Goal: Information Seeking & Learning: Learn about a topic

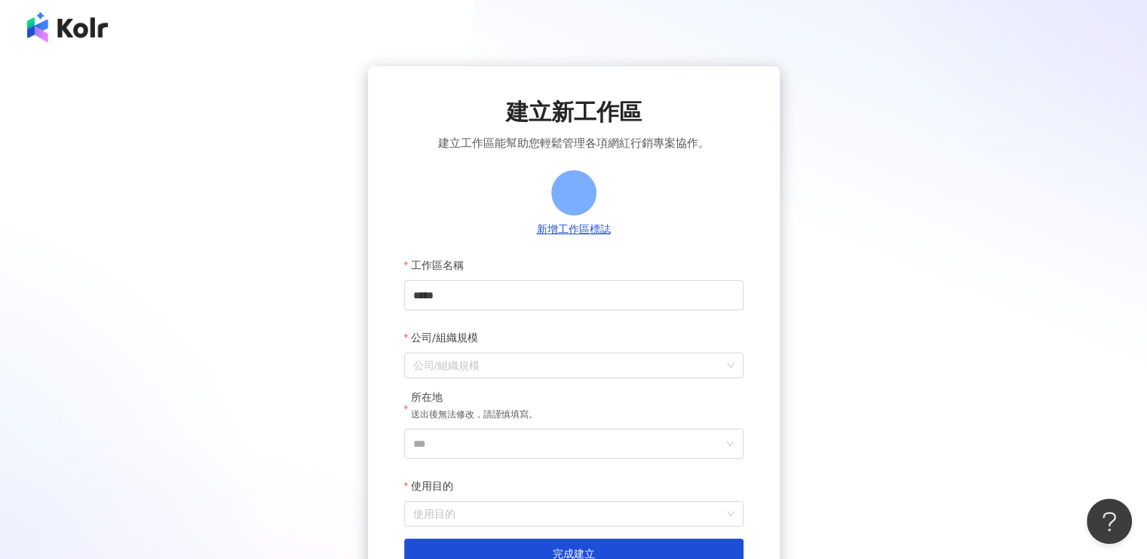
click at [72, 32] on img at bounding box center [67, 27] width 81 height 30
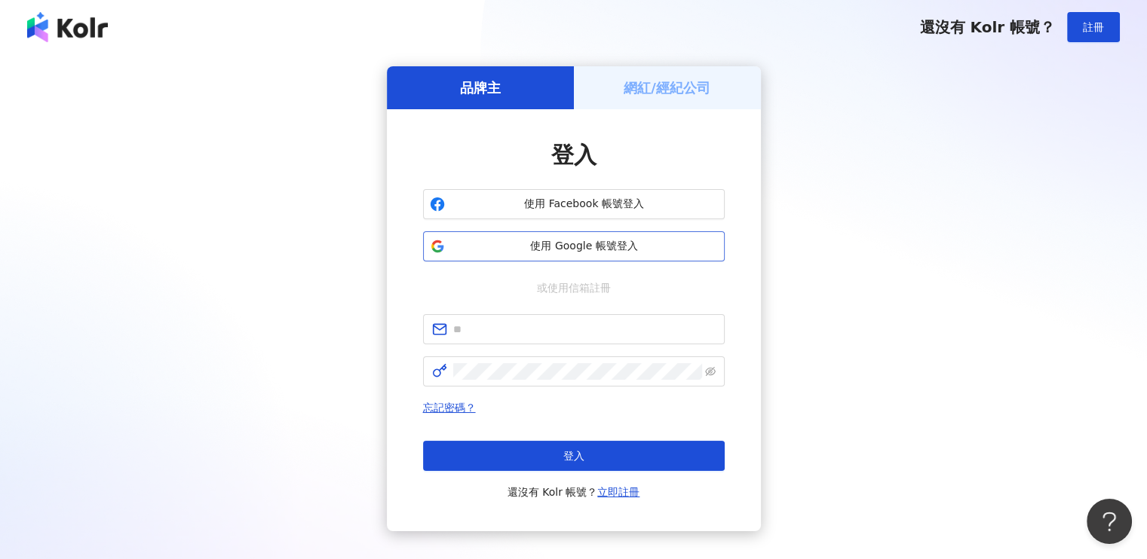
click at [565, 247] on span "使用 Google 帳號登入" at bounding box center [584, 246] width 267 height 15
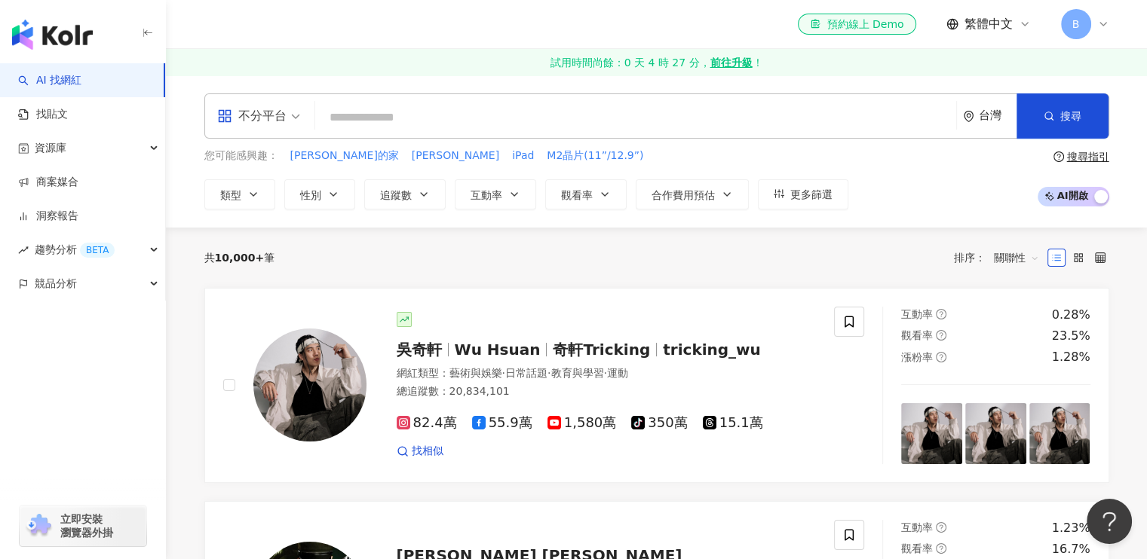
click at [537, 104] on input "search" at bounding box center [635, 117] width 629 height 29
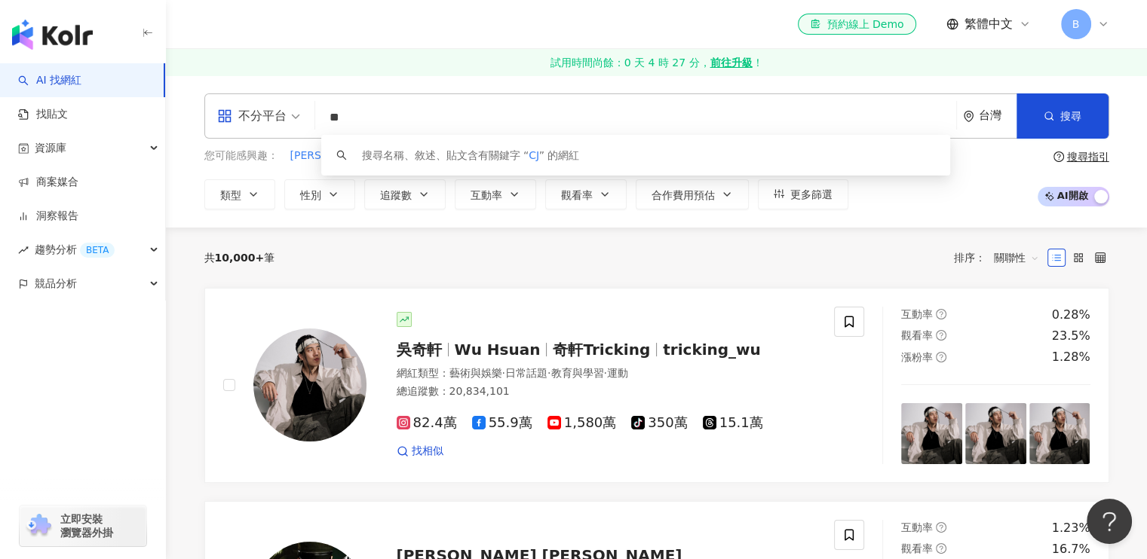
type input "*"
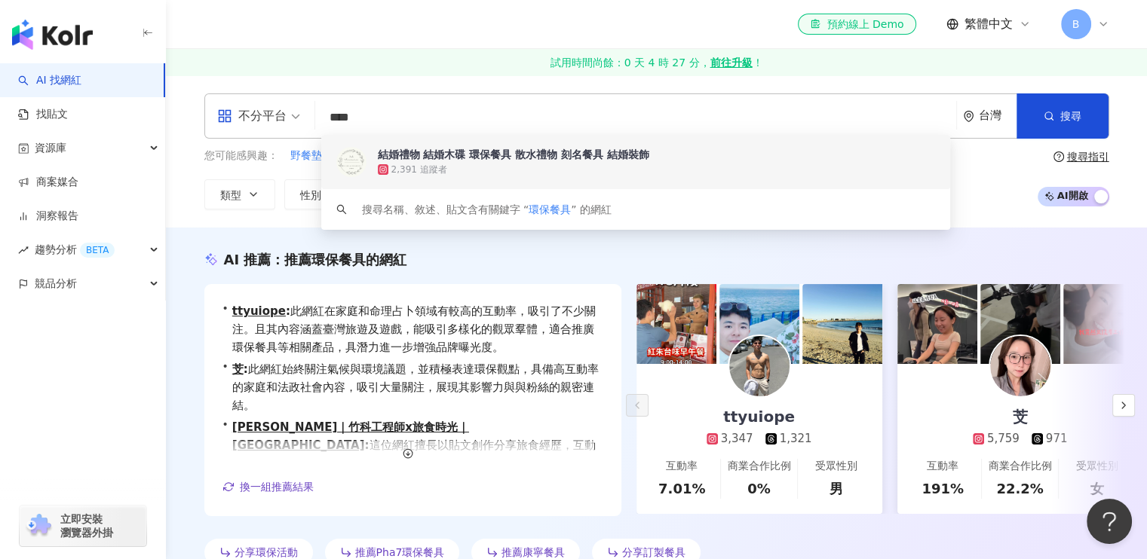
click at [478, 117] on input "****" at bounding box center [635, 117] width 629 height 29
click at [529, 114] on input "****" at bounding box center [635, 117] width 629 height 29
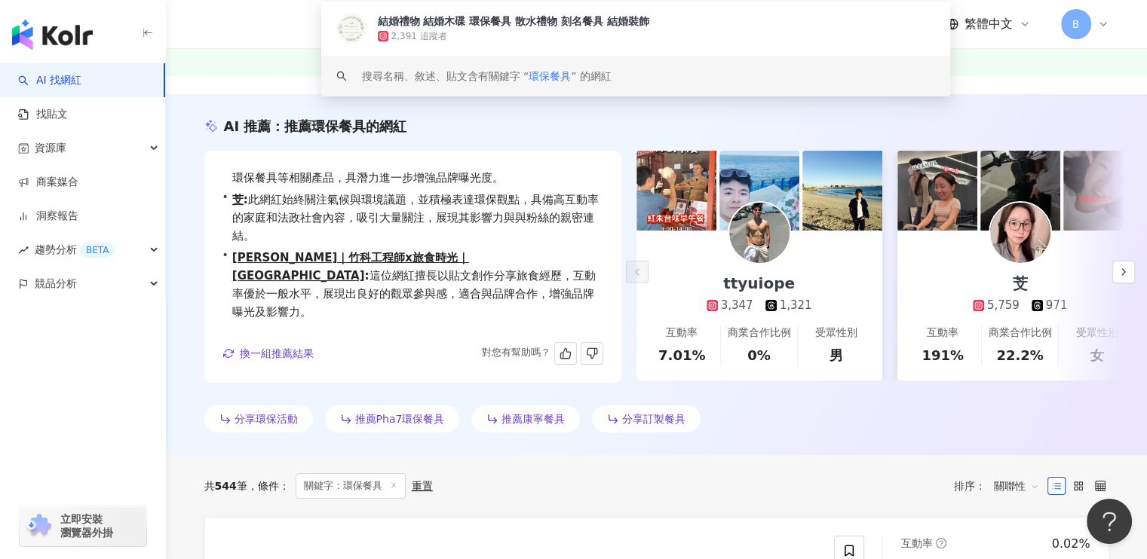
scroll to position [151, 0]
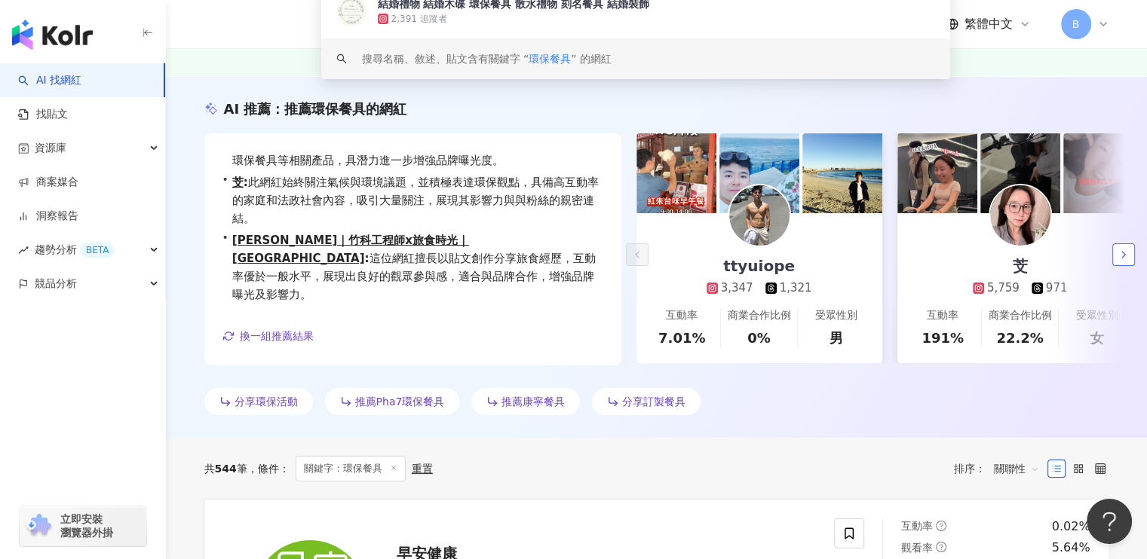
click at [1125, 258] on icon "button" at bounding box center [1123, 255] width 12 height 12
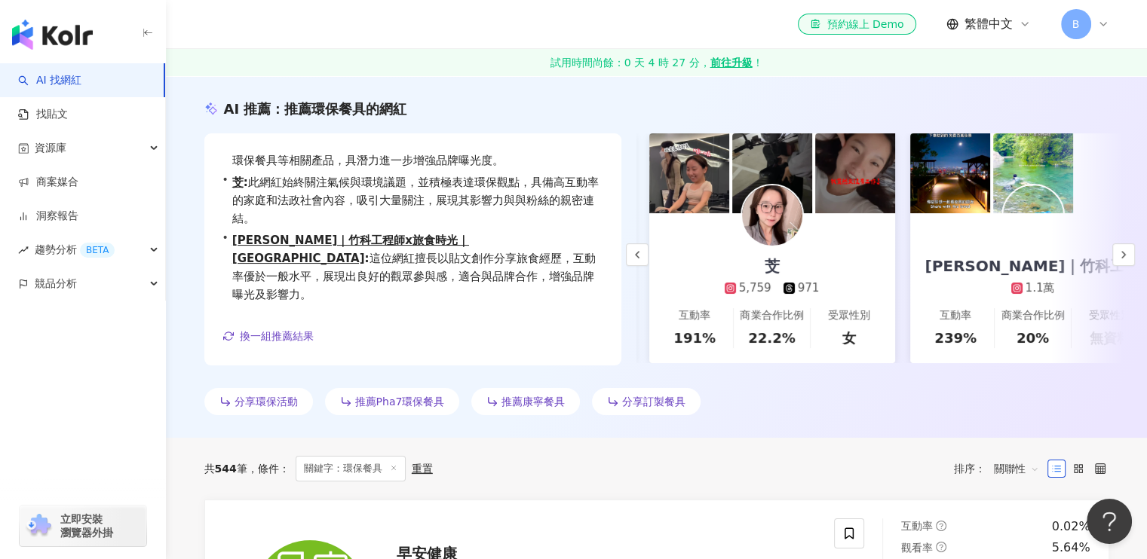
scroll to position [0, 261]
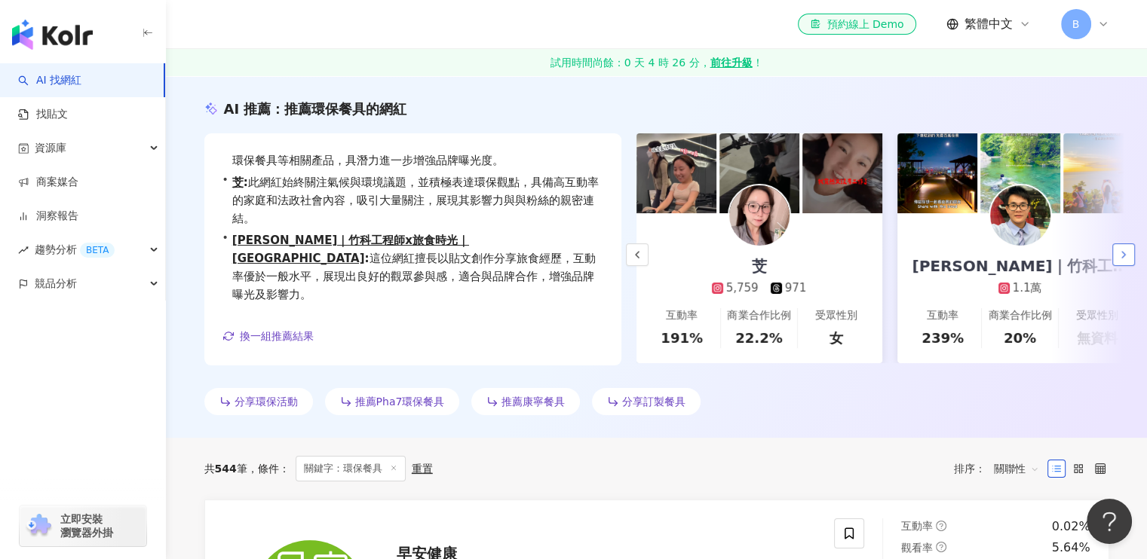
click at [1123, 256] on icon "button" at bounding box center [1123, 255] width 12 height 12
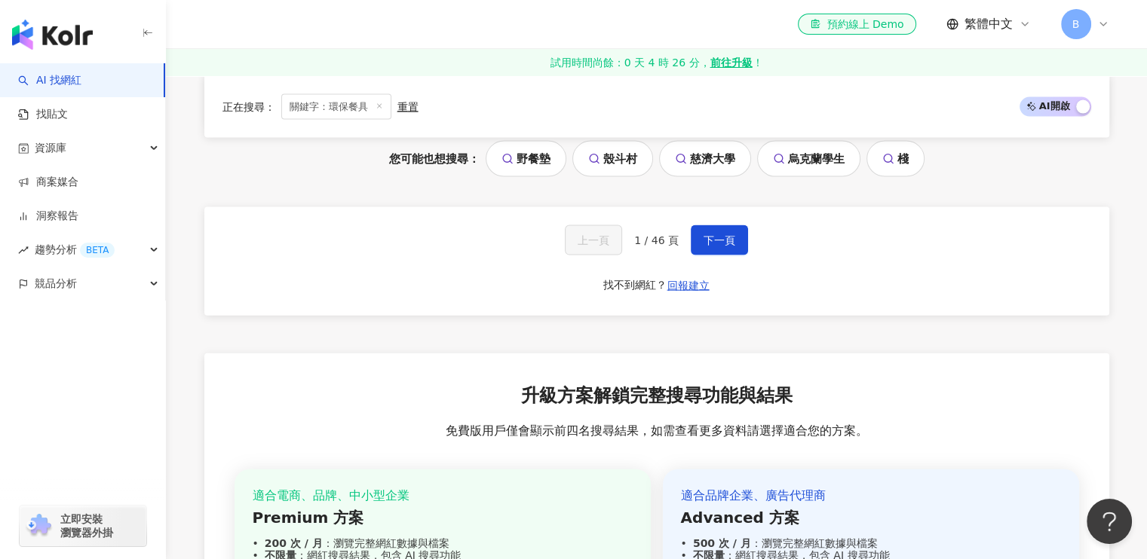
scroll to position [3318, 0]
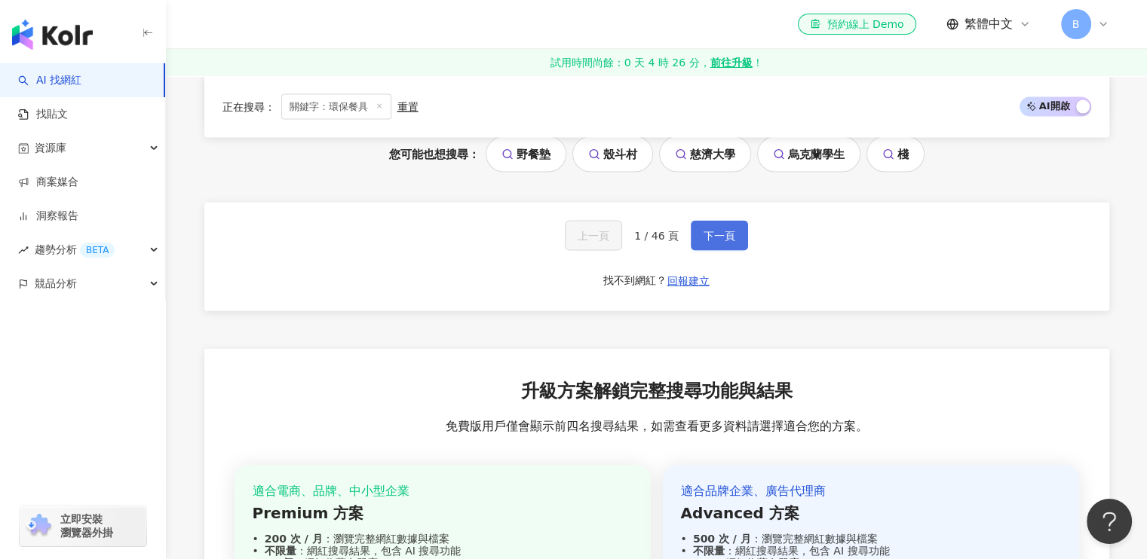
click at [722, 221] on button "下一頁" at bounding box center [719, 236] width 57 height 30
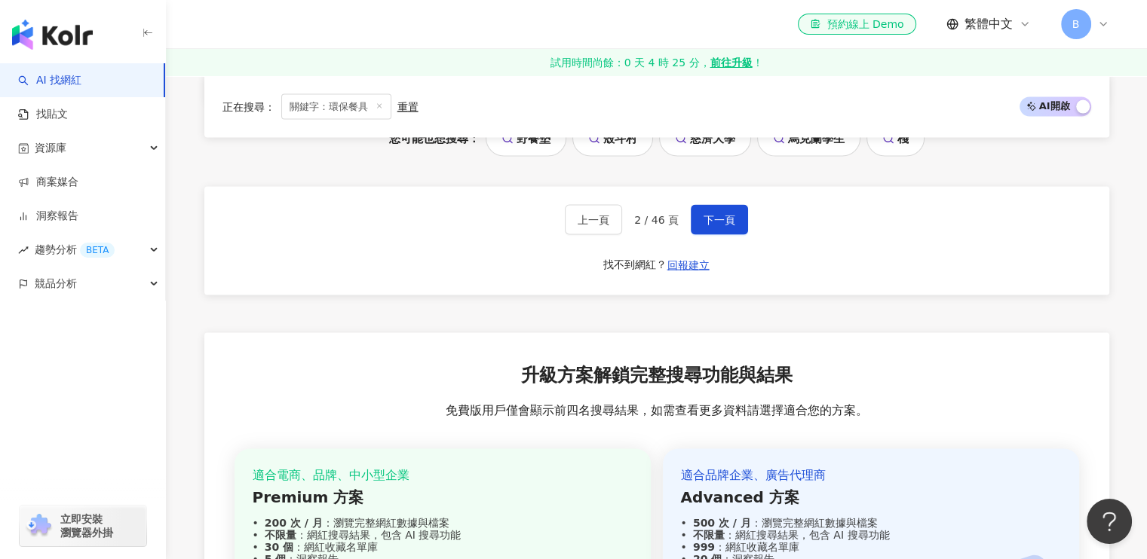
scroll to position [3104, 0]
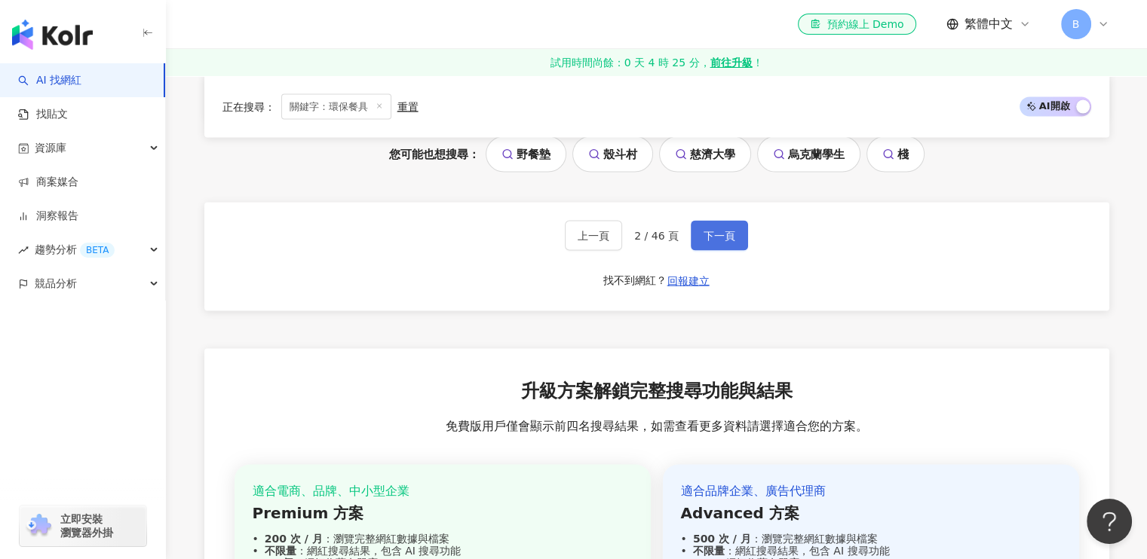
click at [724, 238] on button "下一頁" at bounding box center [719, 236] width 57 height 30
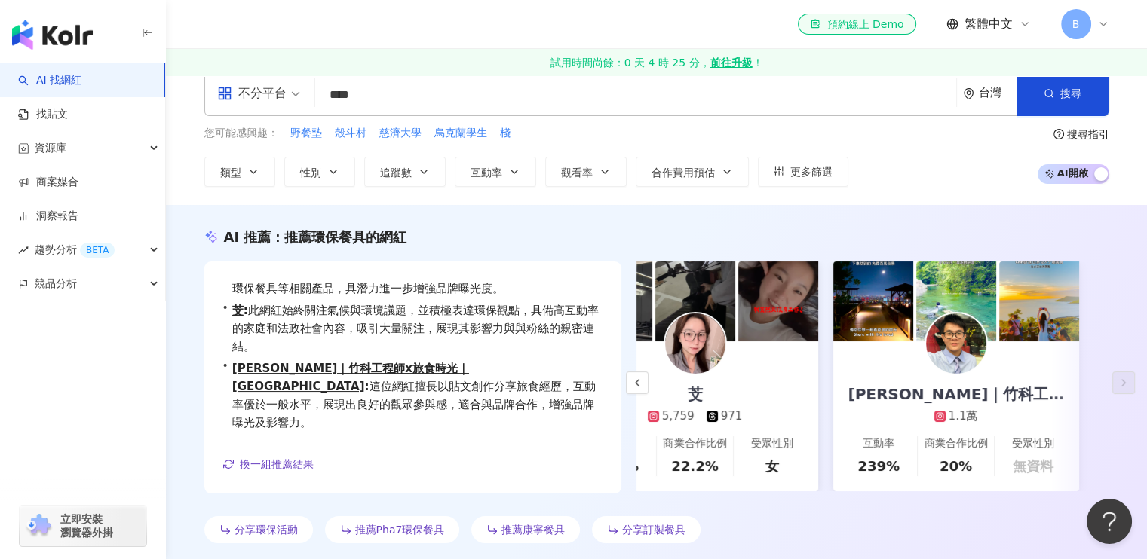
scroll to position [0, 0]
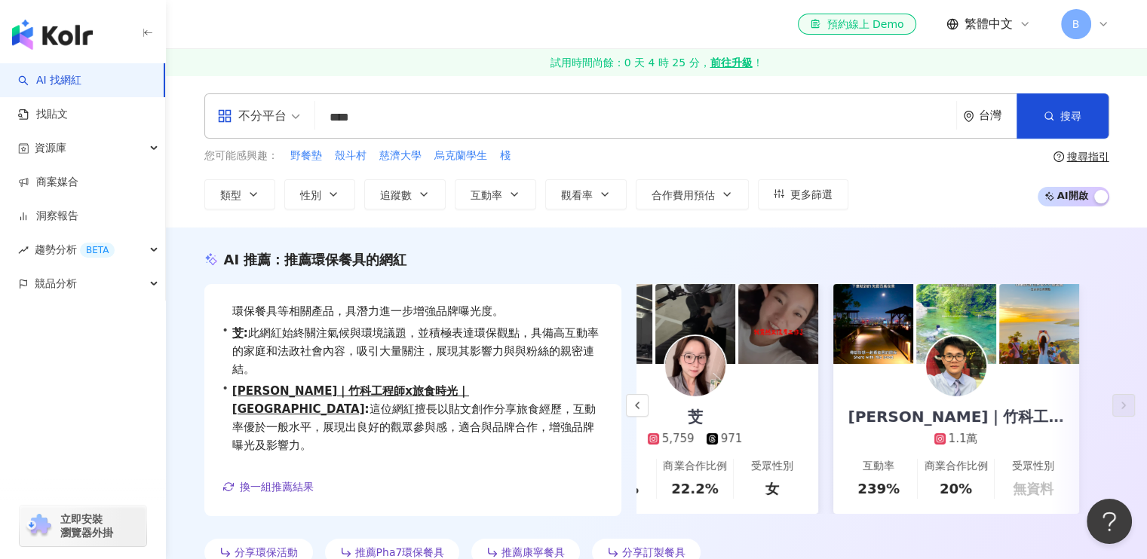
click at [488, 129] on input "****" at bounding box center [635, 117] width 629 height 29
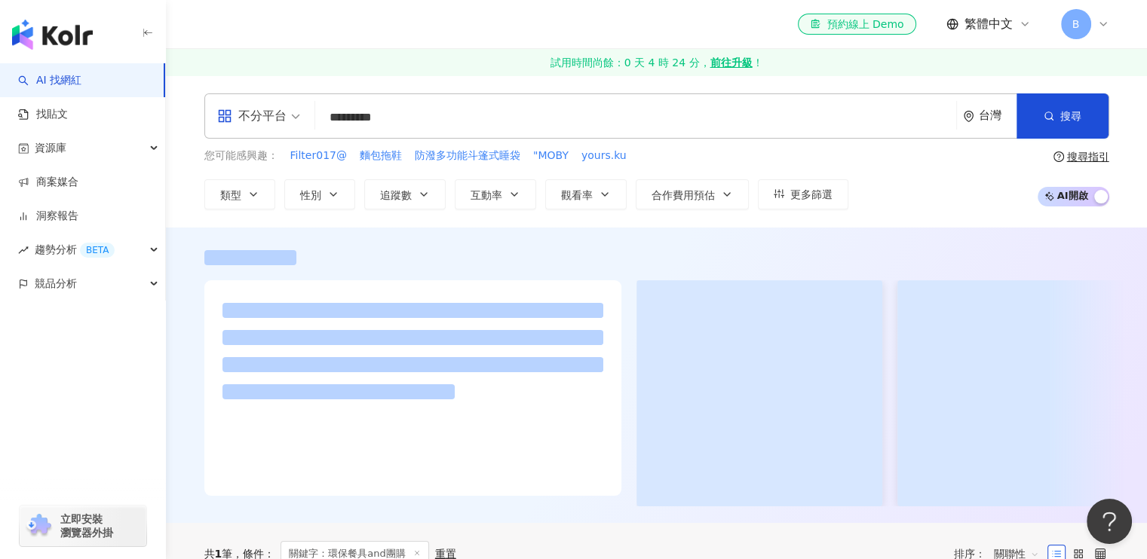
click at [1056, 154] on icon "question-circle" at bounding box center [1058, 157] width 11 height 11
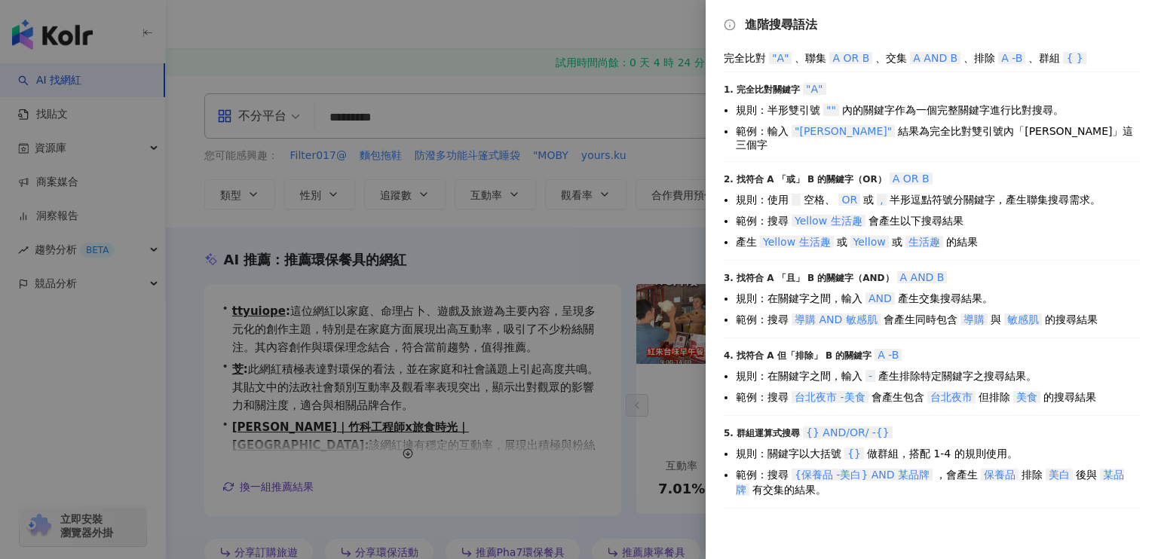
click at [605, 14] on div at bounding box center [579, 279] width 1158 height 559
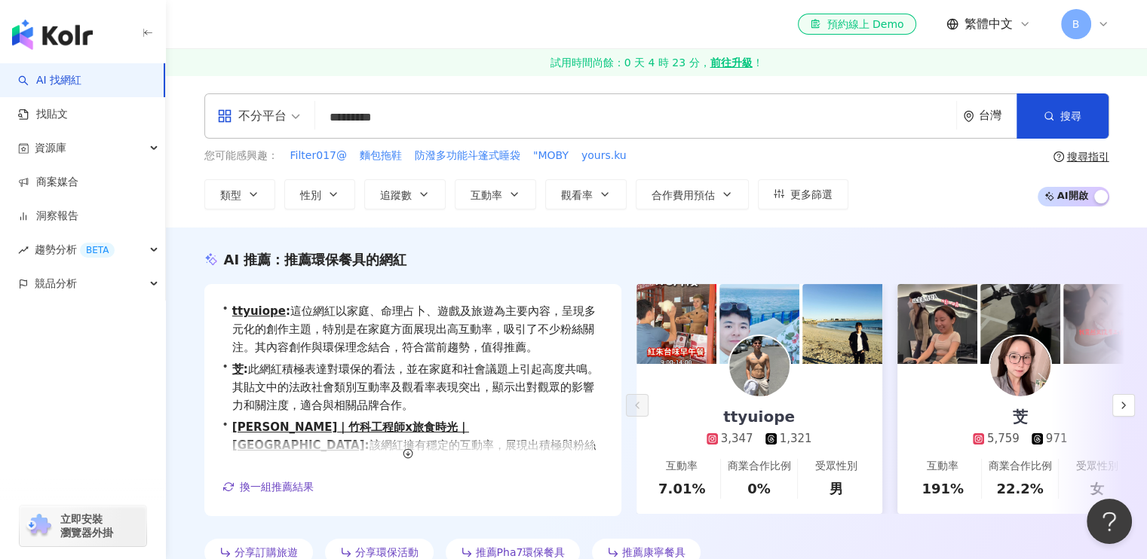
click at [374, 113] on input "*********" at bounding box center [635, 117] width 629 height 29
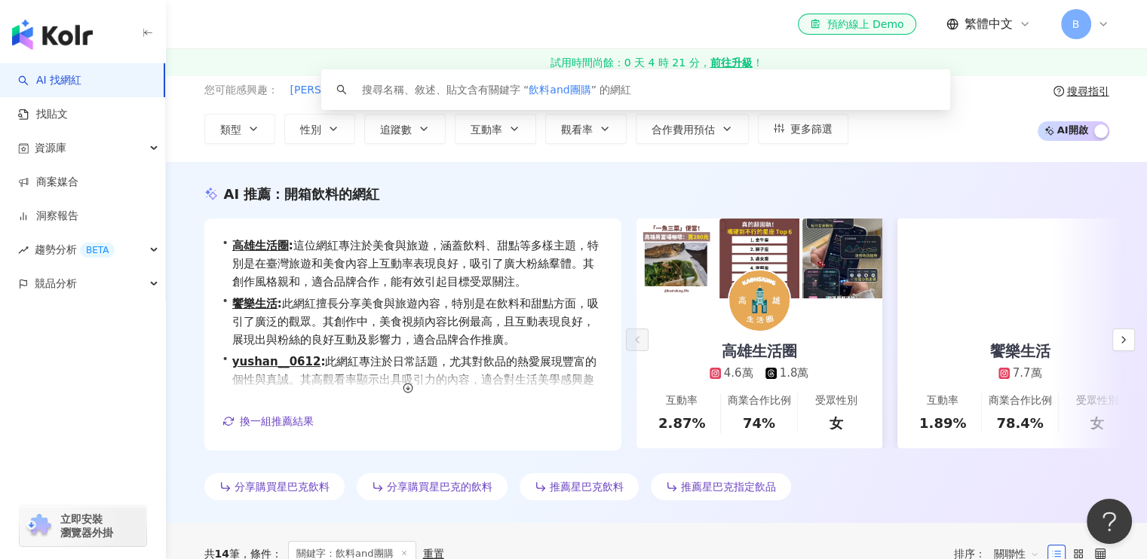
scroll to position [151, 0]
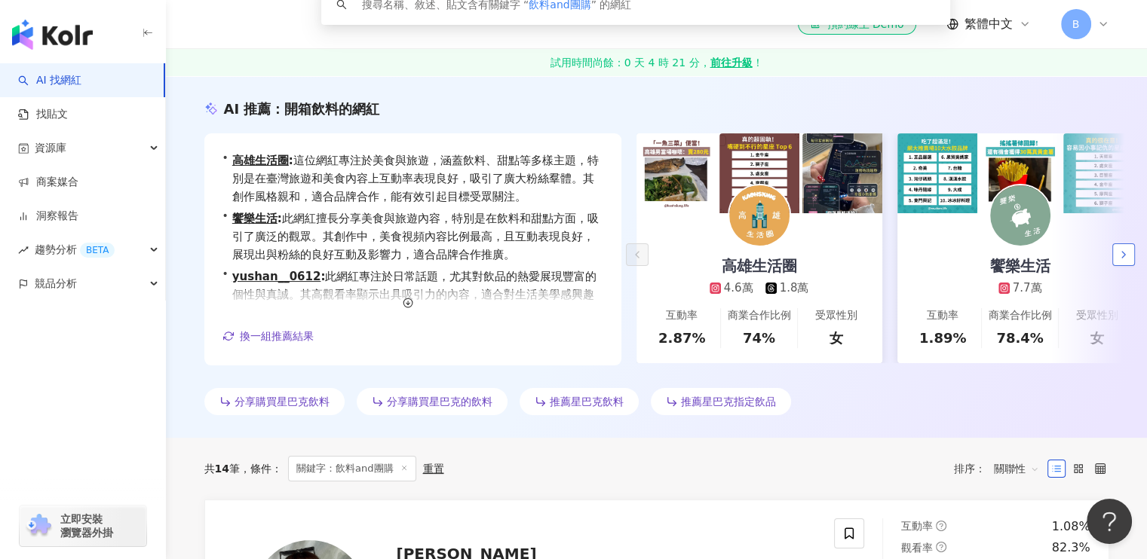
type input "*******"
click at [1118, 258] on icon "button" at bounding box center [1123, 255] width 12 height 12
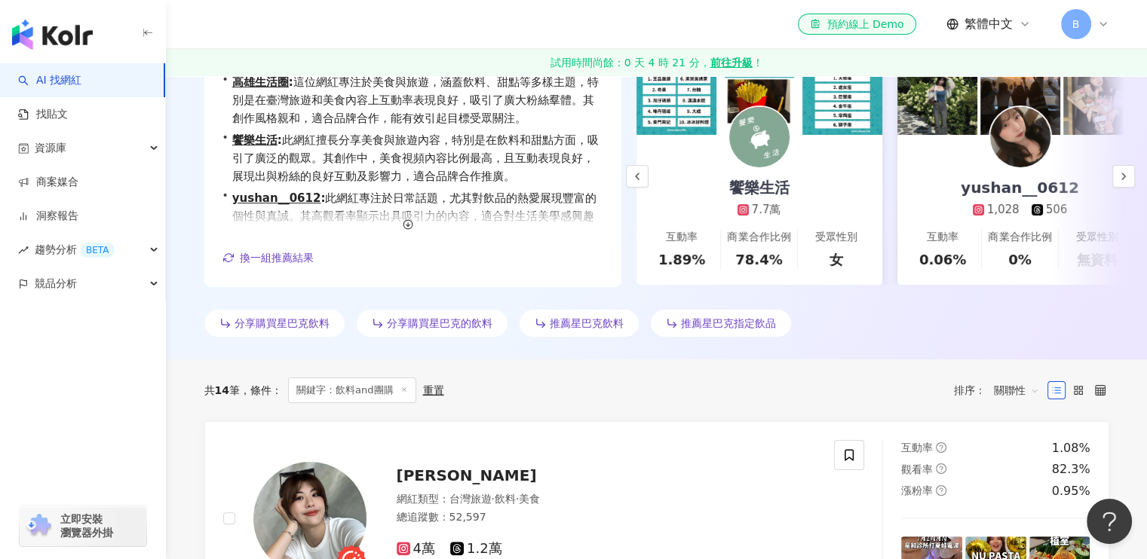
scroll to position [290, 0]
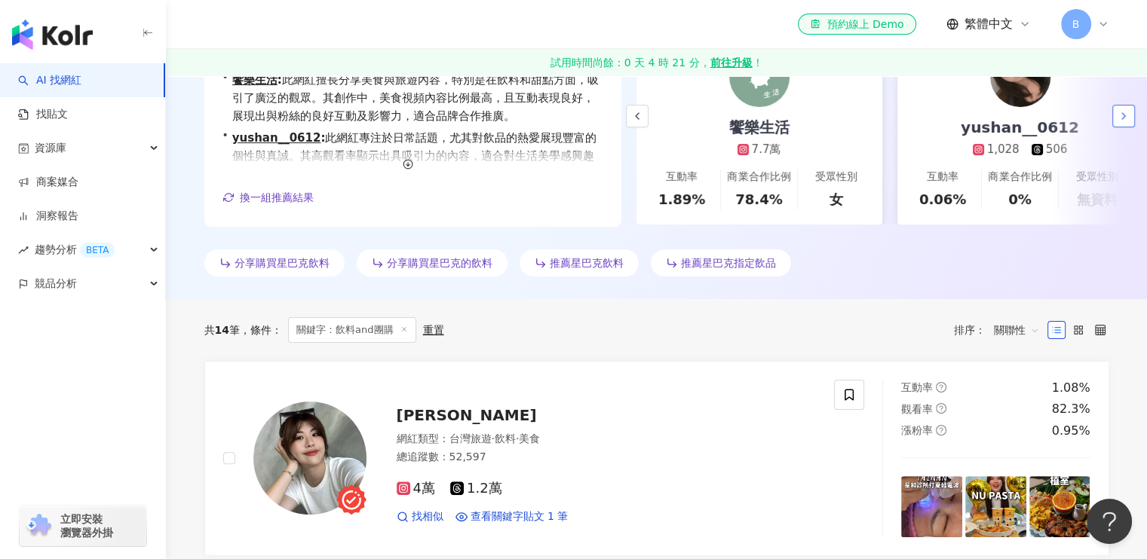
click at [1131, 119] on button "button" at bounding box center [1123, 116] width 23 height 23
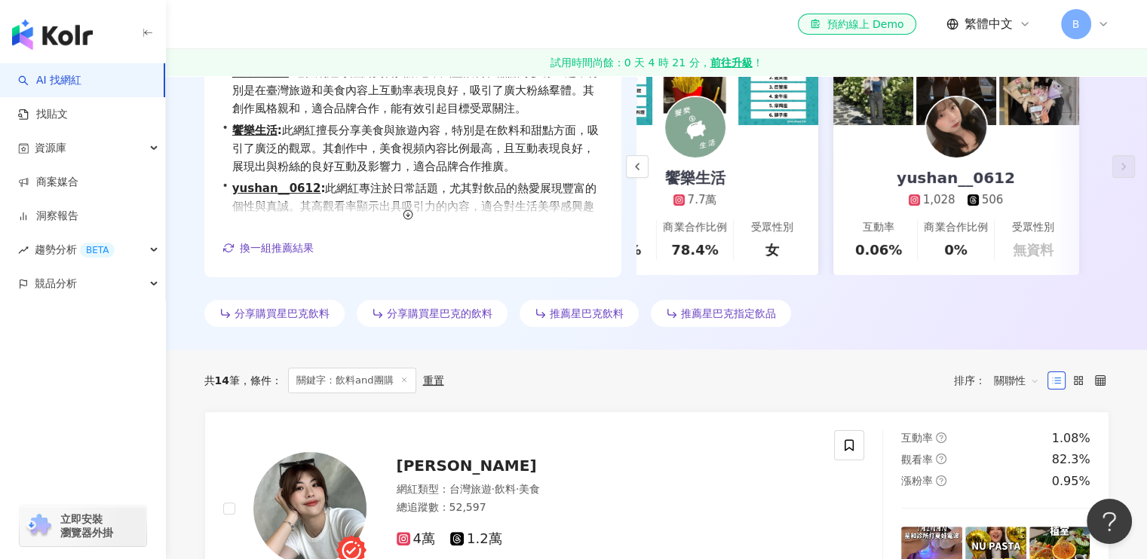
scroll to position [214, 0]
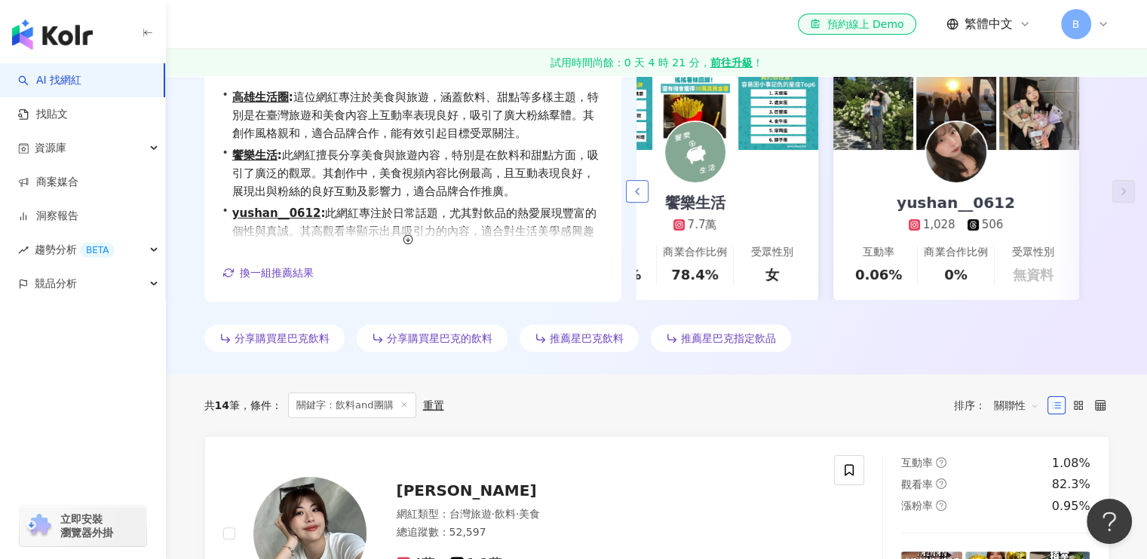
click at [642, 182] on button "button" at bounding box center [637, 191] width 23 height 23
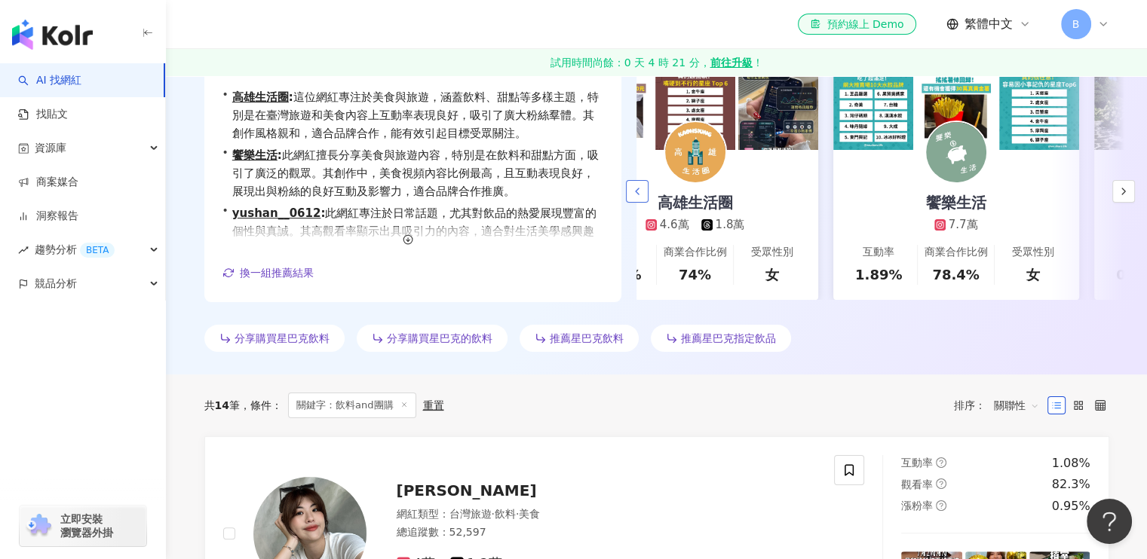
click at [642, 182] on button "button" at bounding box center [637, 191] width 23 height 23
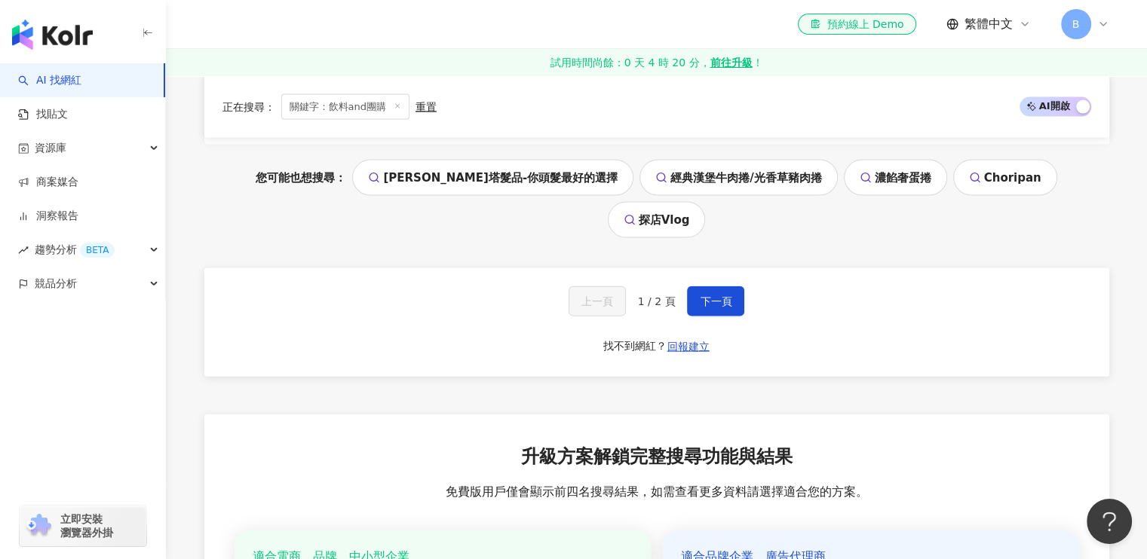
scroll to position [3306, 0]
click at [721, 295] on span "下一頁" at bounding box center [716, 301] width 32 height 12
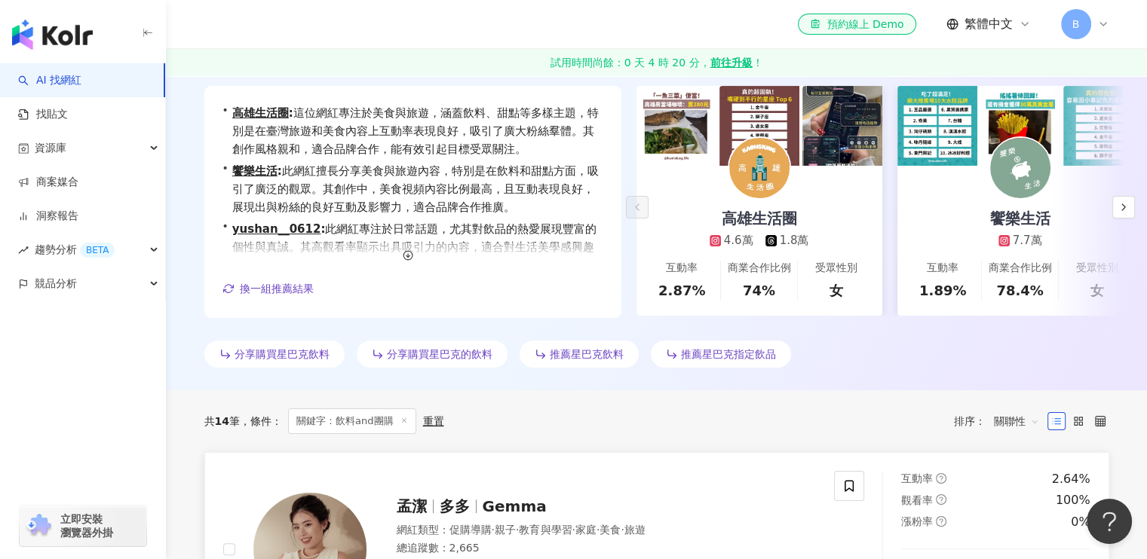
scroll to position [191, 0]
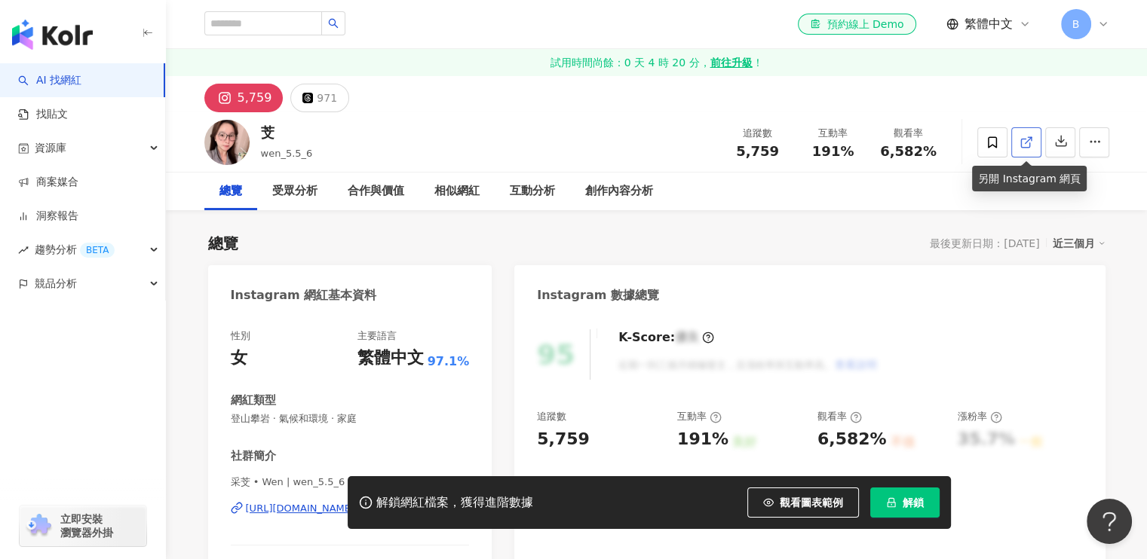
click at [1028, 144] on icon at bounding box center [1026, 143] width 14 height 14
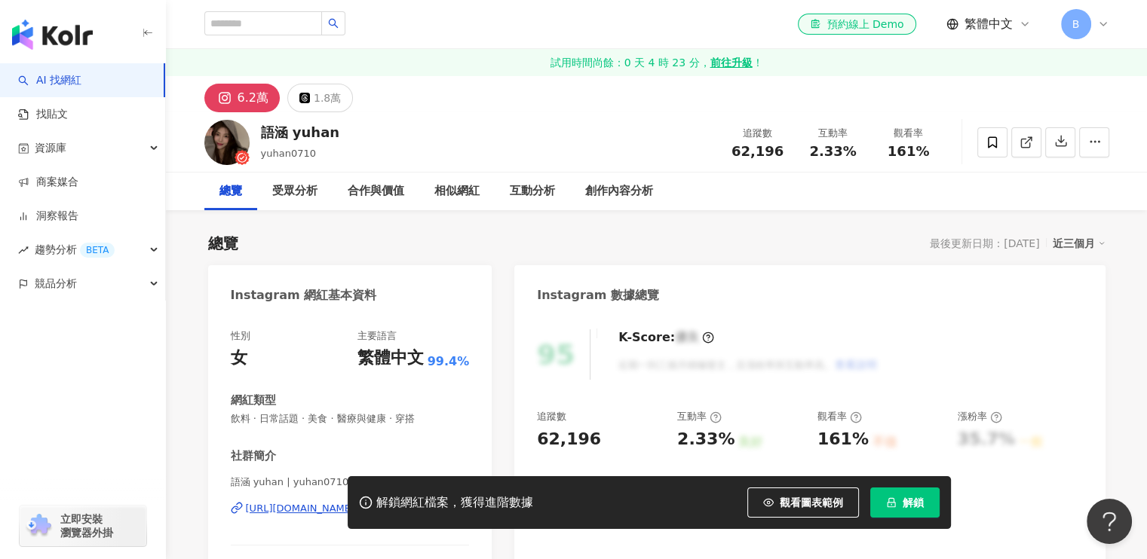
click at [256, 97] on div "6.2萬" at bounding box center [253, 97] width 31 height 21
click at [241, 100] on div "6.2萬" at bounding box center [253, 97] width 31 height 21
click at [220, 150] on img at bounding box center [226, 142] width 45 height 45
click at [1022, 139] on icon at bounding box center [1025, 143] width 8 height 8
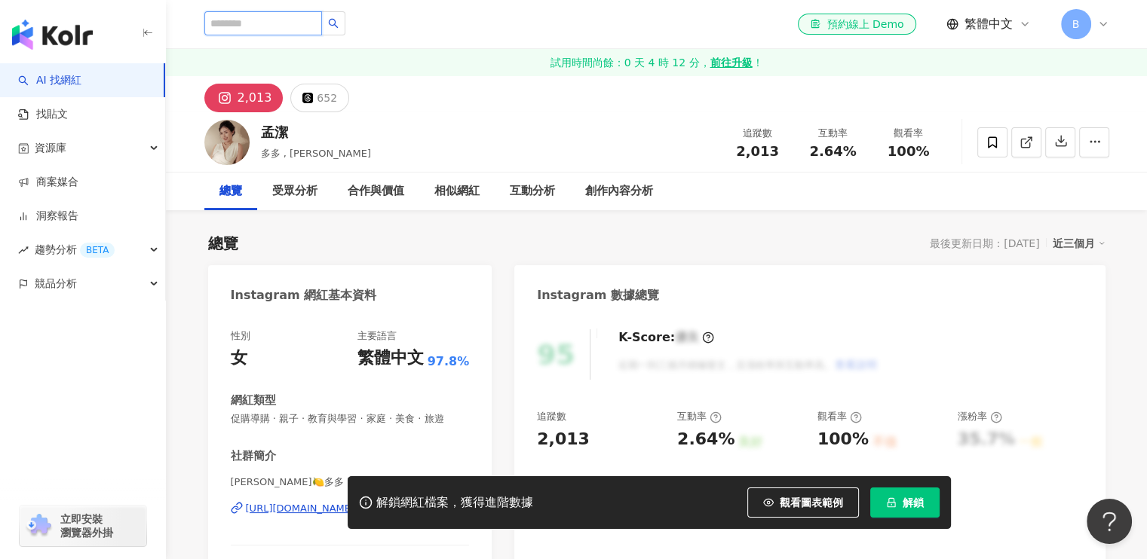
click at [281, 16] on input "search" at bounding box center [263, 23] width 118 height 24
paste input "****"
type input "****"
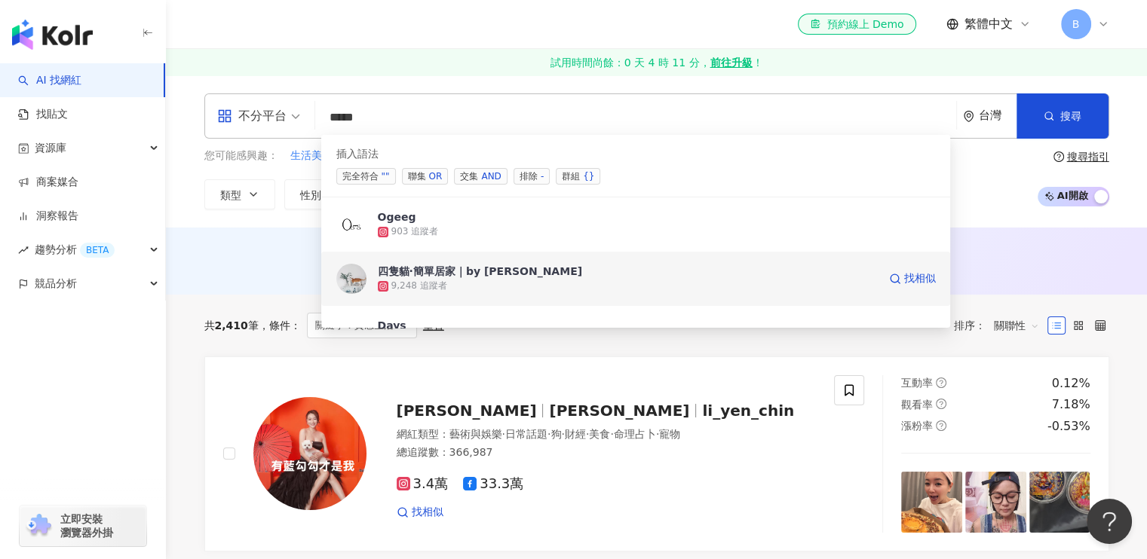
click at [428, 267] on div "四隻貓·簡單居家｜by Daizy" at bounding box center [480, 271] width 205 height 15
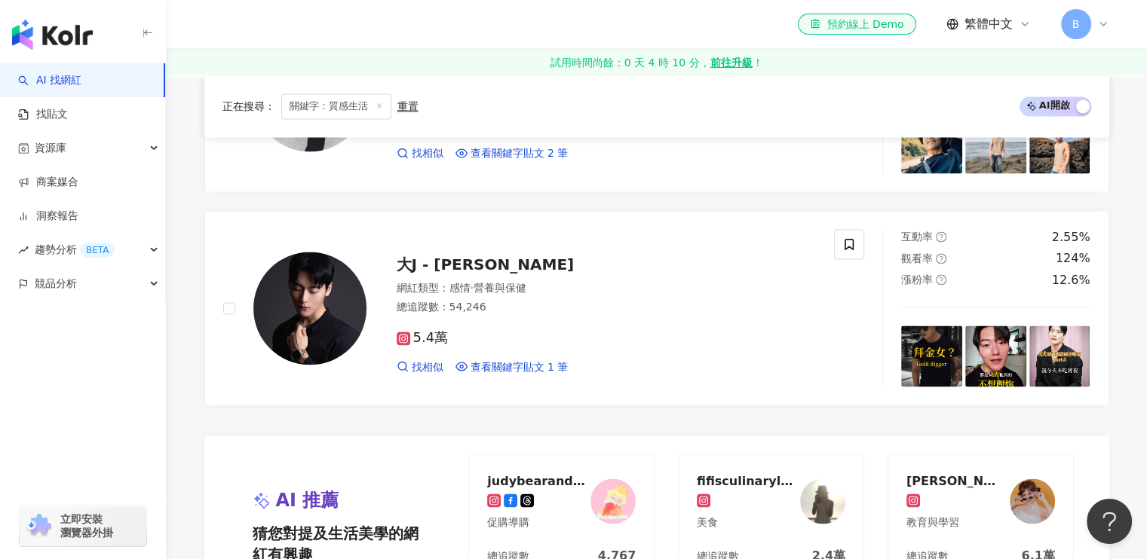
scroll to position [2488, 0]
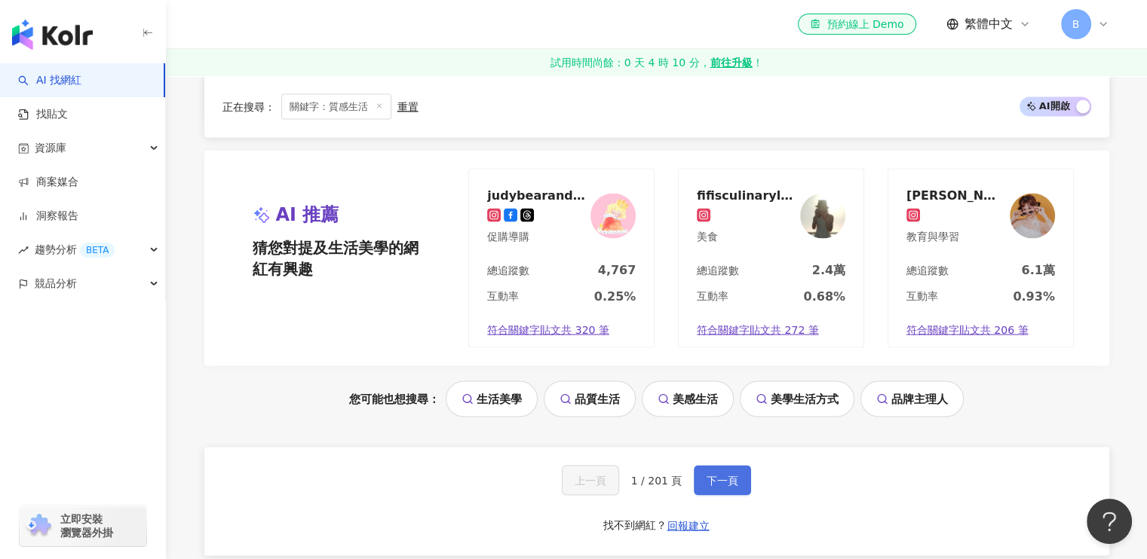
click at [734, 474] on span "下一頁" at bounding box center [723, 480] width 32 height 12
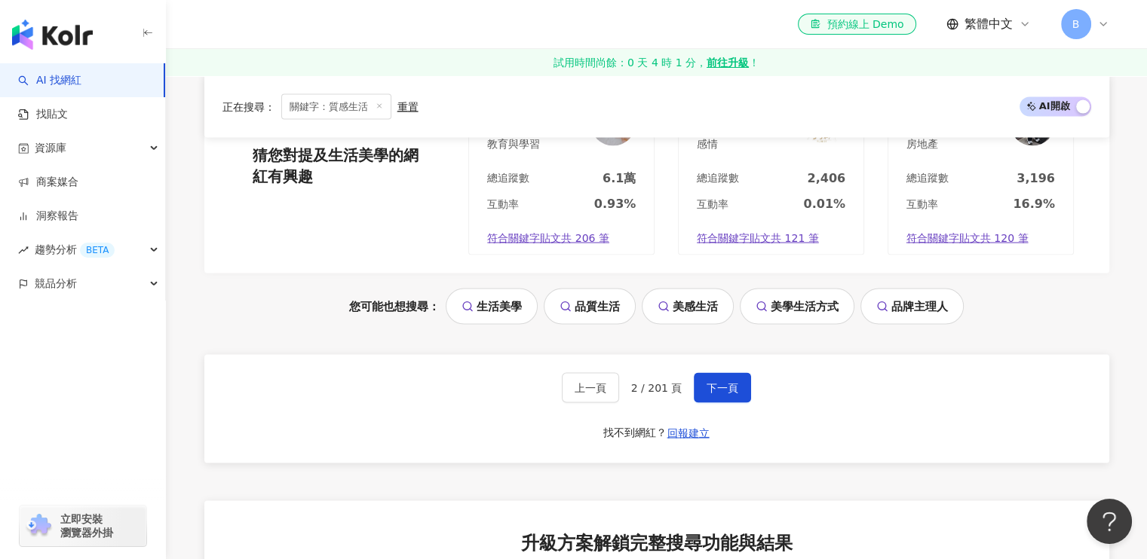
scroll to position [2924, 0]
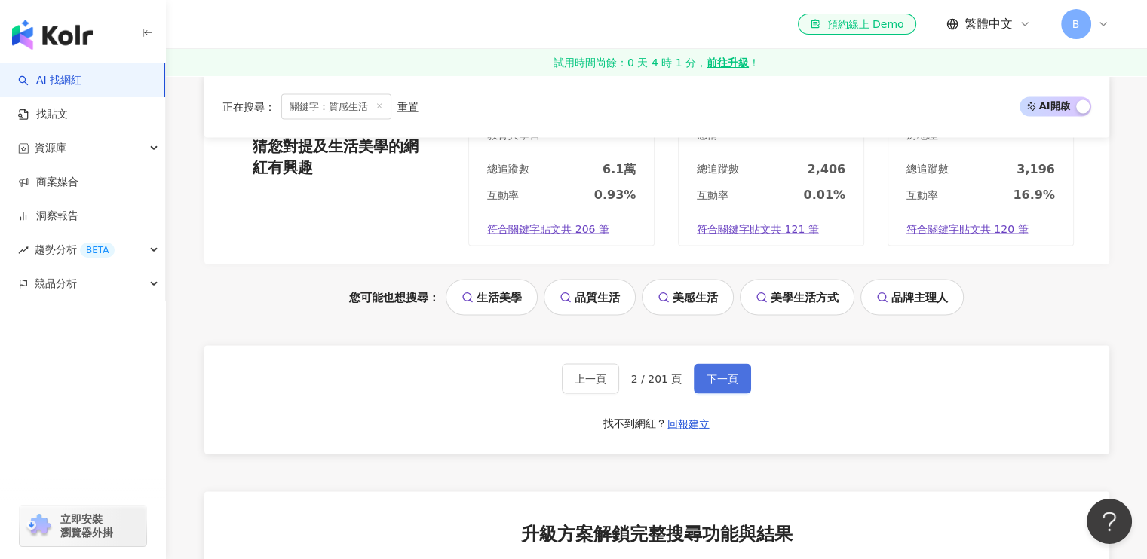
click at [722, 382] on button "下一頁" at bounding box center [722, 379] width 57 height 30
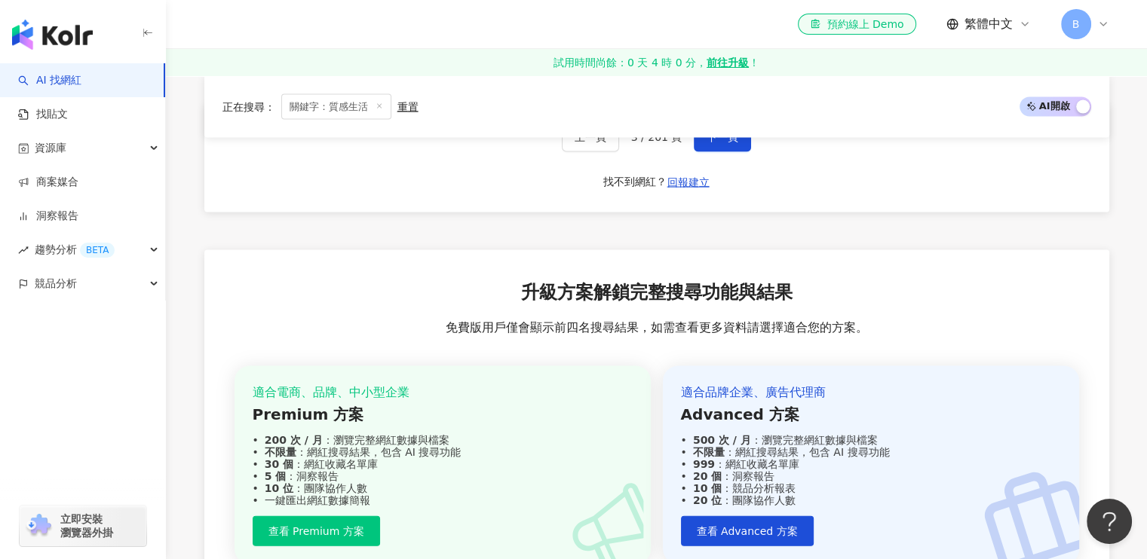
scroll to position [2972, 0]
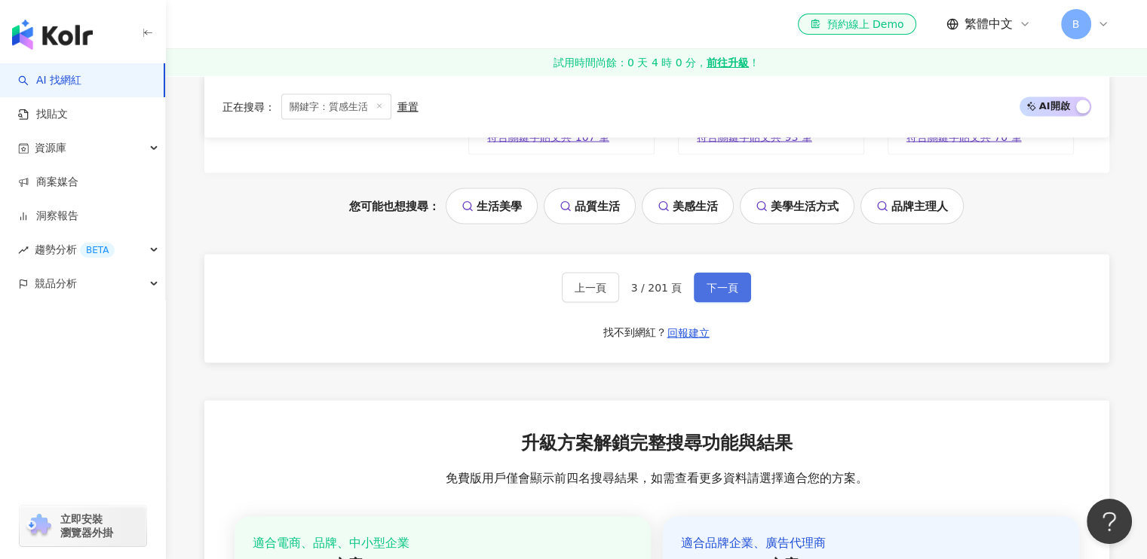
click at [716, 286] on span "下一頁" at bounding box center [723, 288] width 32 height 12
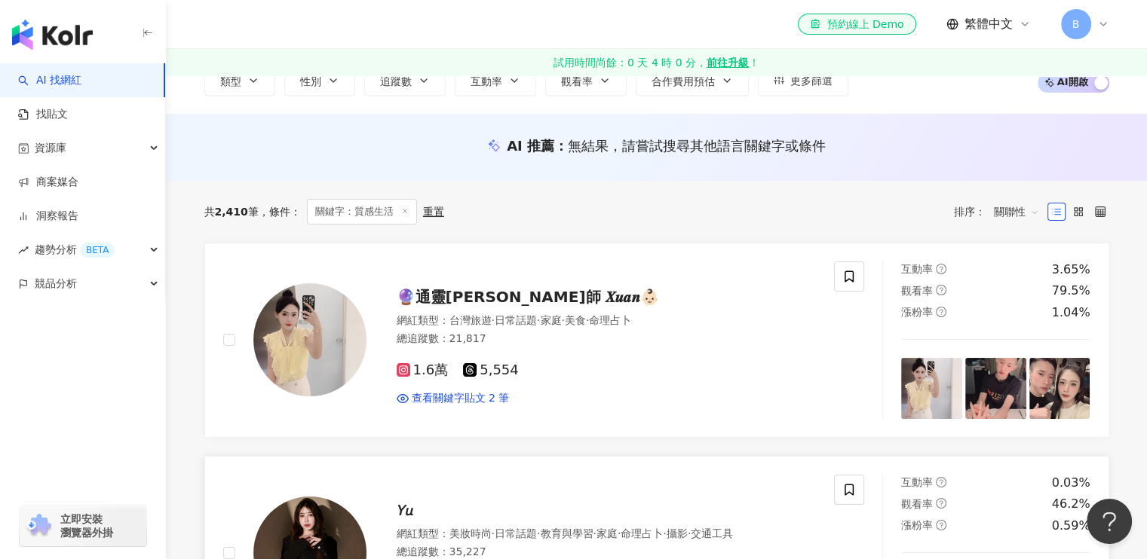
scroll to position [31, 0]
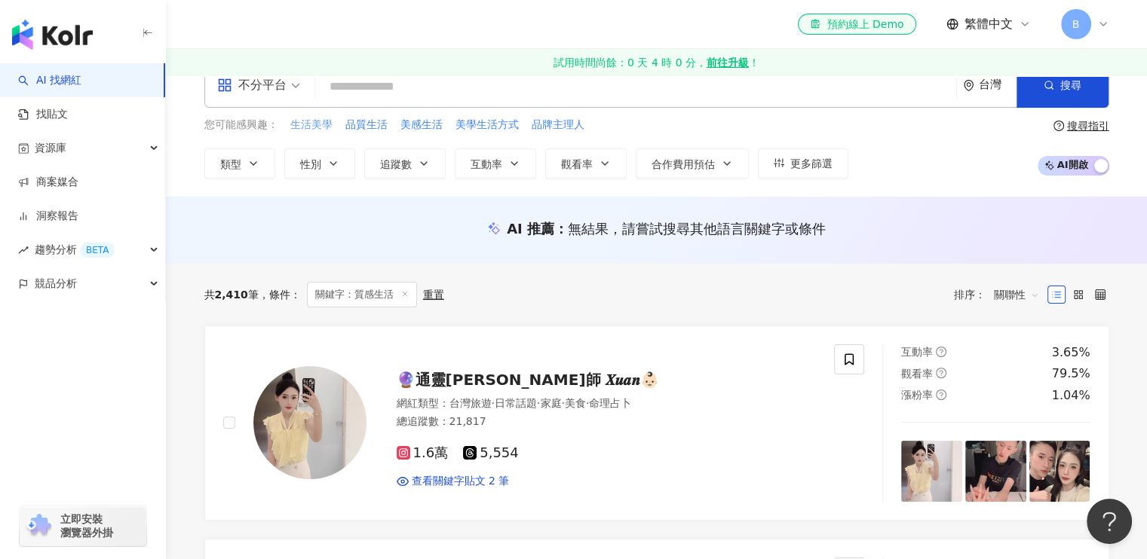
click at [311, 118] on span "生活美學" at bounding box center [311, 125] width 42 height 15
type input "****"
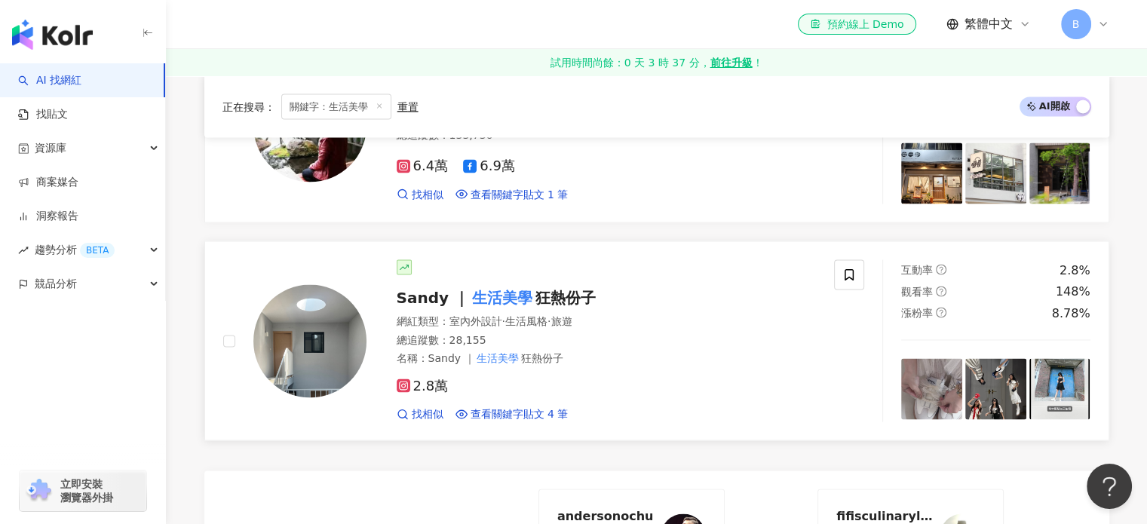
scroll to position [2742, 0]
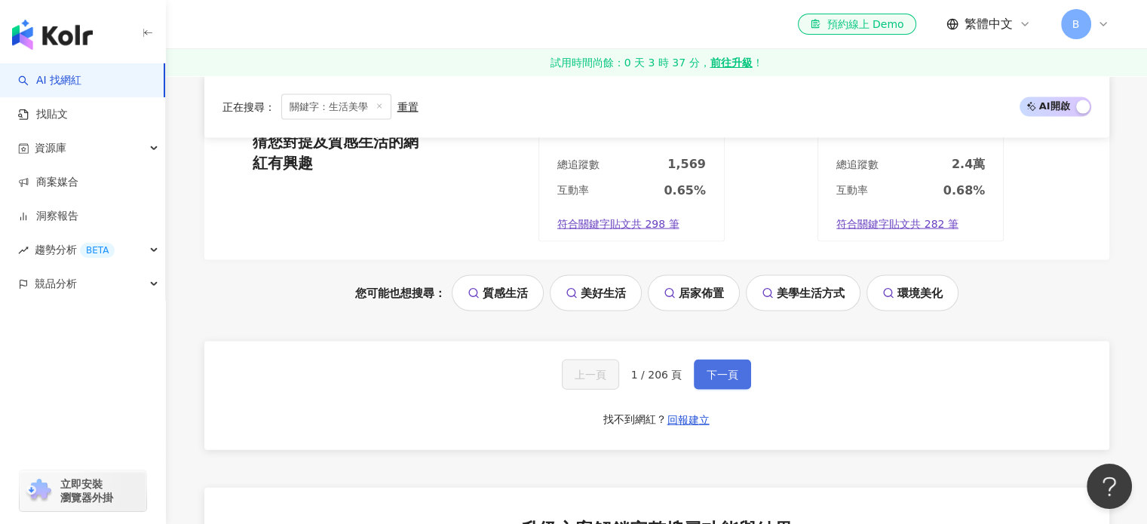
click at [714, 369] on span "下一頁" at bounding box center [723, 375] width 32 height 12
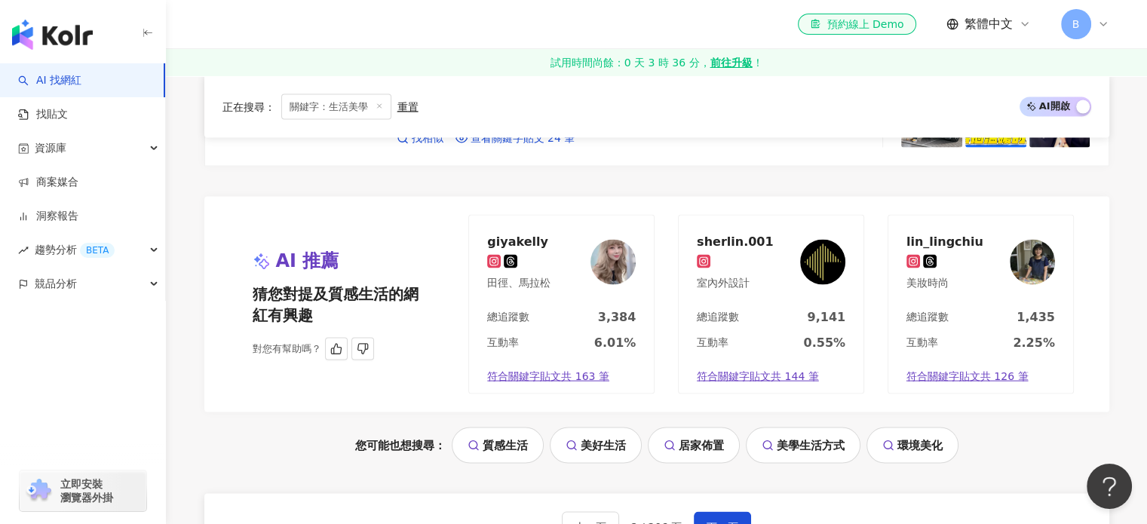
scroll to position [3274, 0]
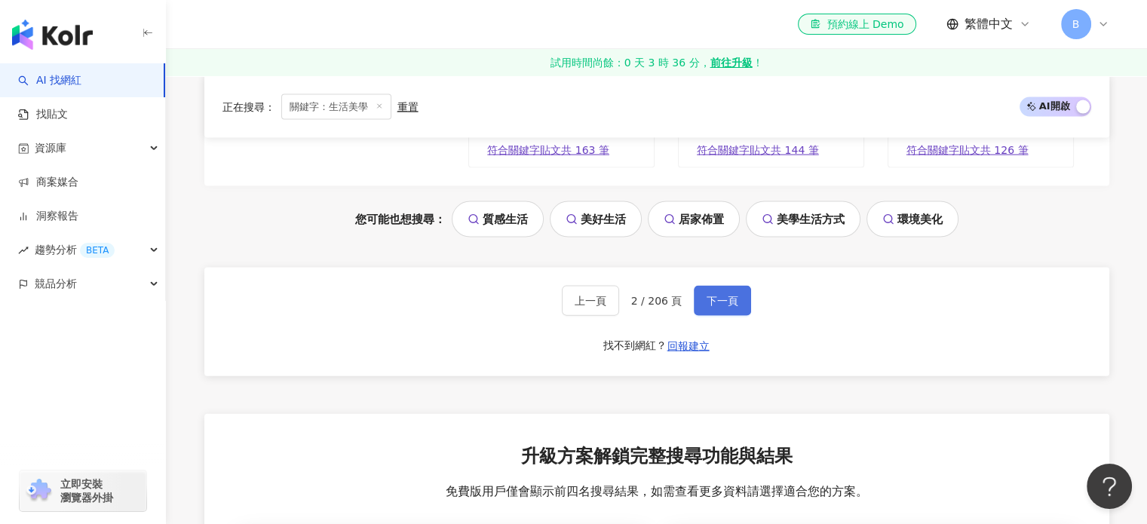
click at [738, 291] on button "下一頁" at bounding box center [722, 301] width 57 height 30
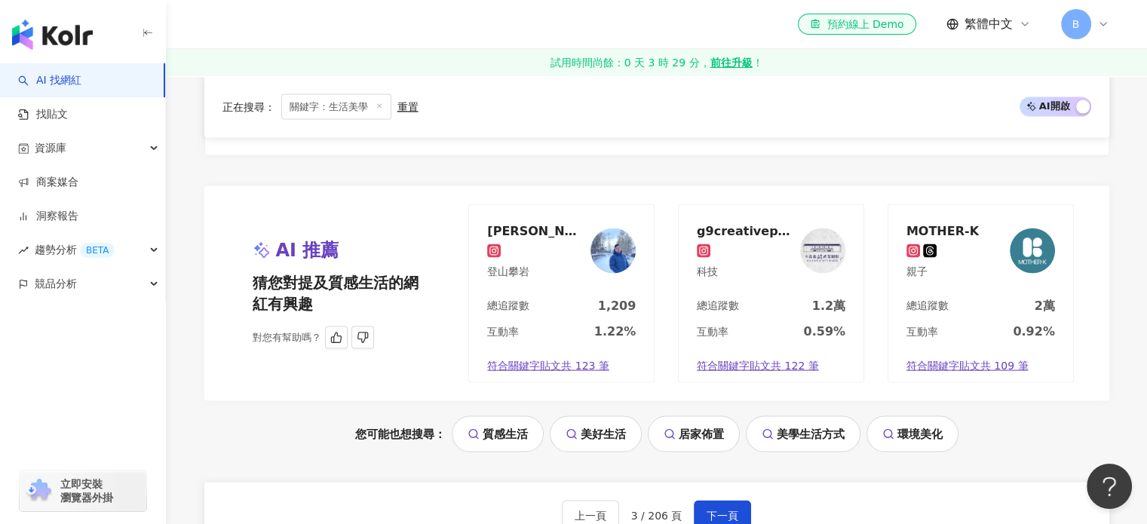
scroll to position [3301, 0]
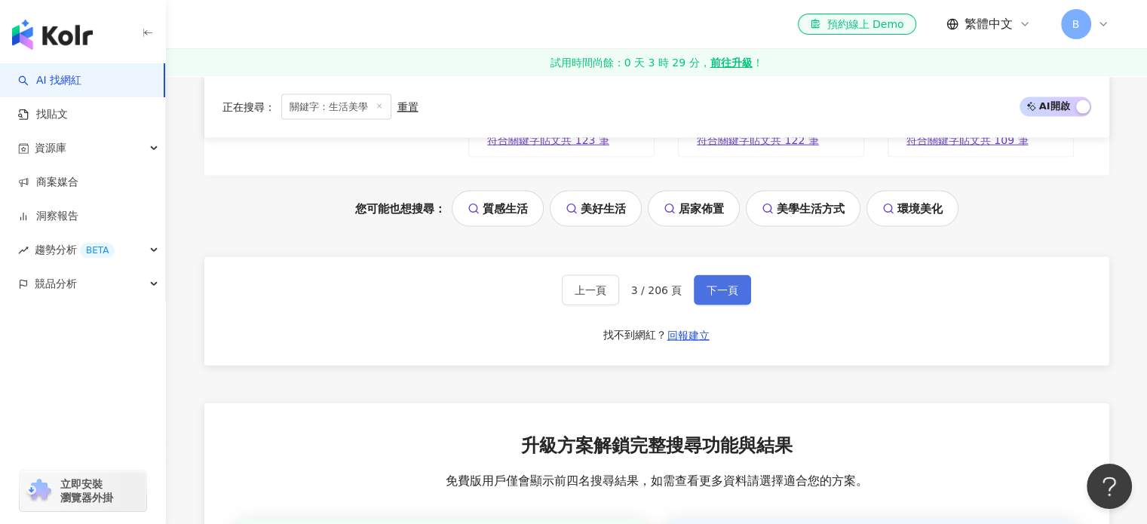
click at [737, 275] on button "下一頁" at bounding box center [722, 290] width 57 height 30
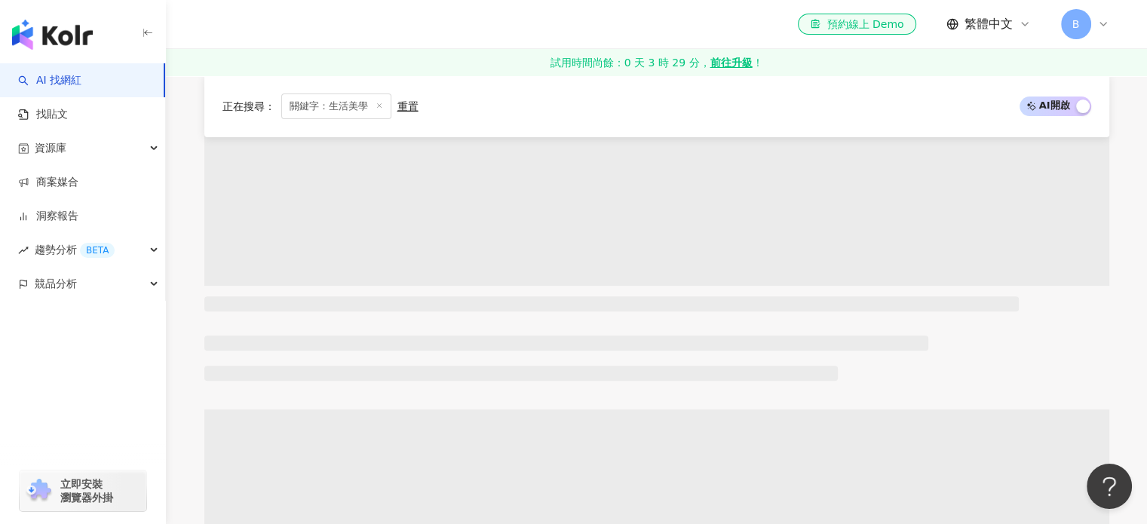
scroll to position [471, 0]
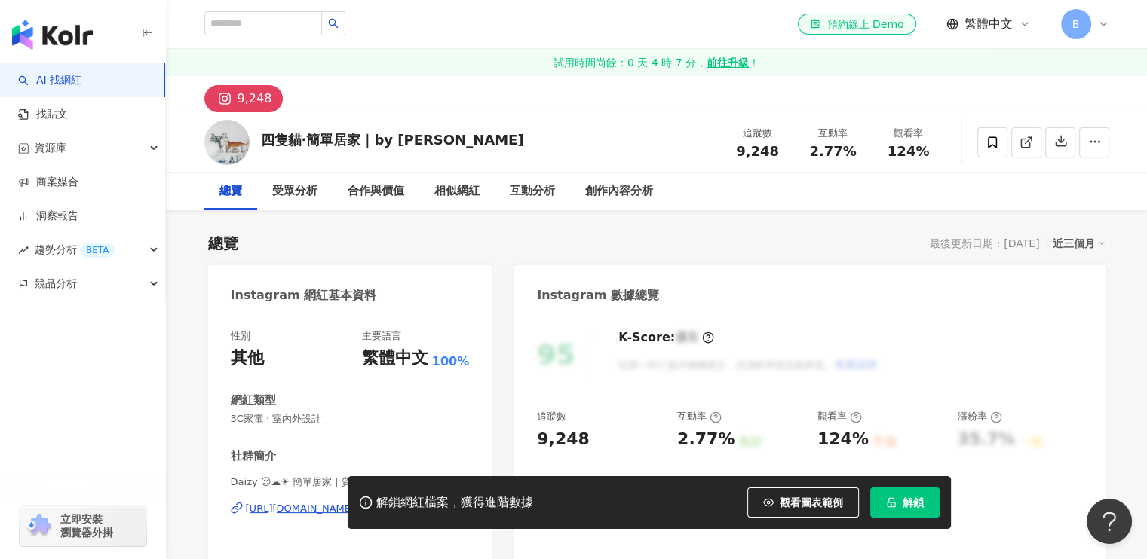
scroll to position [75, 0]
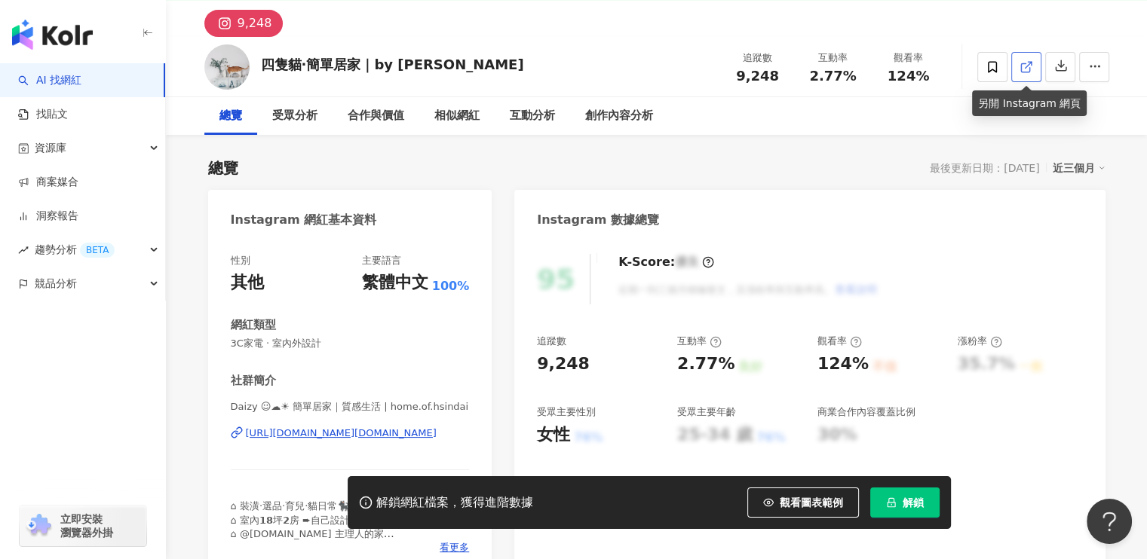
click at [1025, 59] on span at bounding box center [1026, 67] width 14 height 16
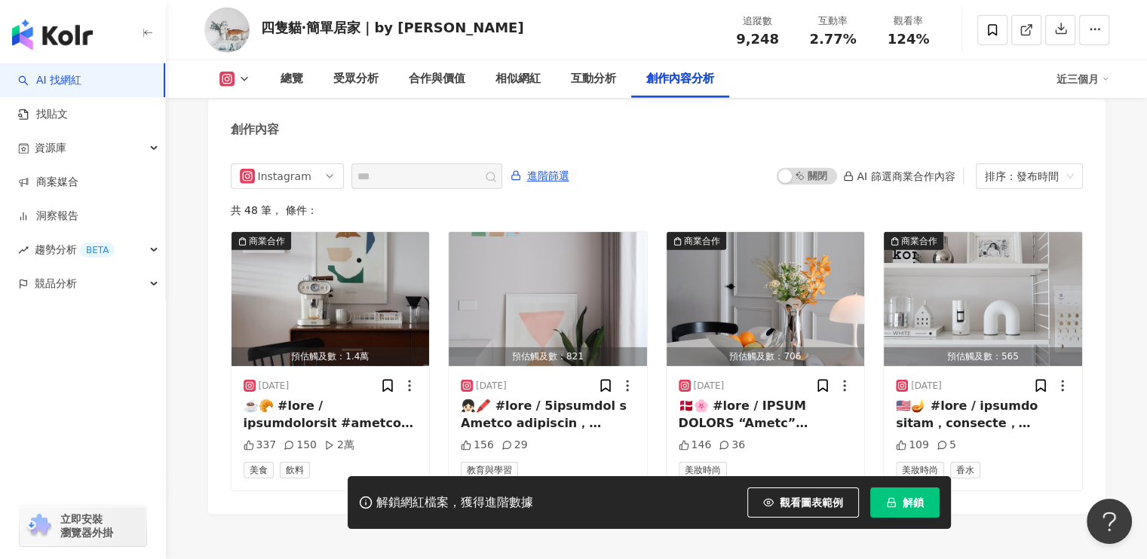
scroll to position [4730, 0]
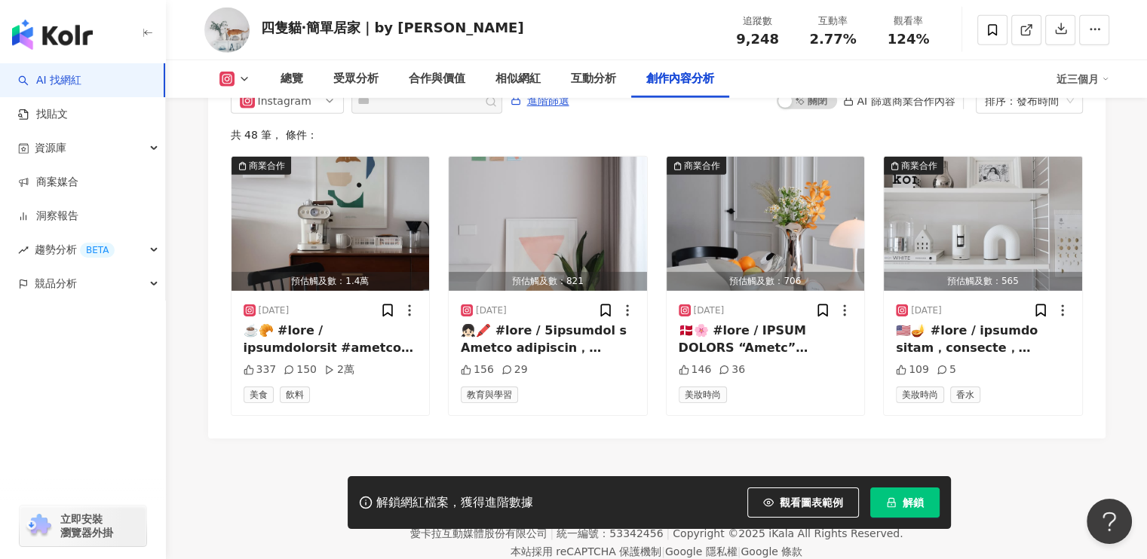
drag, startPoint x: 612, startPoint y: 326, endPoint x: 611, endPoint y: 304, distance: 22.7
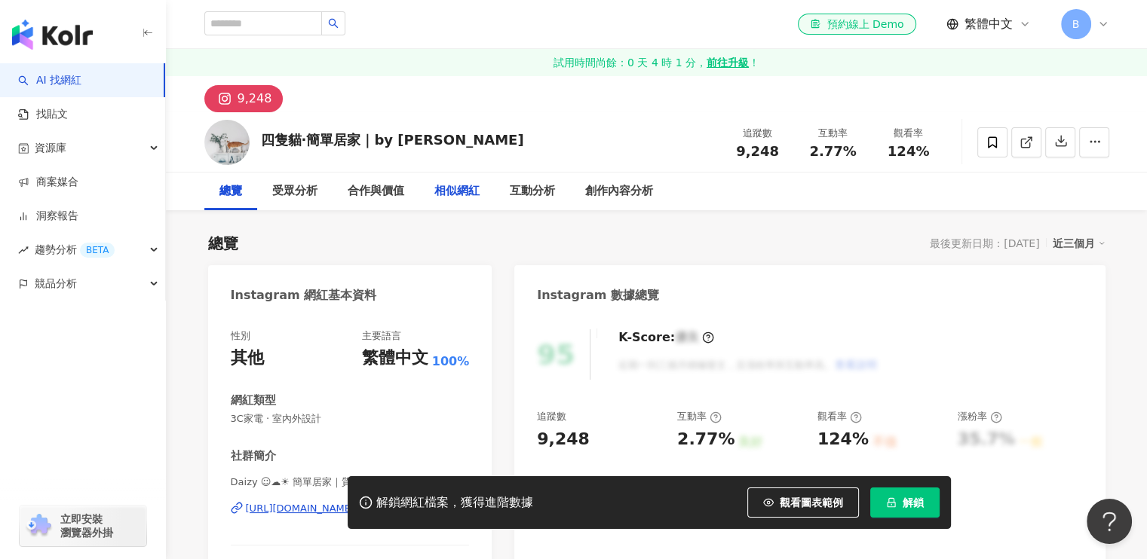
click at [444, 186] on div "相似網紅" at bounding box center [456, 191] width 45 height 18
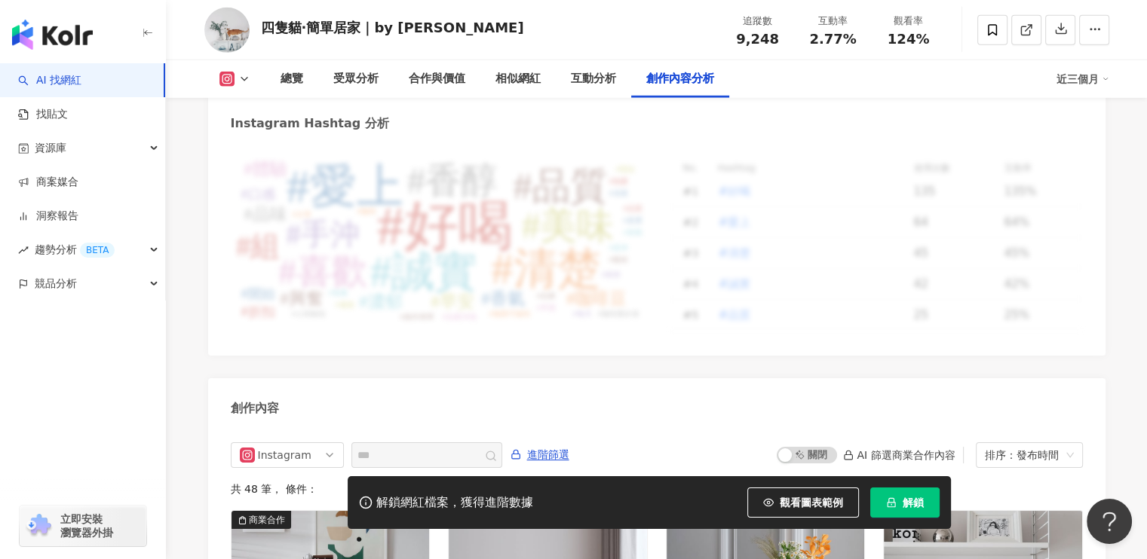
scroll to position [4382, 0]
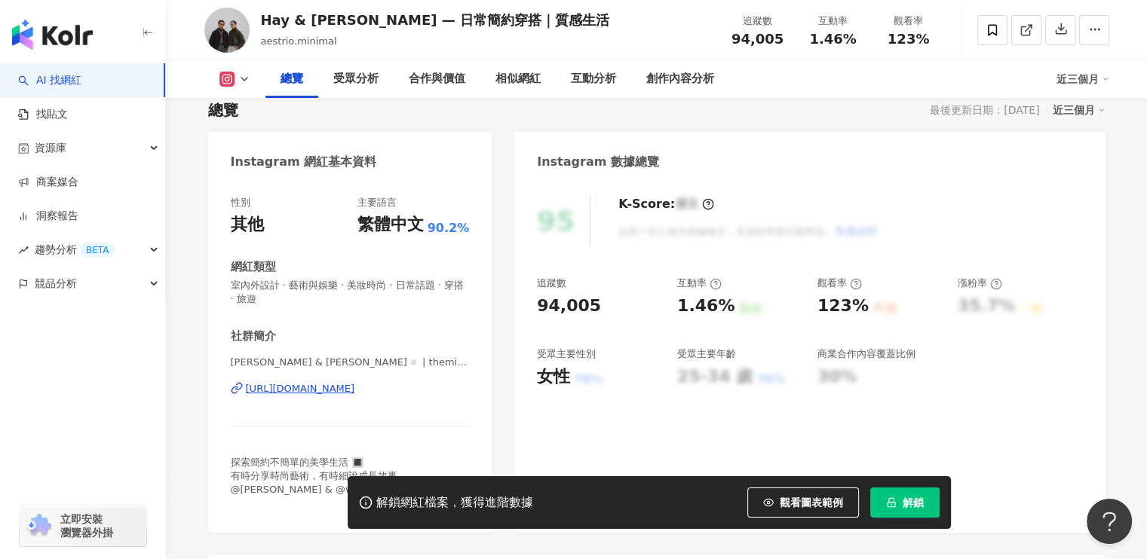
scroll to position [151, 0]
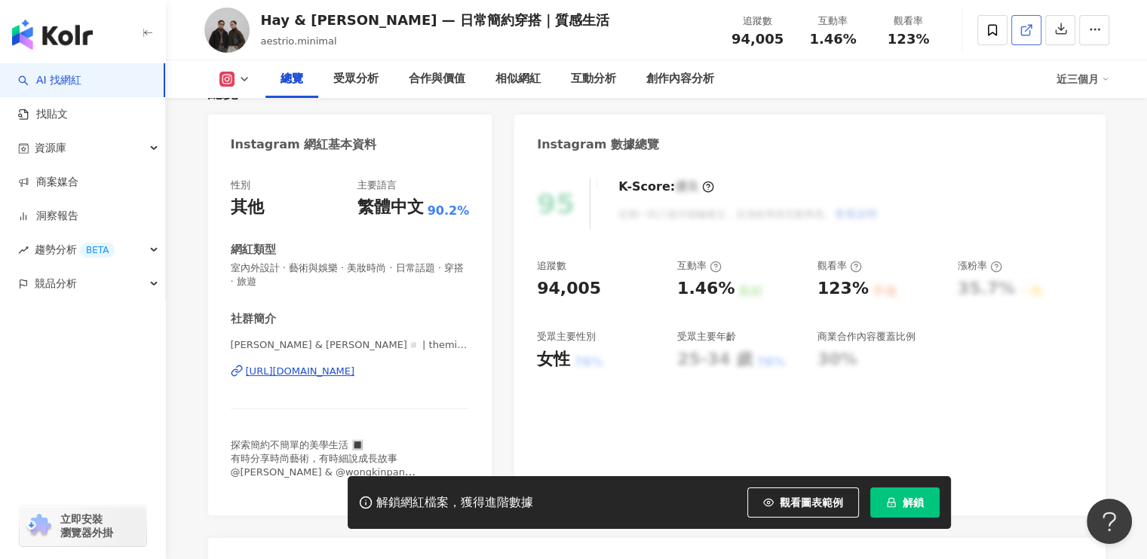
click at [1029, 25] on polyline at bounding box center [1030, 27] width 4 height 4
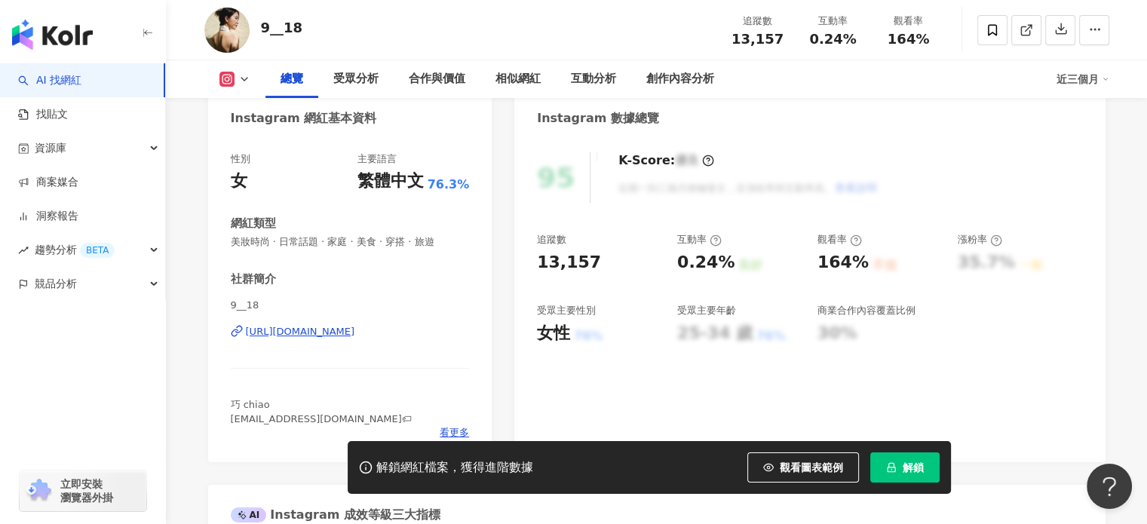
scroll to position [151, 0]
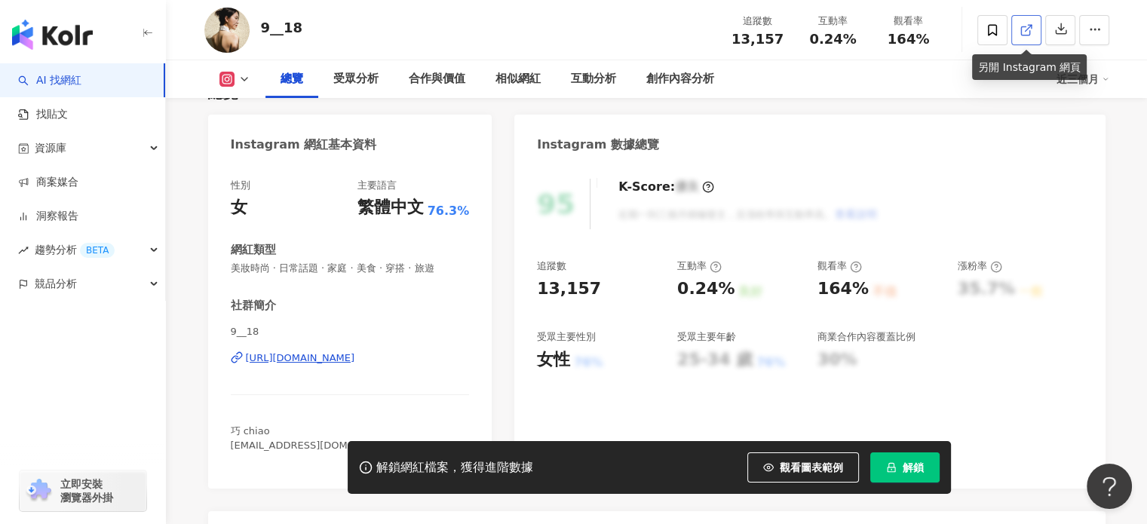
click at [1019, 37] on span at bounding box center [1026, 30] width 14 height 16
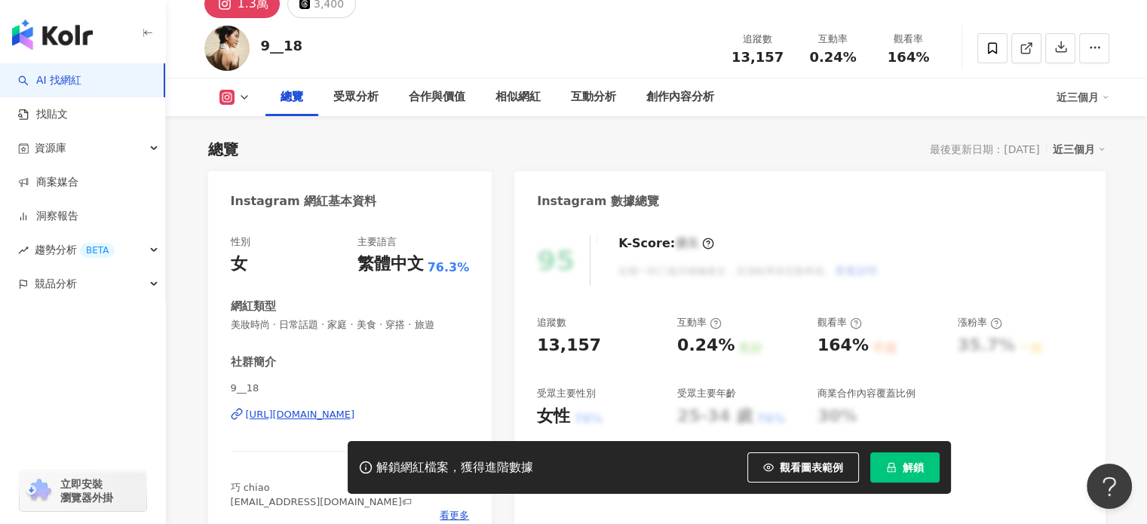
scroll to position [0, 0]
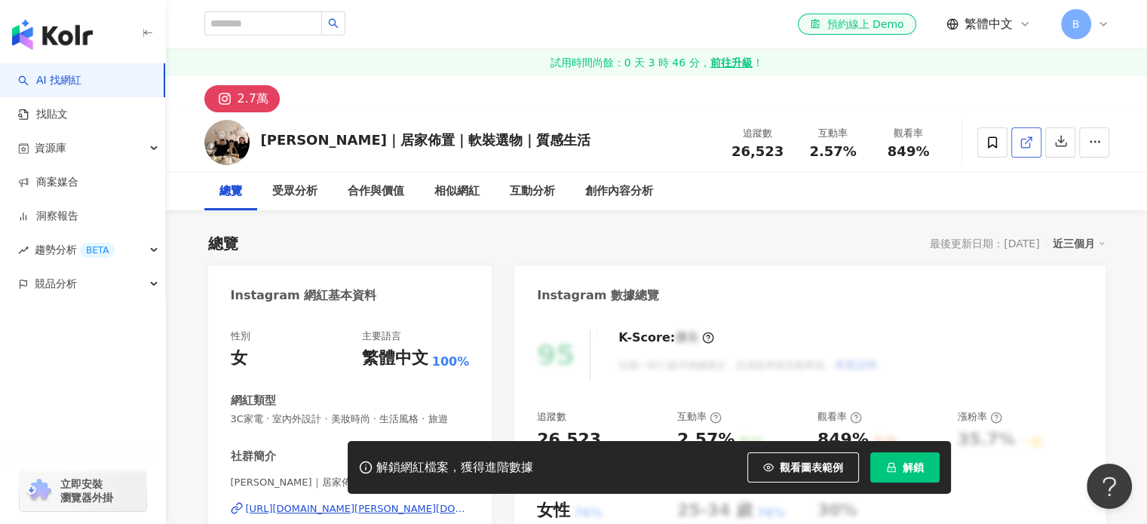
click at [1023, 139] on icon at bounding box center [1025, 143] width 8 height 8
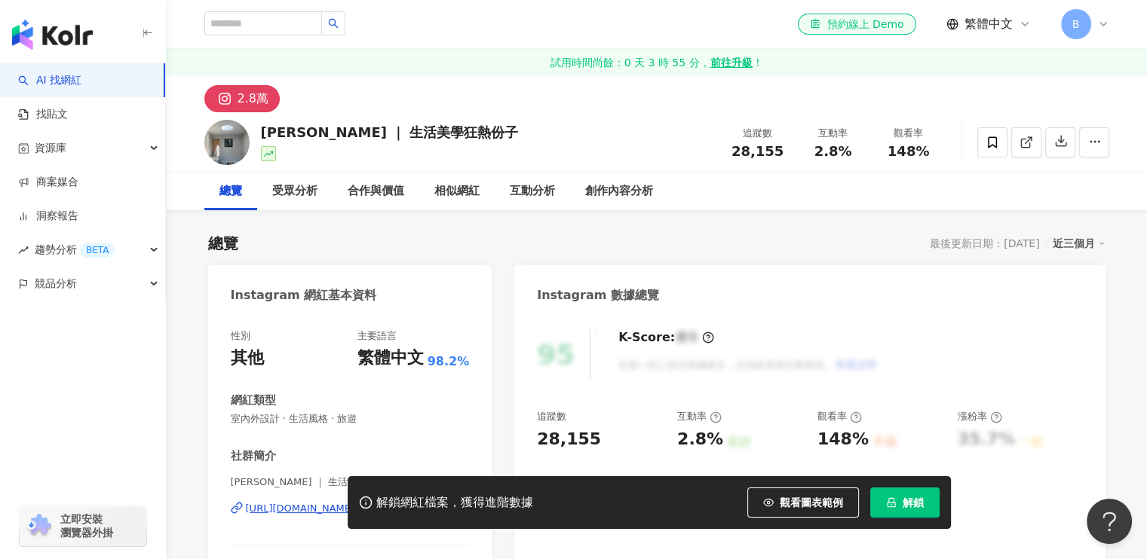
click at [235, 103] on button "2.8萬" at bounding box center [241, 98] width 75 height 27
click at [1034, 141] on link at bounding box center [1026, 142] width 30 height 30
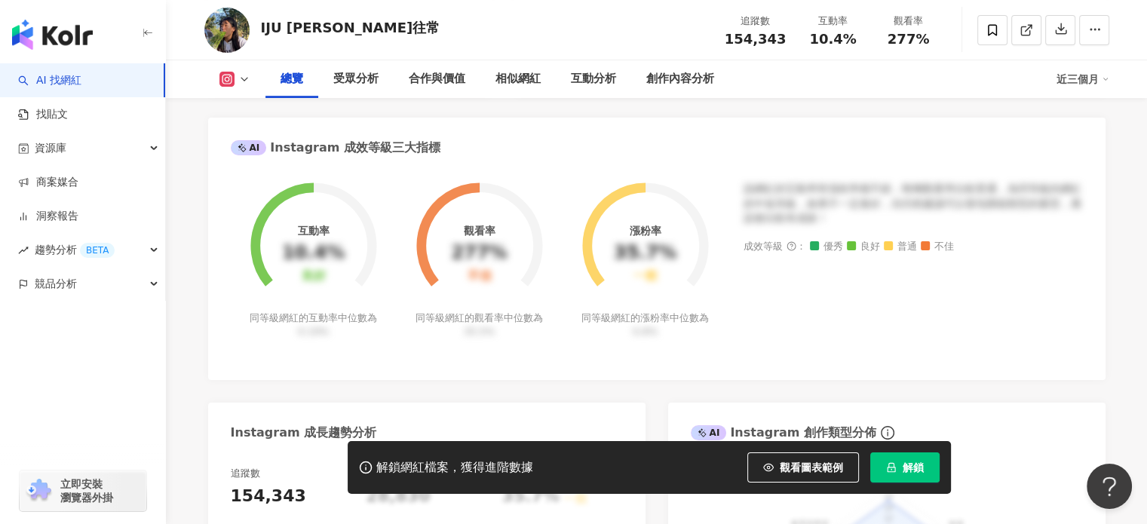
scroll to position [679, 0]
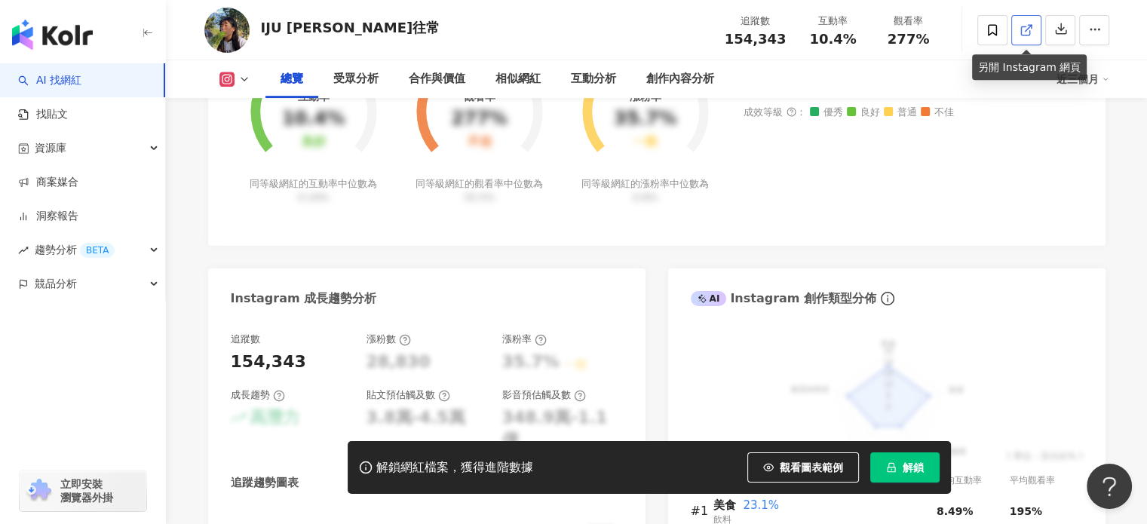
click at [1028, 30] on icon at bounding box center [1025, 30] width 8 height 8
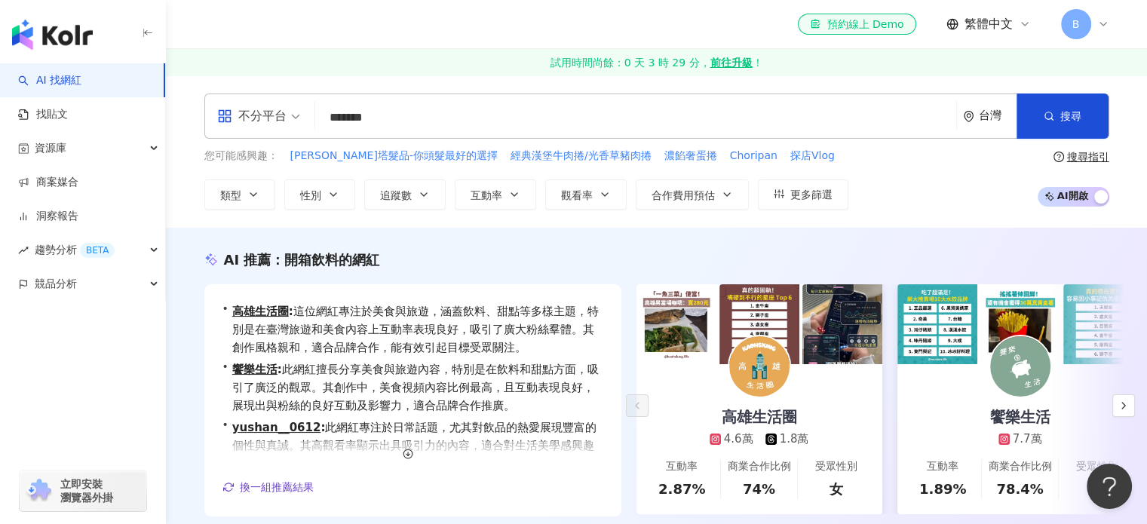
click at [422, 114] on input "*******" at bounding box center [635, 117] width 629 height 29
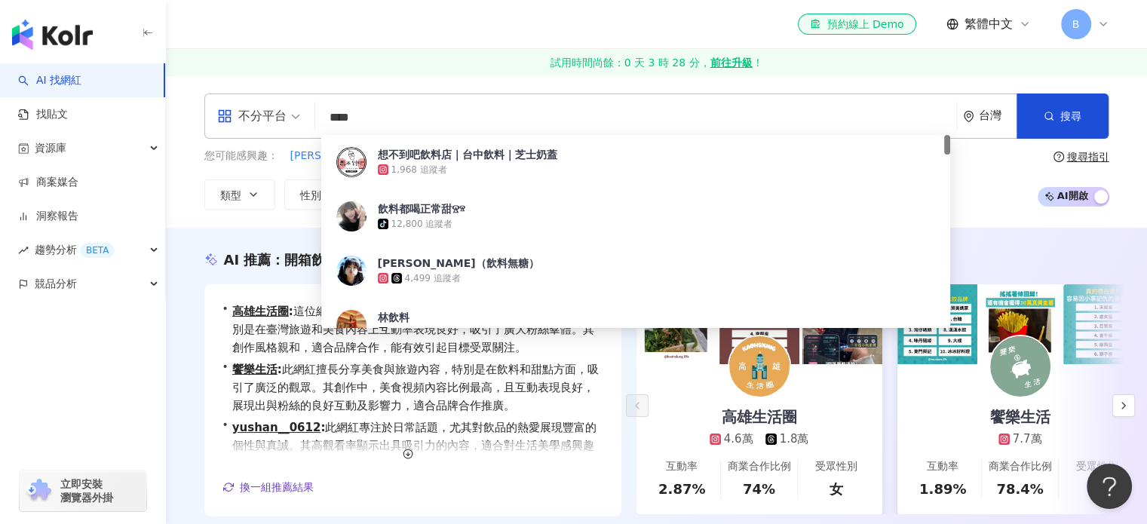
type input "****"
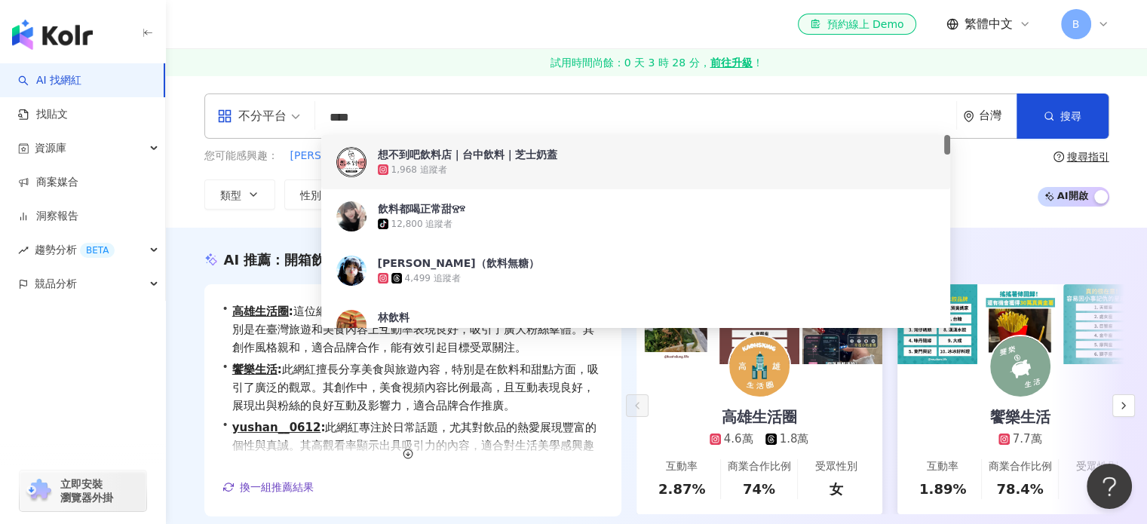
click at [432, 123] on input "****" at bounding box center [635, 117] width 629 height 29
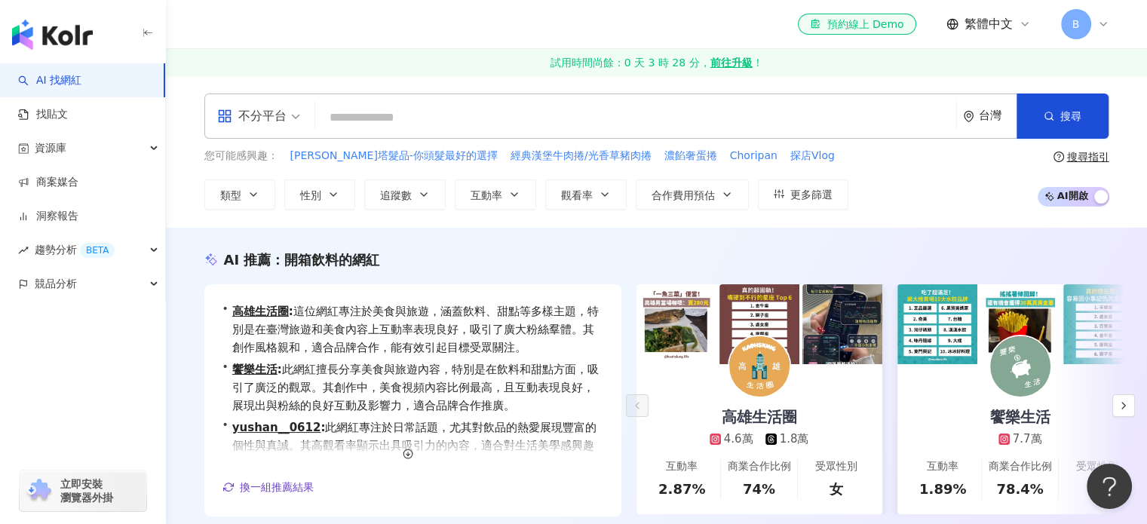
paste input "*****"
type input "*****"
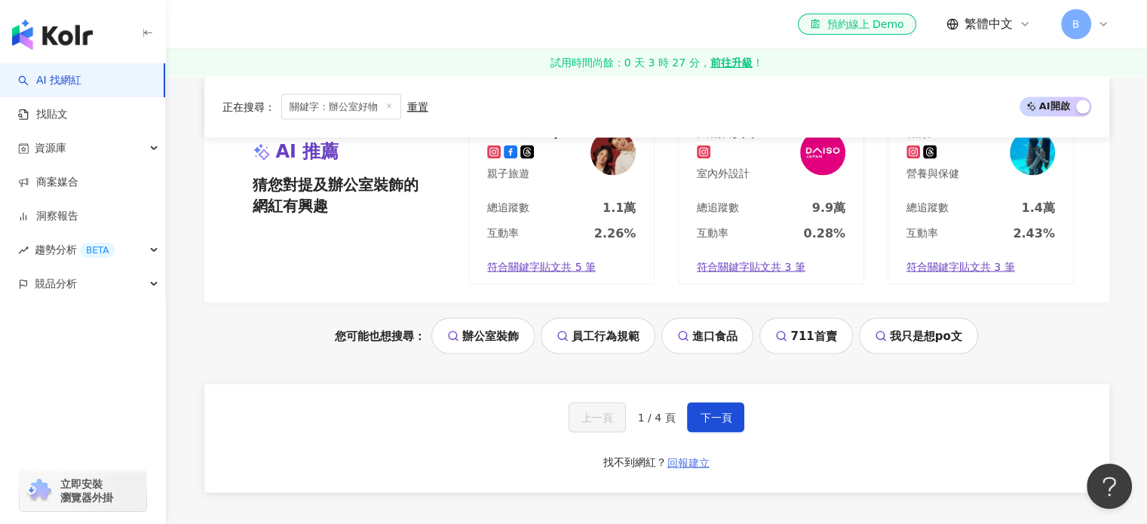
scroll to position [2790, 0]
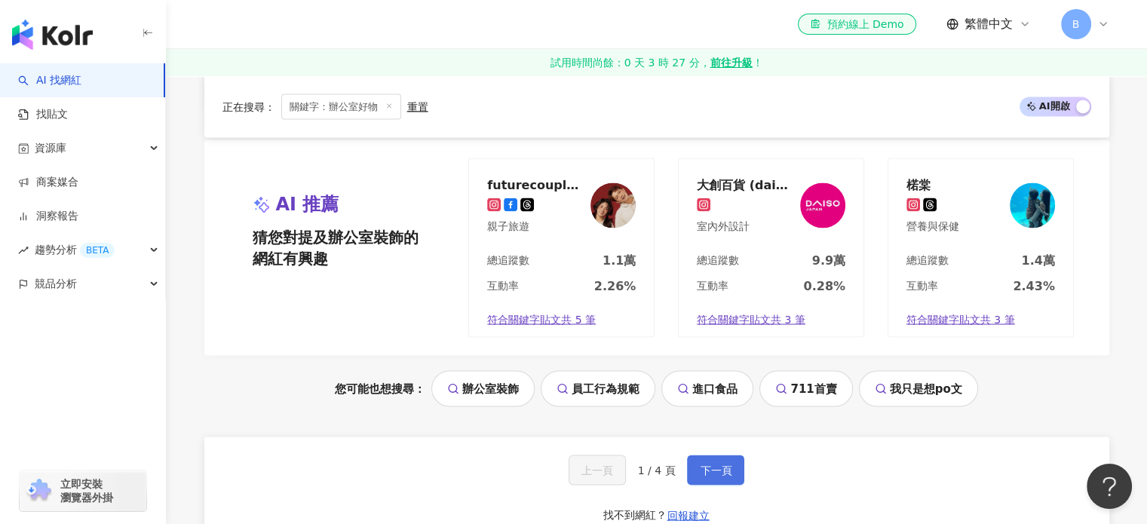
click at [730, 470] on button "下一頁" at bounding box center [715, 470] width 57 height 30
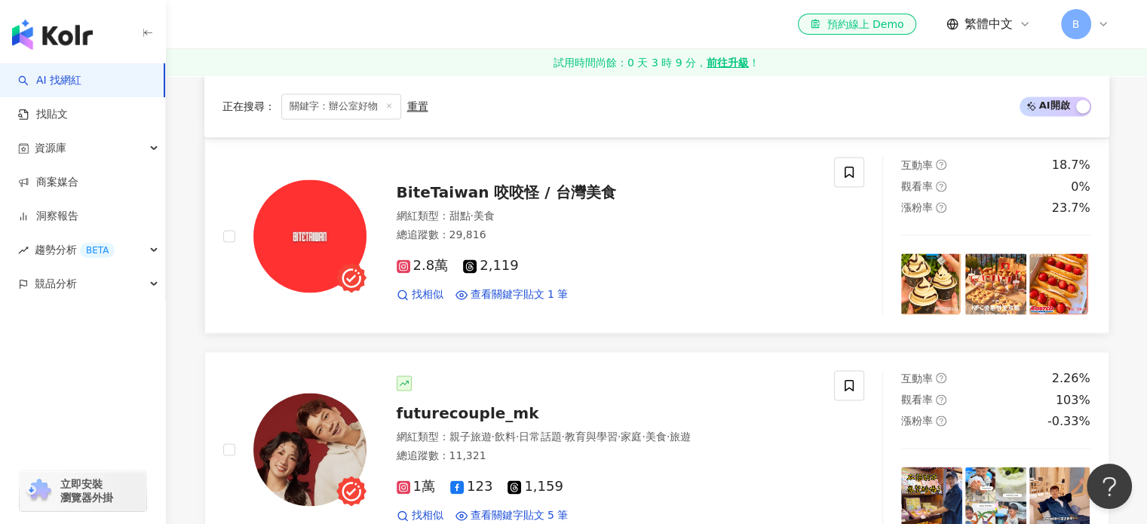
scroll to position [2328, 0]
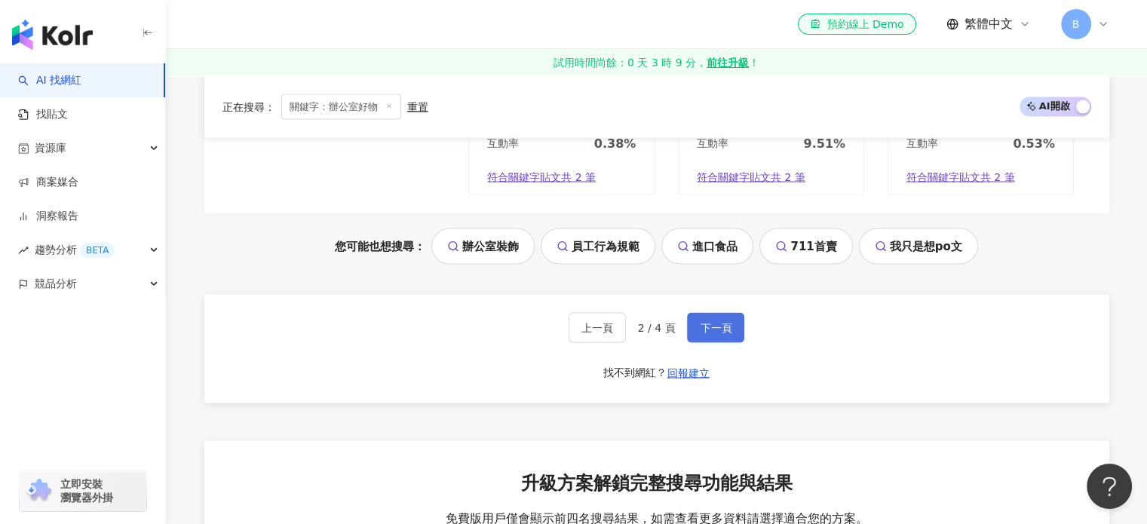
click at [736, 313] on button "下一頁" at bounding box center [715, 328] width 57 height 30
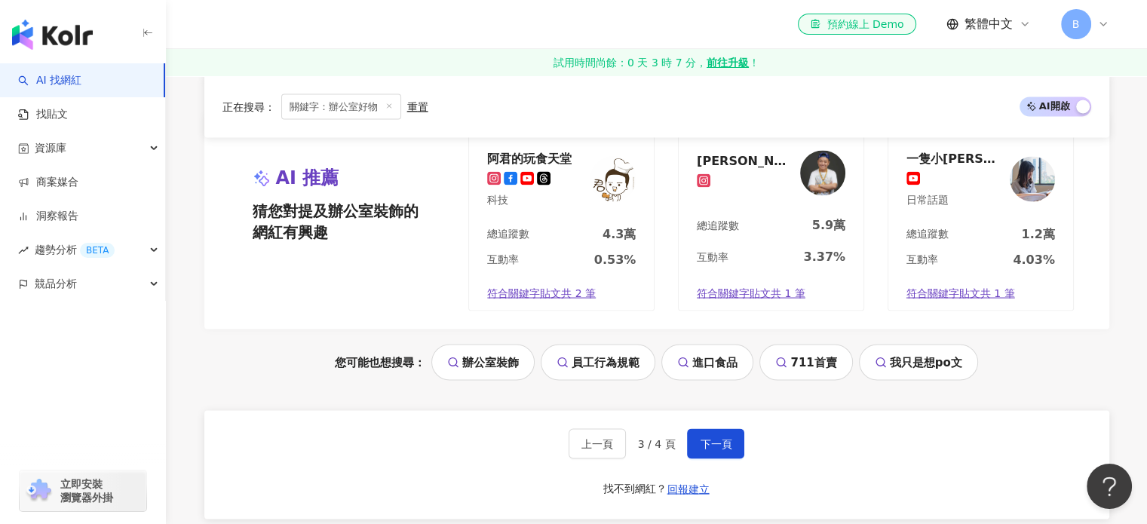
scroll to position [2817, 0]
click at [733, 428] on button "下一頁" at bounding box center [715, 443] width 57 height 30
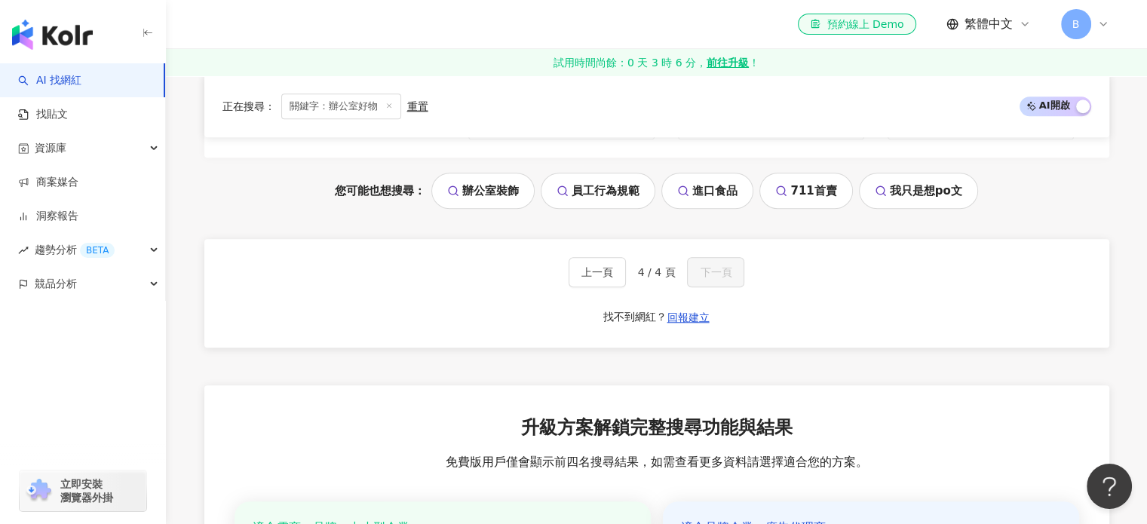
scroll to position [1282, 0]
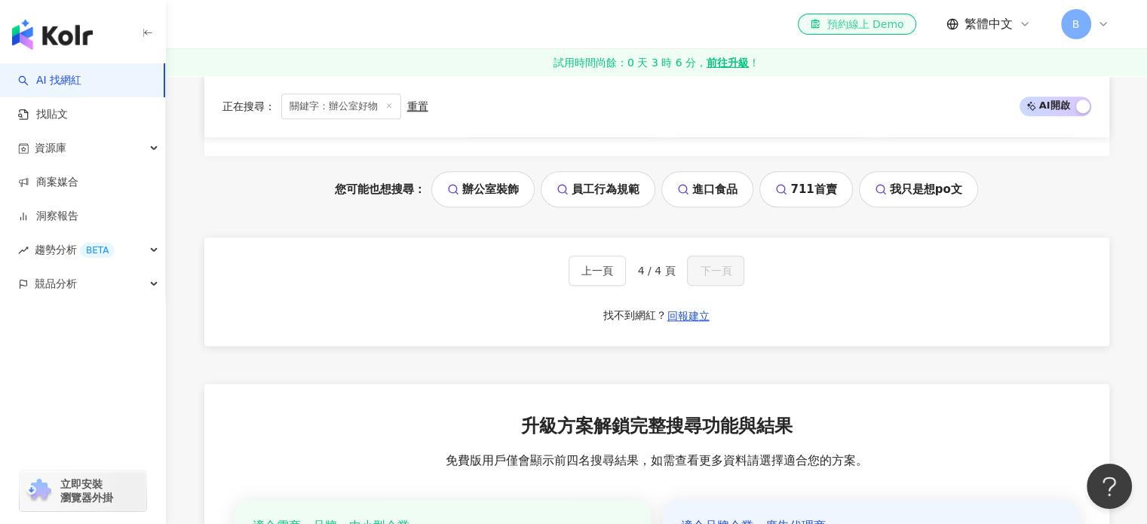
click at [856, 32] on link "el-icon-cs 預約線上 Demo" at bounding box center [857, 24] width 118 height 21
click at [468, 189] on link "辦公室裝飾" at bounding box center [482, 189] width 103 height 36
click at [414, 112] on div "重置" at bounding box center [417, 106] width 21 height 12
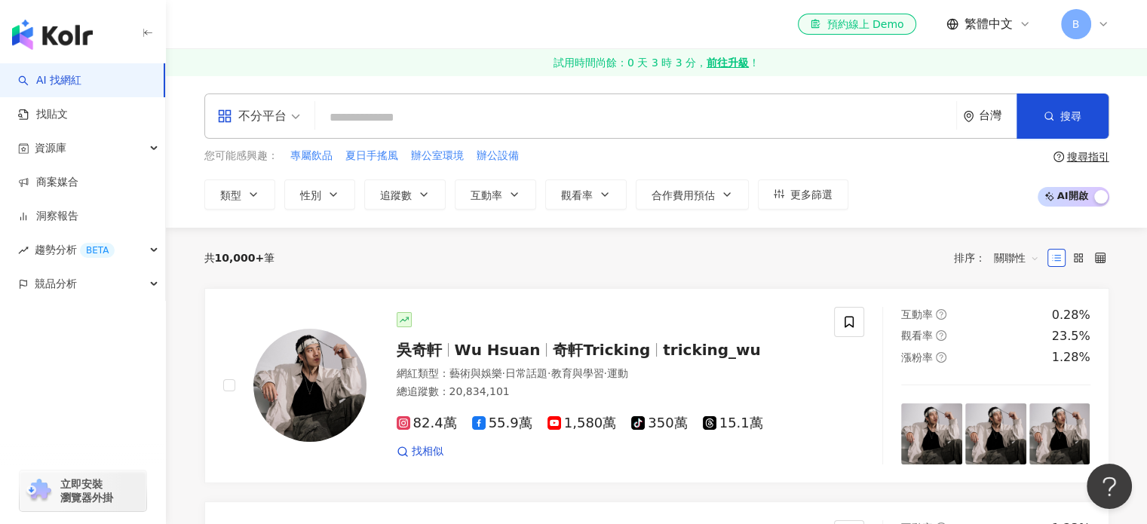
click at [428, 111] on input "search" at bounding box center [635, 117] width 629 height 29
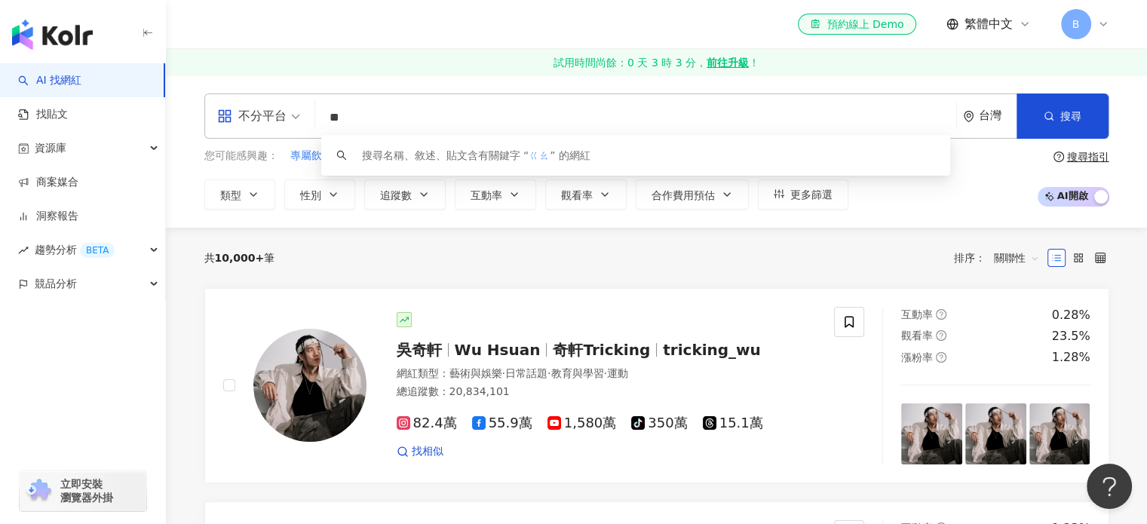
type input "*"
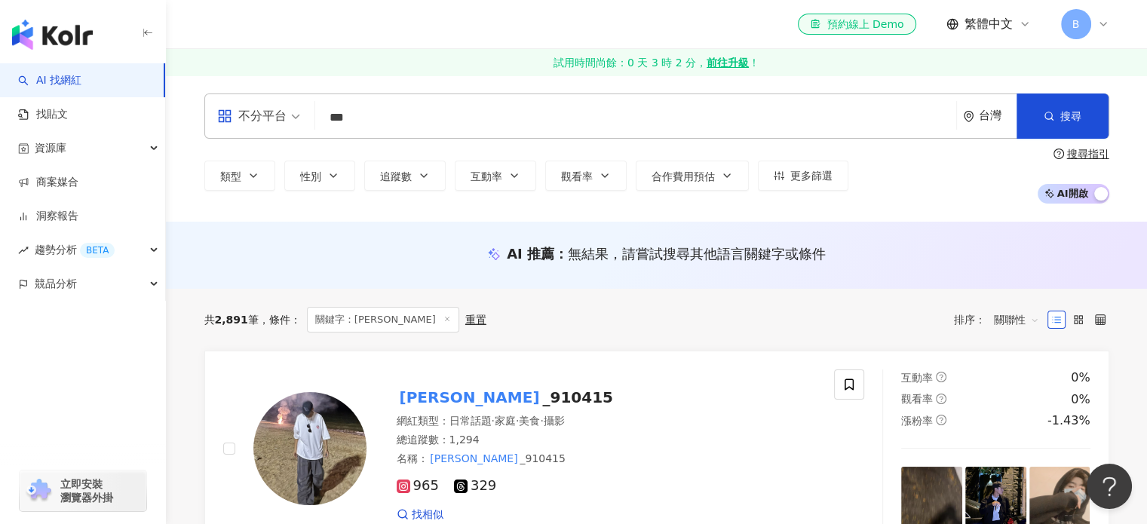
click at [537, 126] on input "***" at bounding box center [635, 117] width 629 height 29
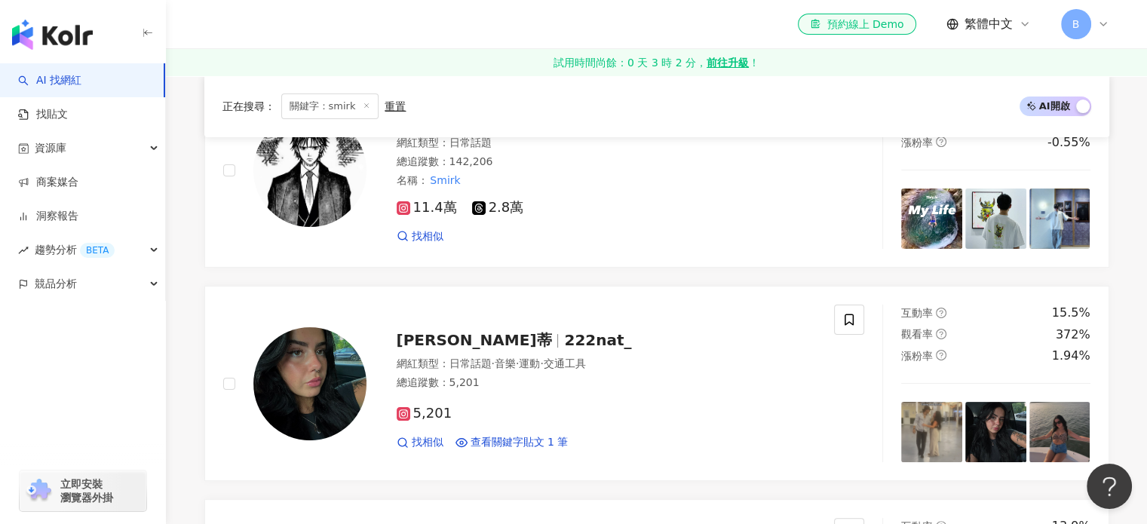
scroll to position [75, 0]
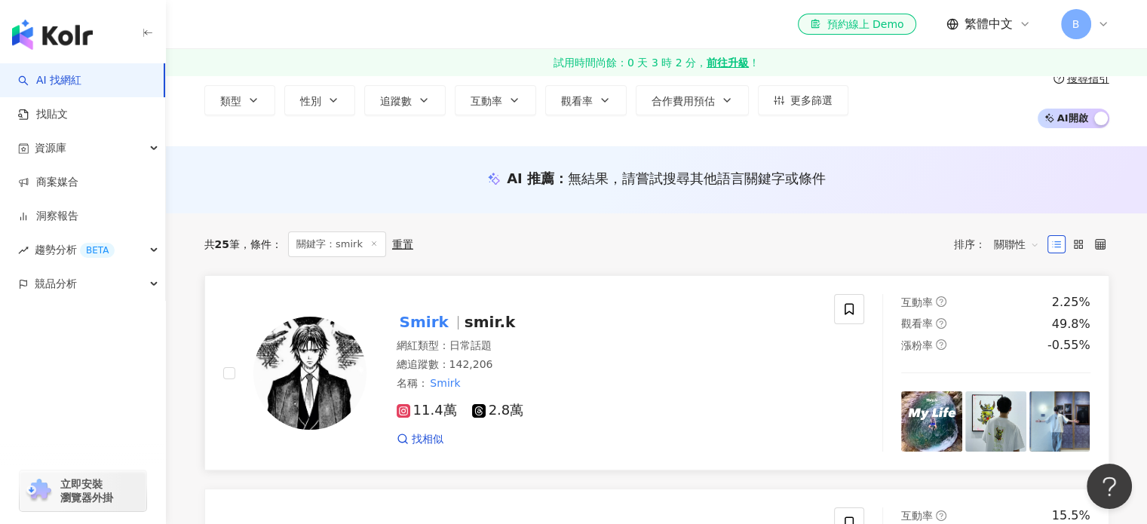
type input "*****"
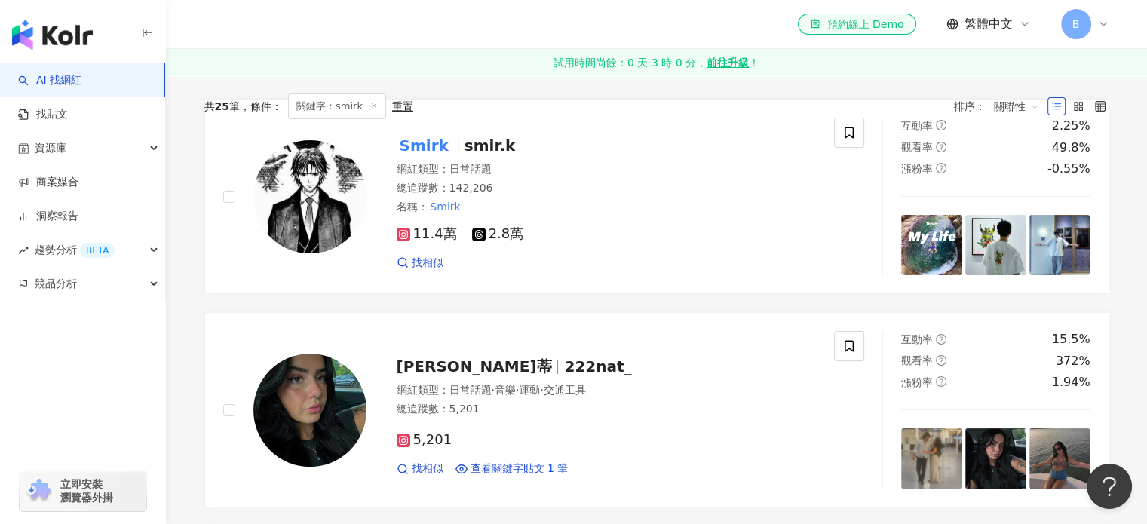
scroll to position [0, 0]
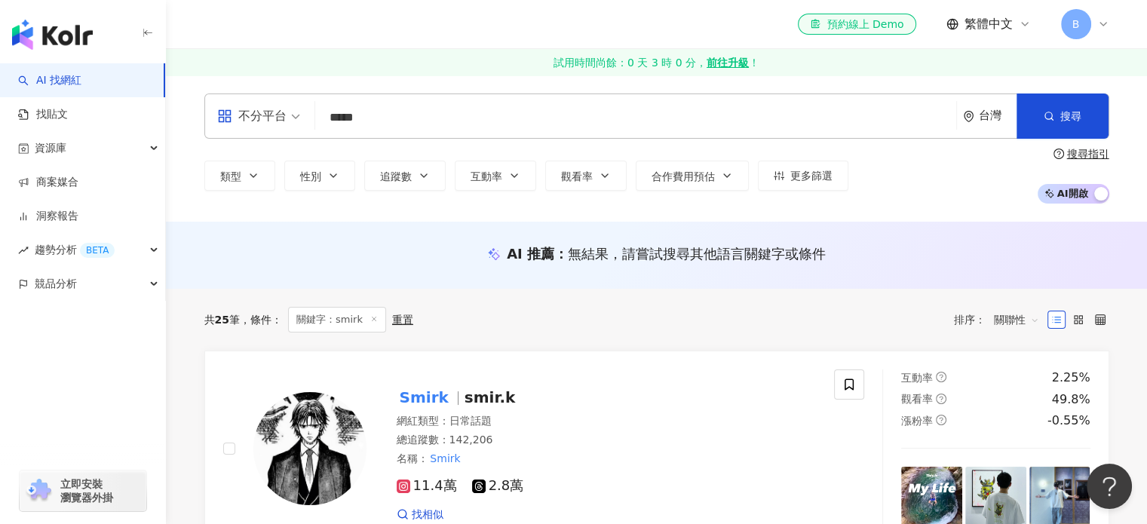
click at [600, 117] on input "*****" at bounding box center [635, 117] width 629 height 29
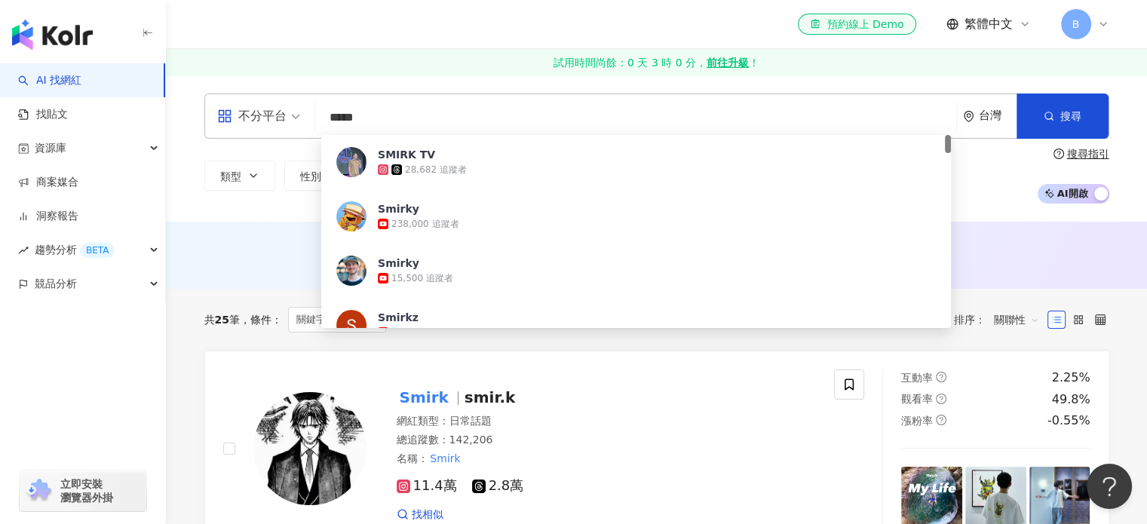
click at [600, 117] on input "*****" at bounding box center [635, 117] width 629 height 29
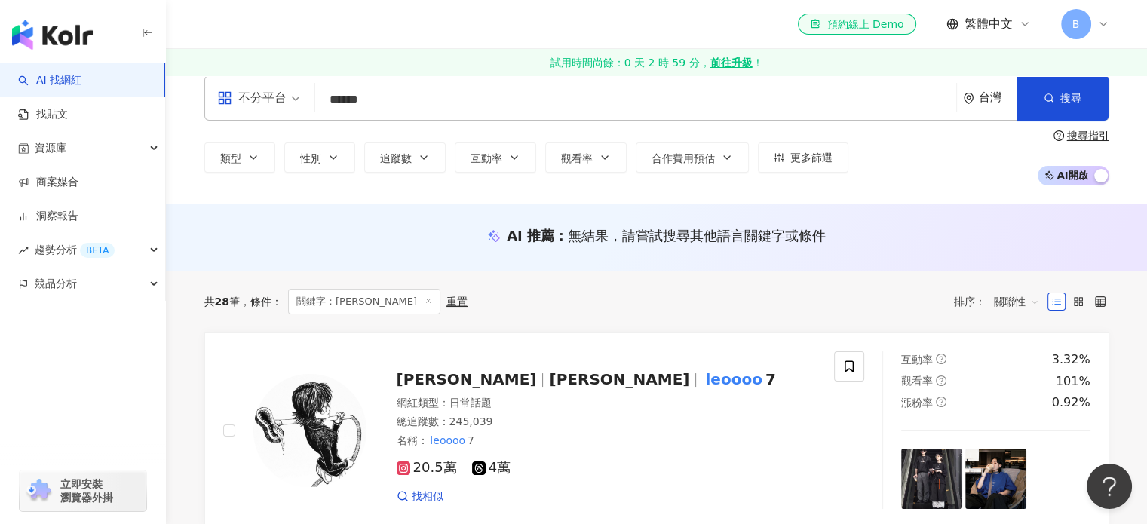
scroll to position [151, 0]
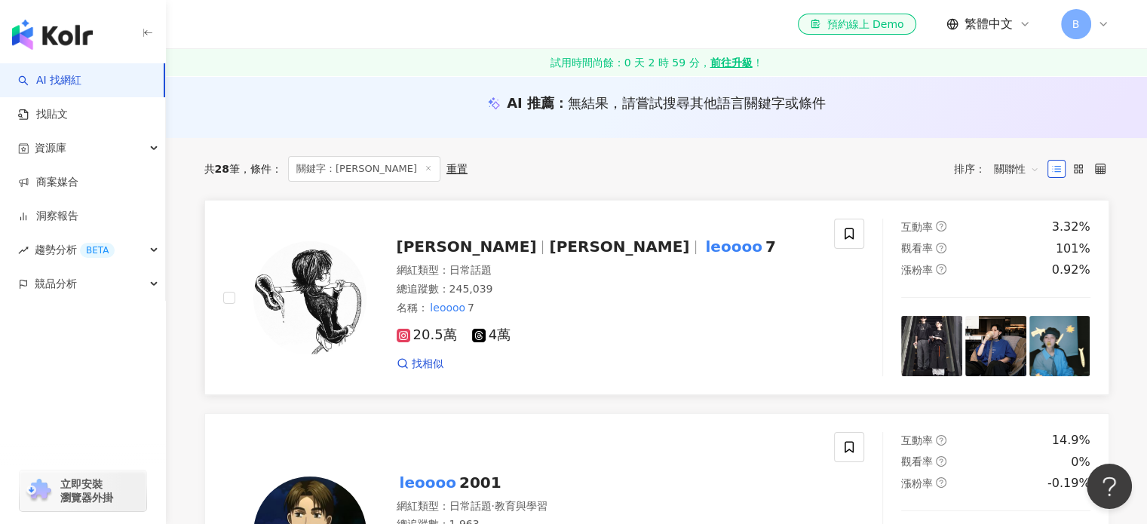
type input "******"
click at [702, 244] on mark "leoooo" at bounding box center [733, 247] width 63 height 24
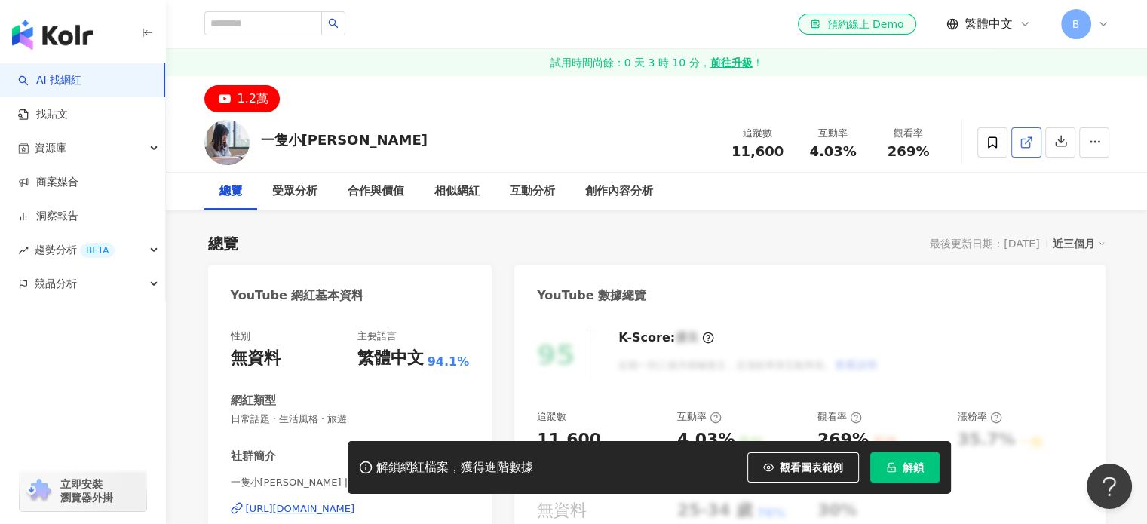
click at [1025, 140] on icon at bounding box center [1026, 143] width 14 height 14
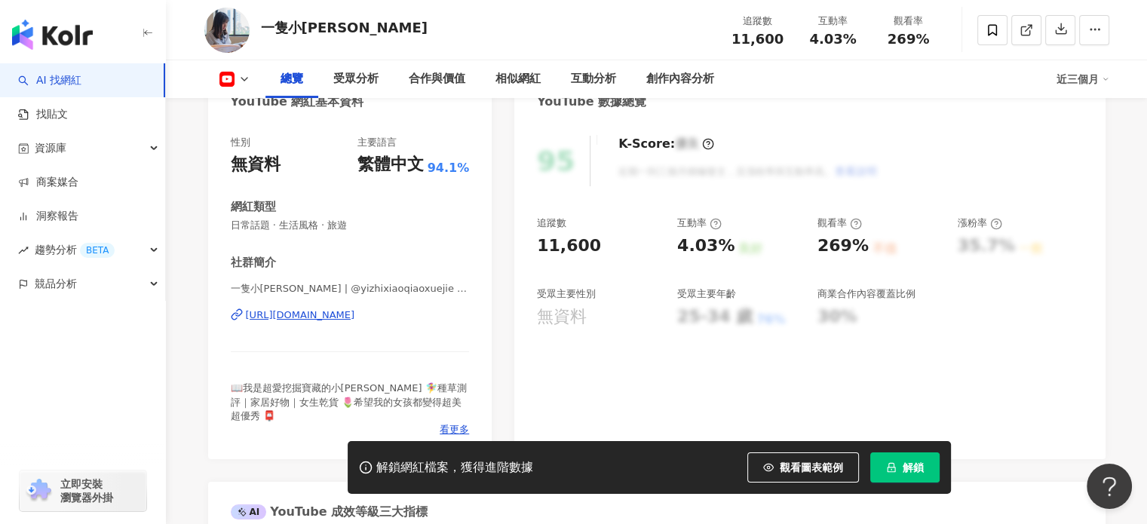
scroll to position [226, 0]
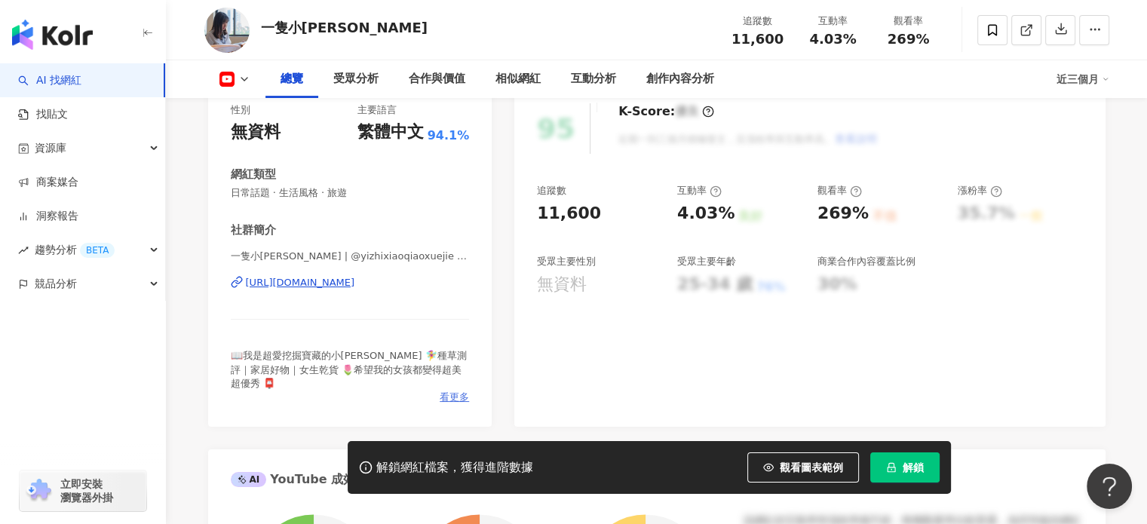
click at [460, 391] on span "看更多" at bounding box center [454, 398] width 29 height 14
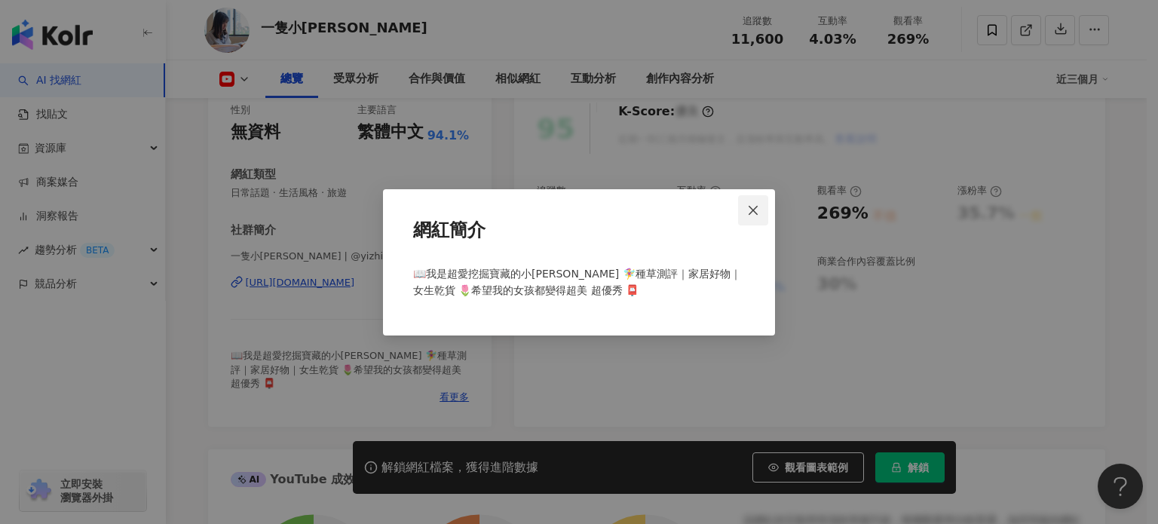
click at [757, 211] on icon "close" at bounding box center [753, 210] width 12 height 12
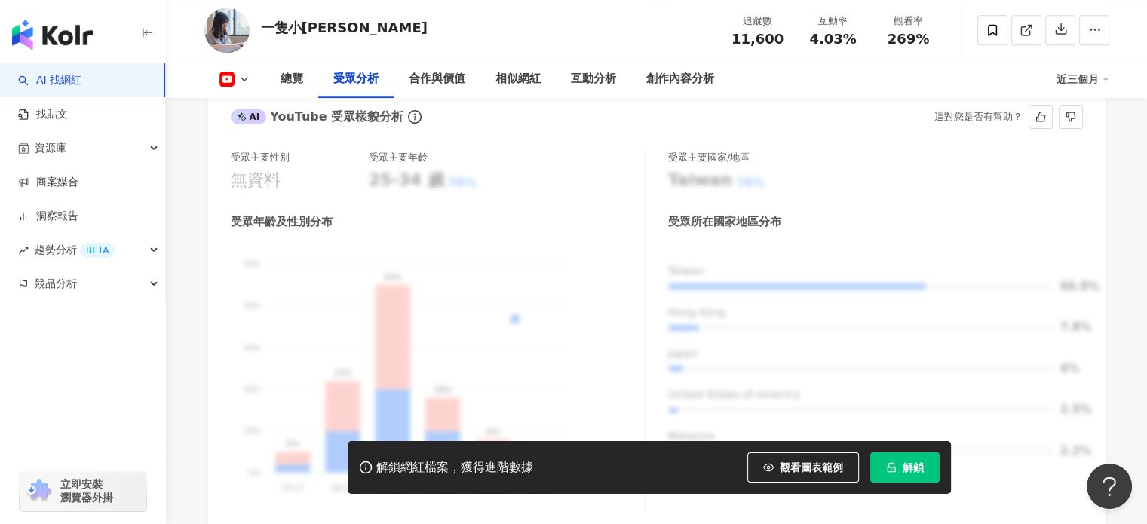
scroll to position [1583, 0]
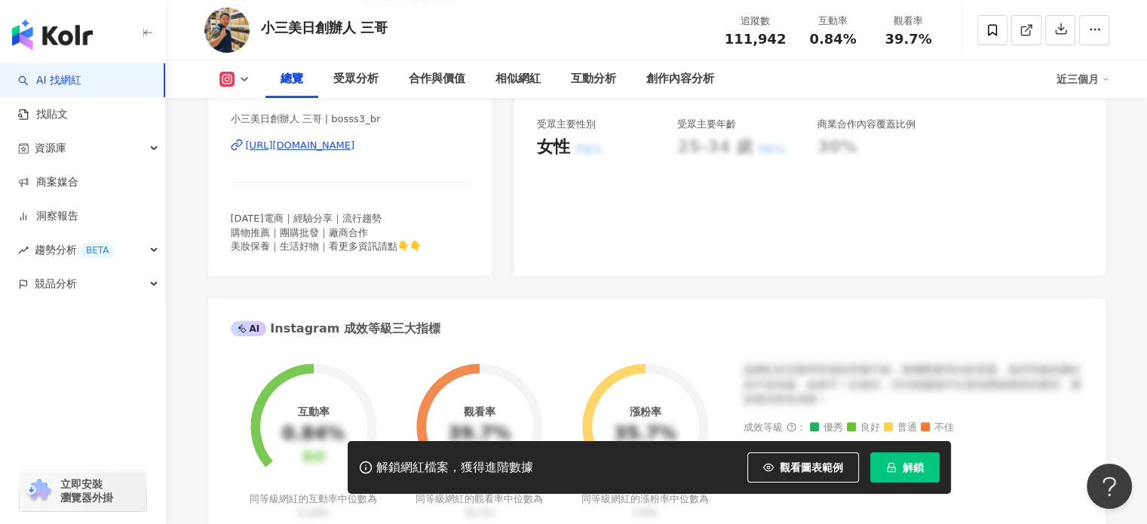
scroll to position [528, 0]
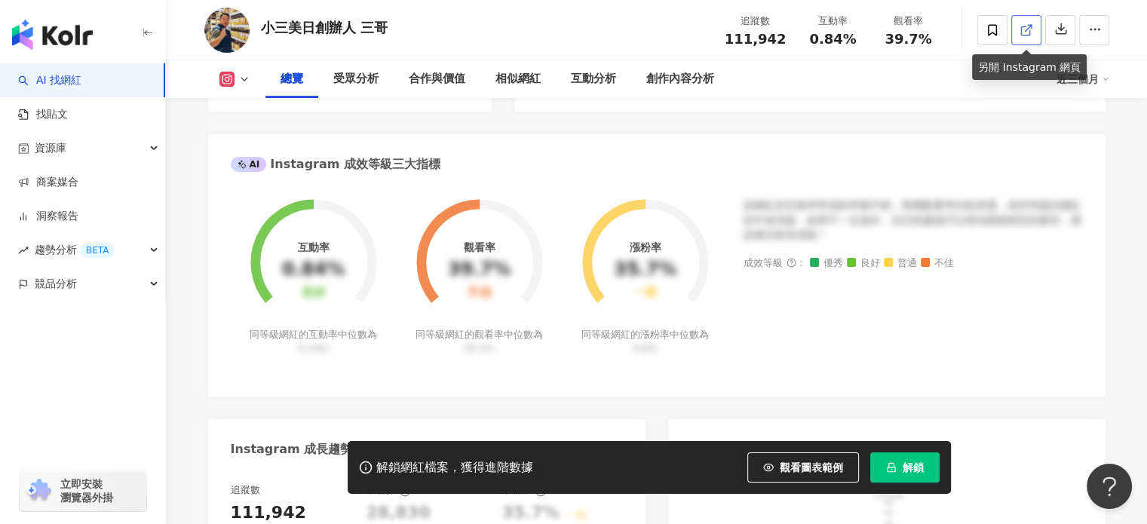
click at [1027, 29] on line at bounding box center [1028, 28] width 6 height 6
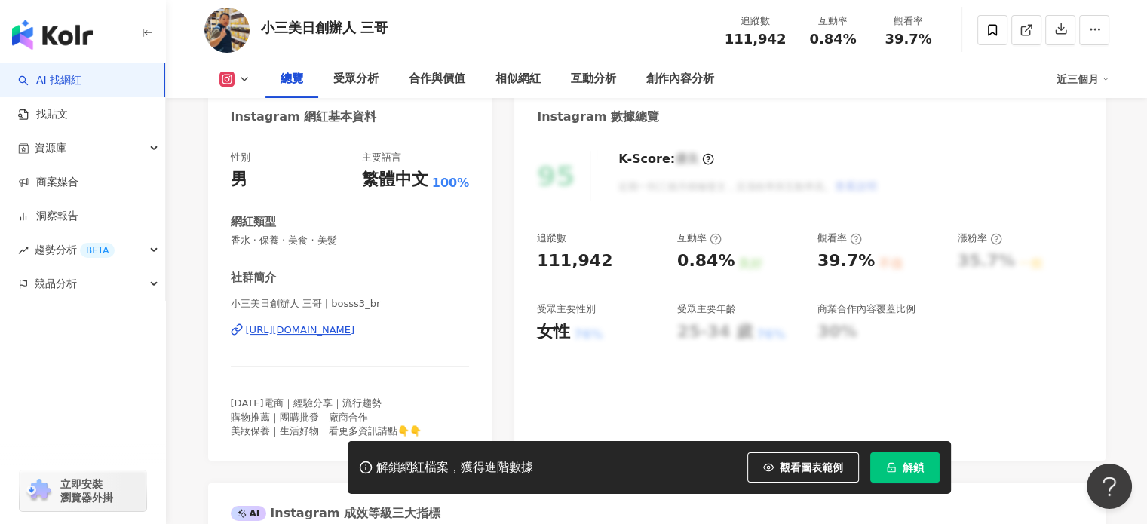
scroll to position [0, 0]
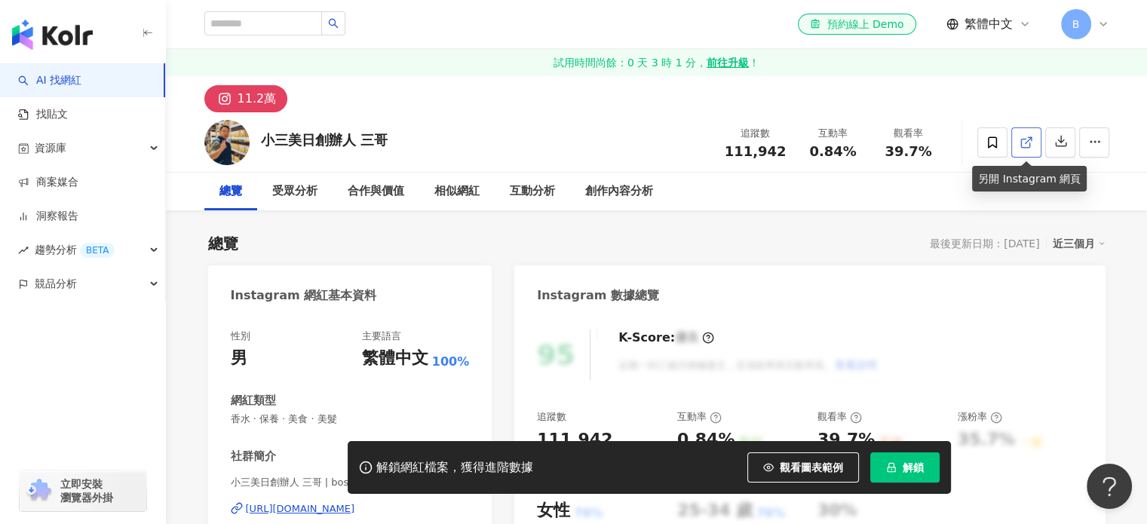
click at [1022, 142] on icon at bounding box center [1026, 143] width 14 height 14
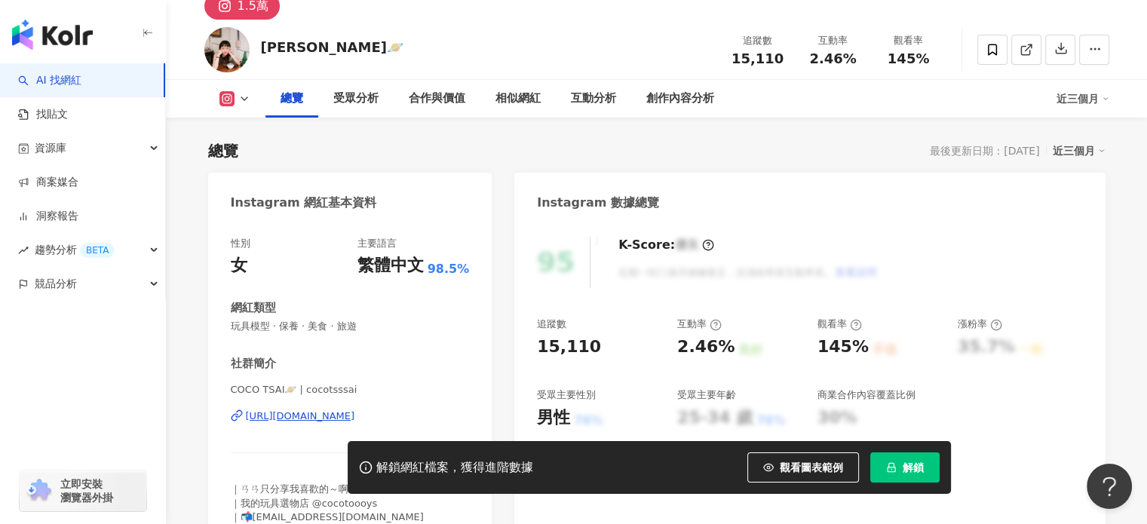
scroll to position [75, 0]
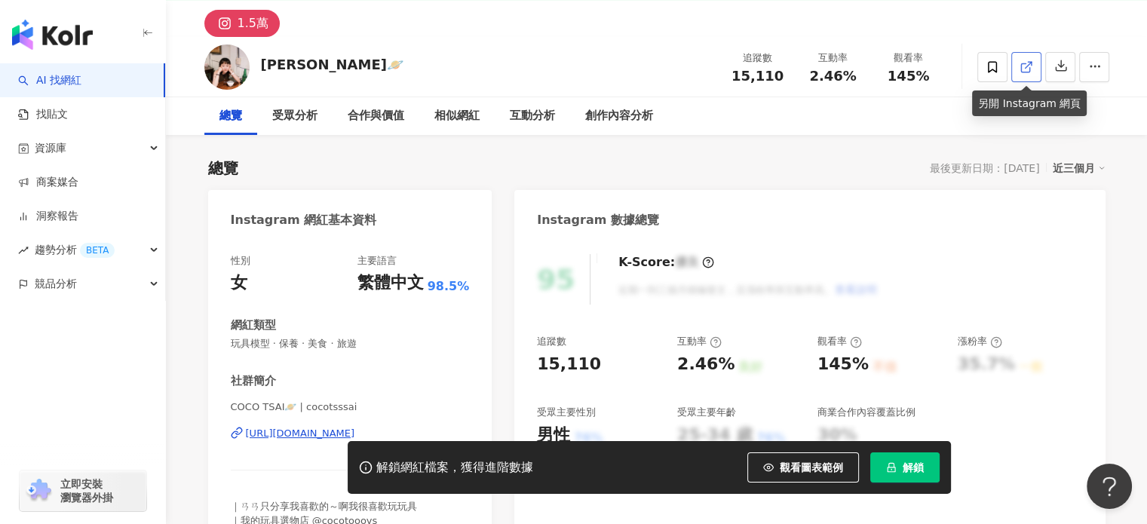
click at [1025, 63] on icon at bounding box center [1026, 67] width 14 height 14
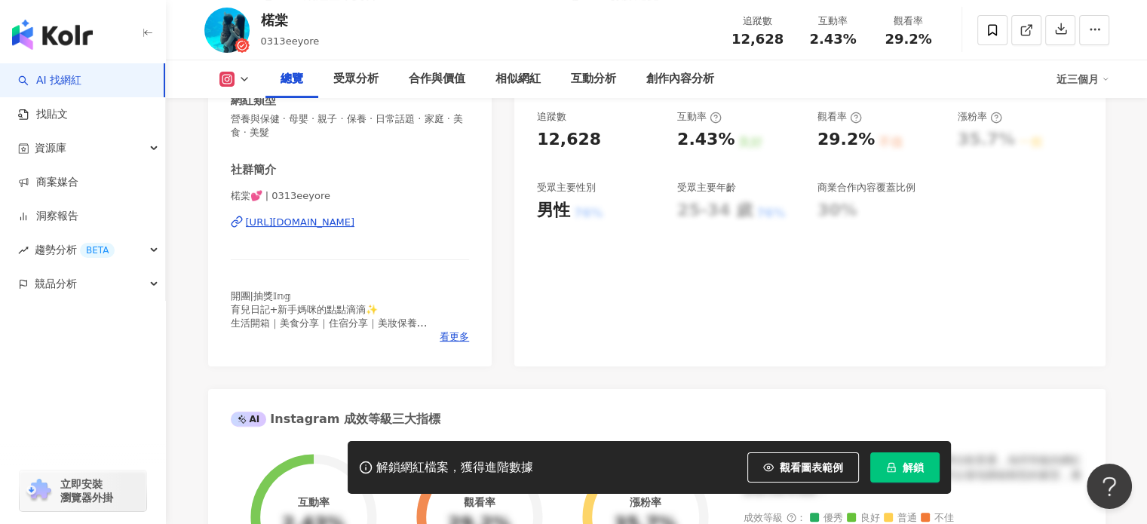
scroll to position [302, 0]
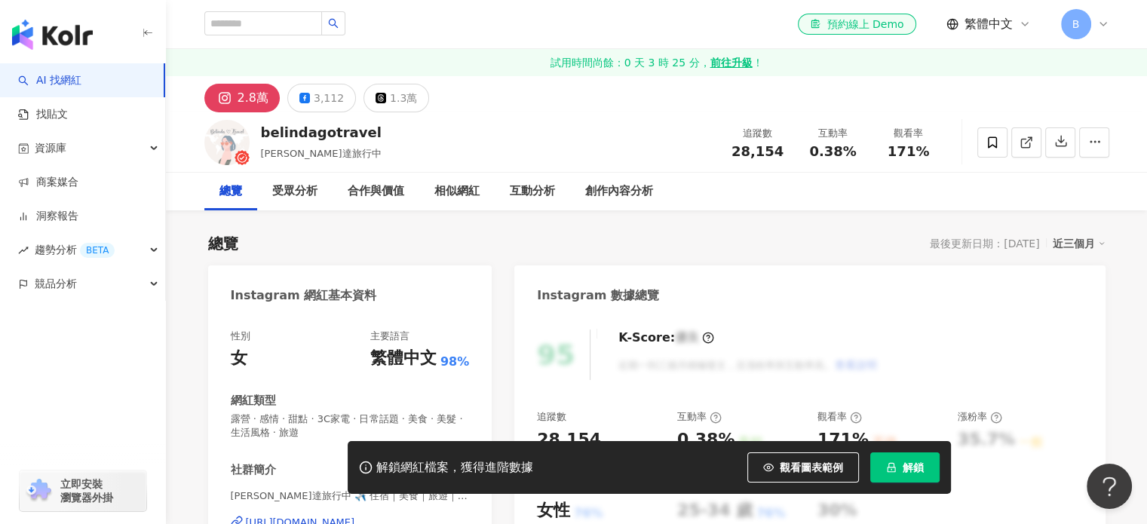
scroll to position [226, 0]
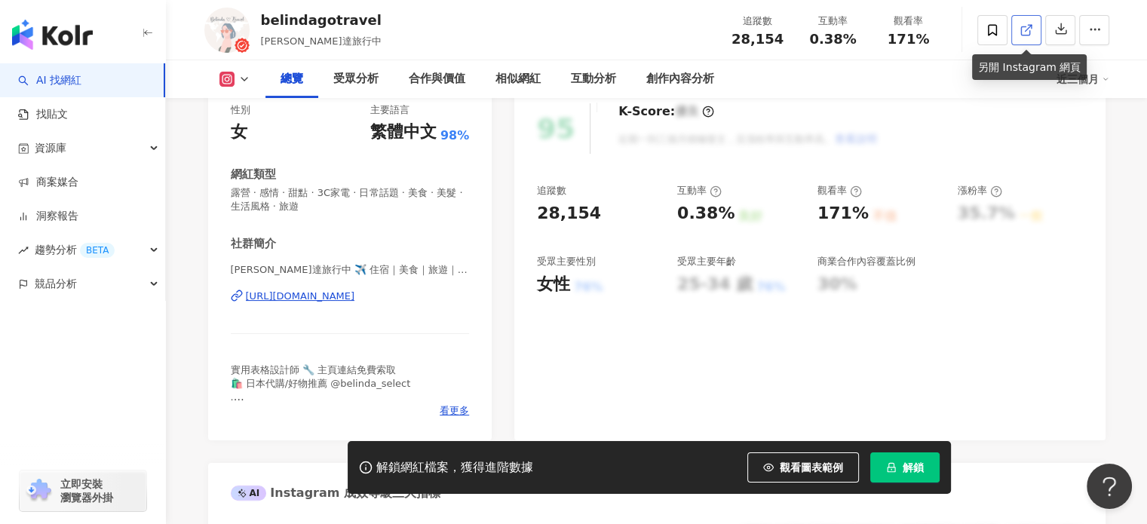
click at [1028, 25] on polyline at bounding box center [1030, 27] width 4 height 4
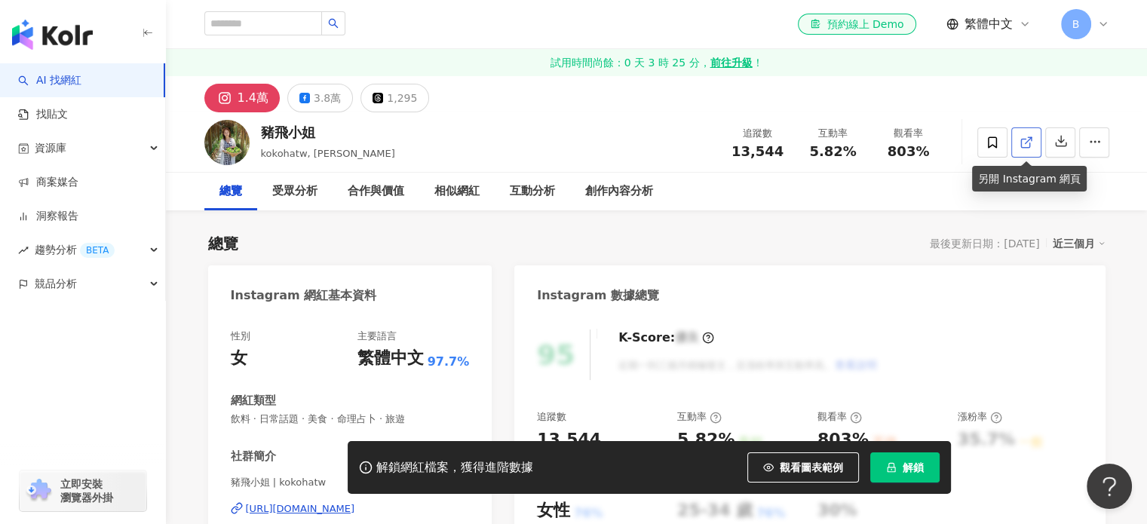
click at [1024, 145] on icon at bounding box center [1026, 143] width 14 height 14
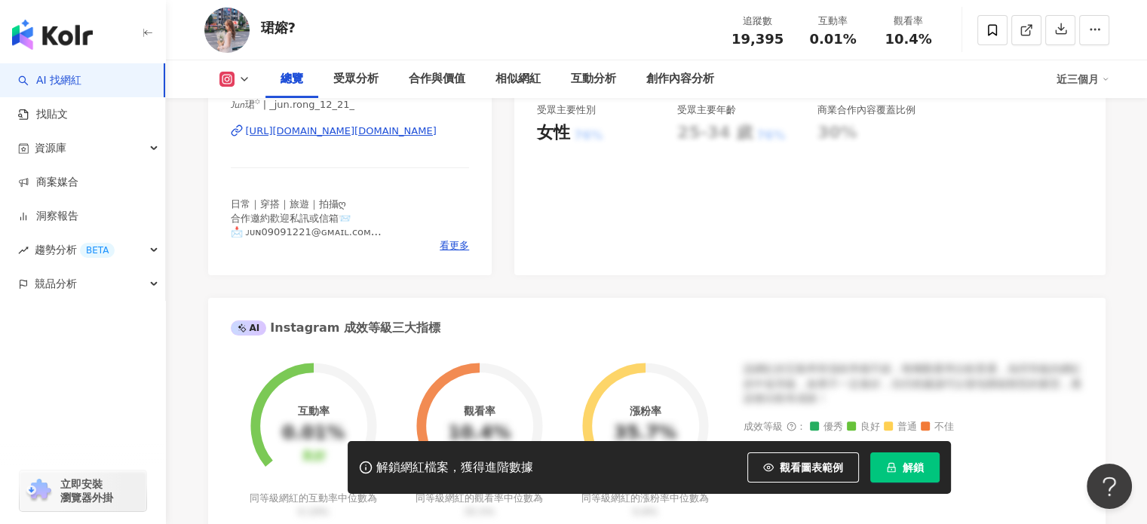
scroll to position [377, 0]
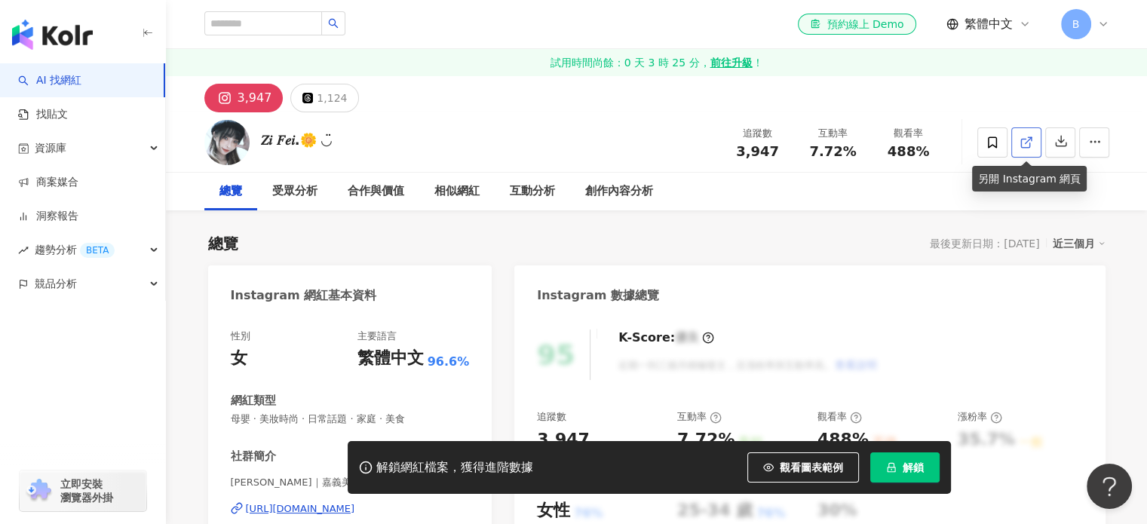
click at [1035, 141] on link at bounding box center [1026, 142] width 30 height 30
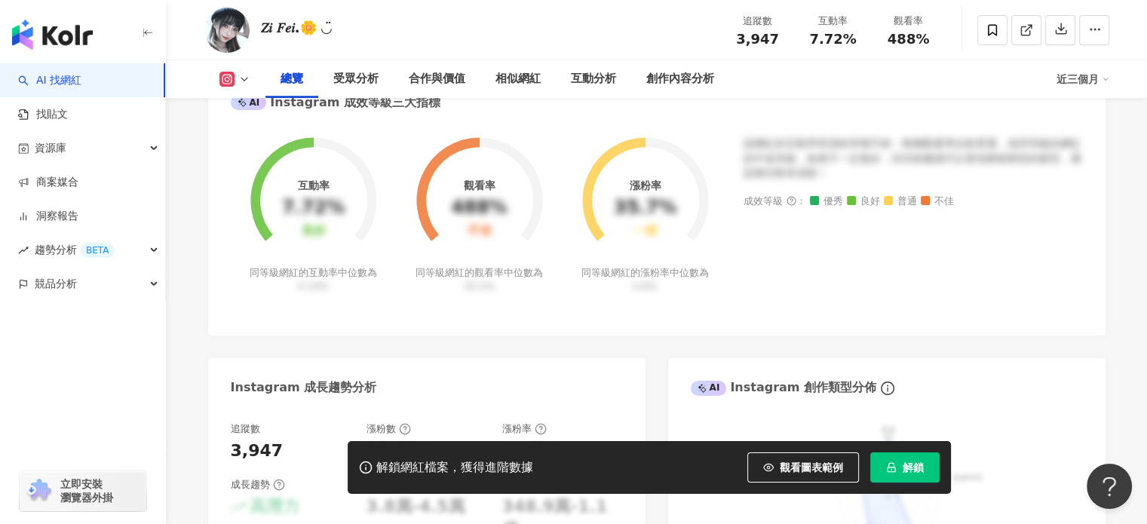
scroll to position [829, 0]
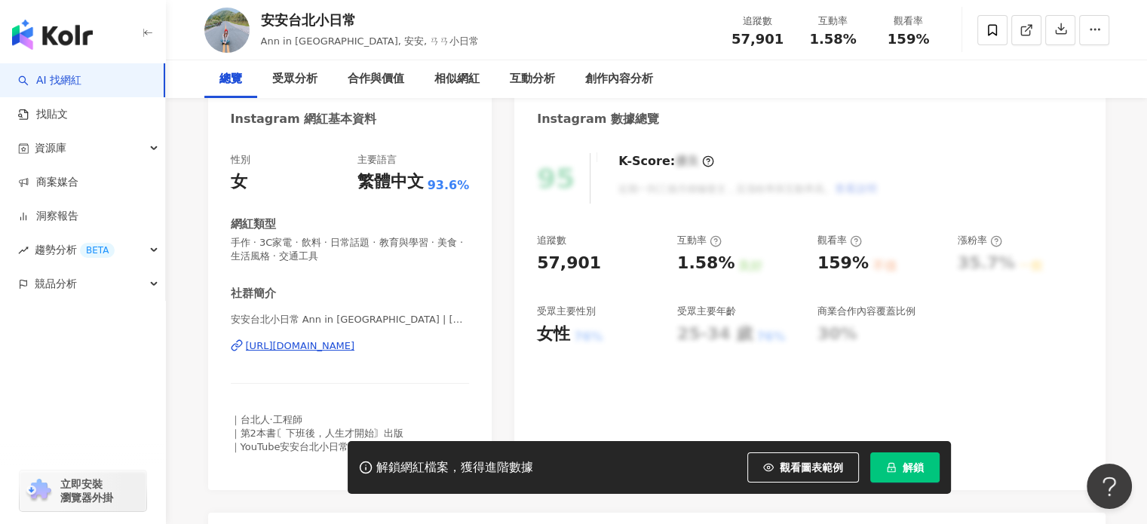
scroll to position [75, 0]
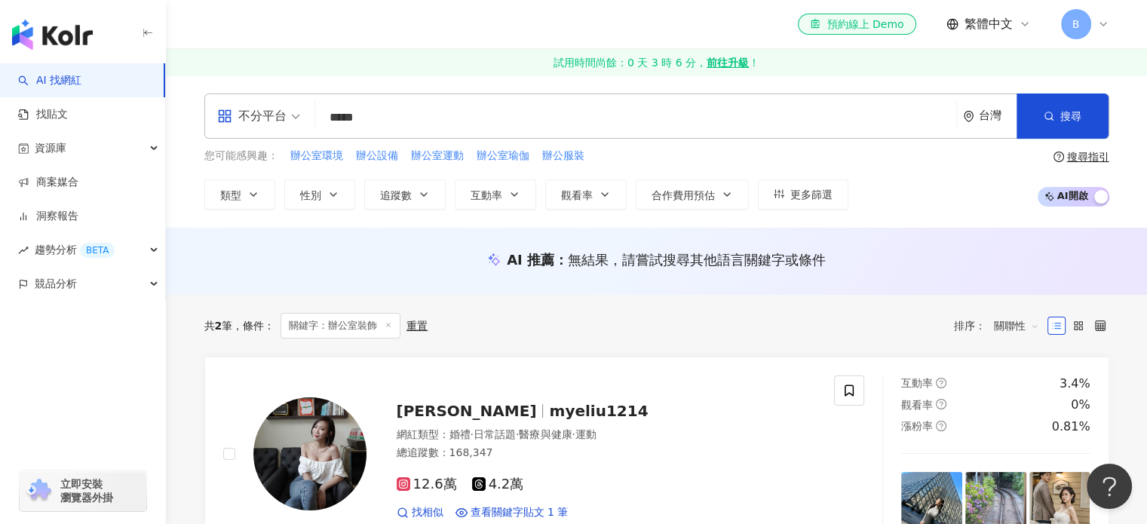
click at [428, 126] on input "*****" at bounding box center [635, 117] width 629 height 29
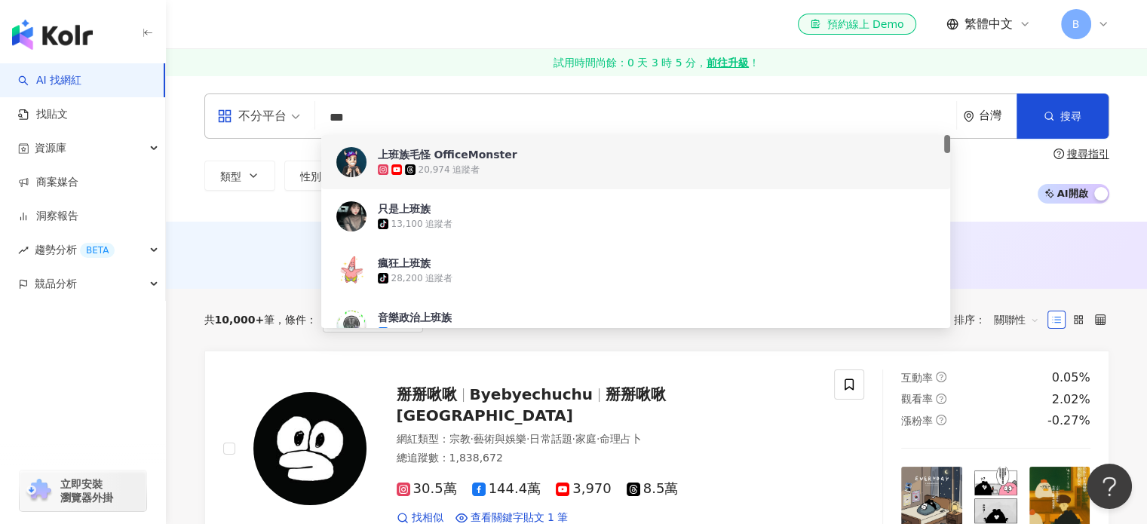
click at [673, 118] on input "***" at bounding box center [635, 117] width 629 height 29
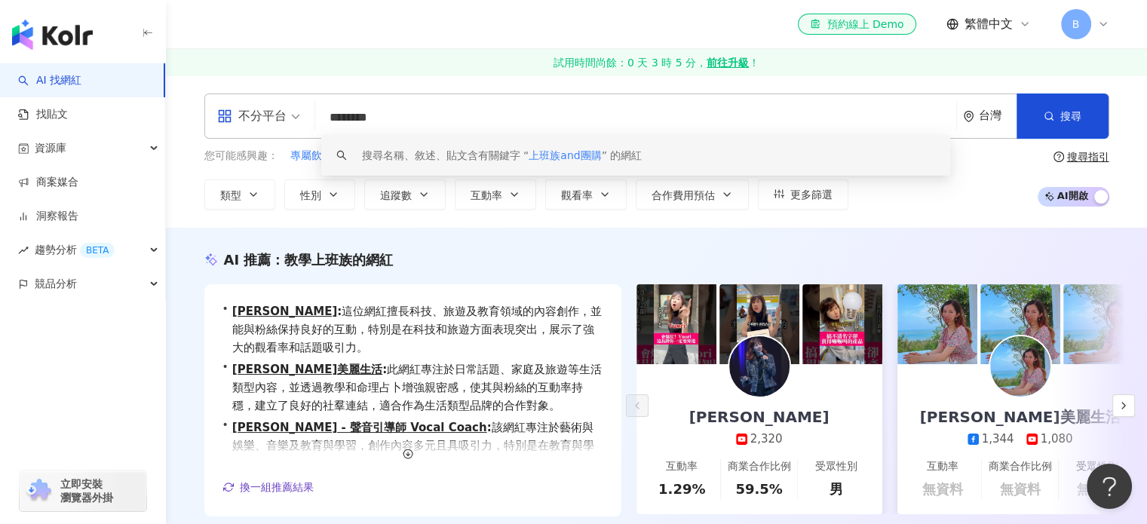
click at [507, 127] on input "********" at bounding box center [635, 117] width 629 height 29
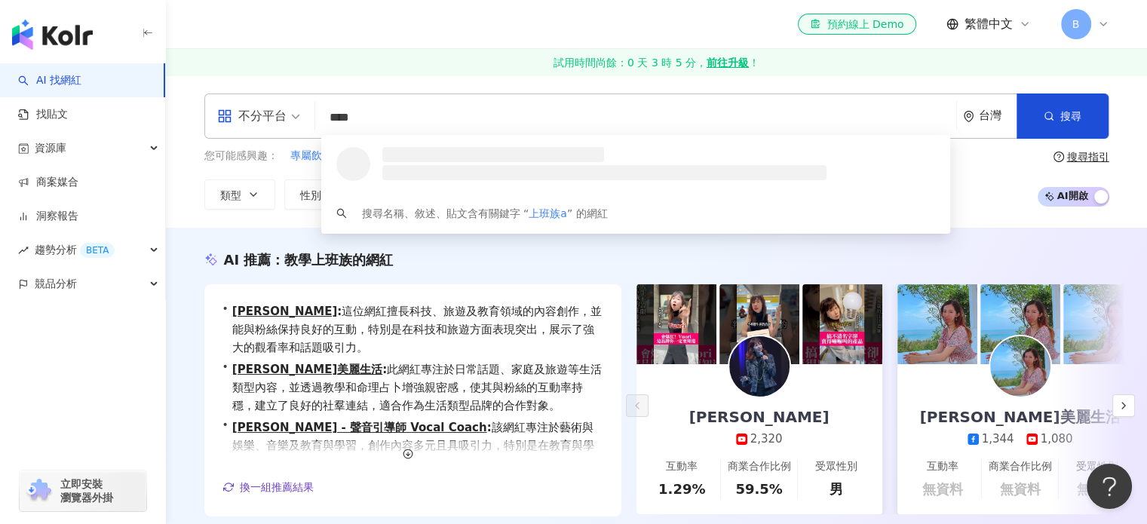
type input "***"
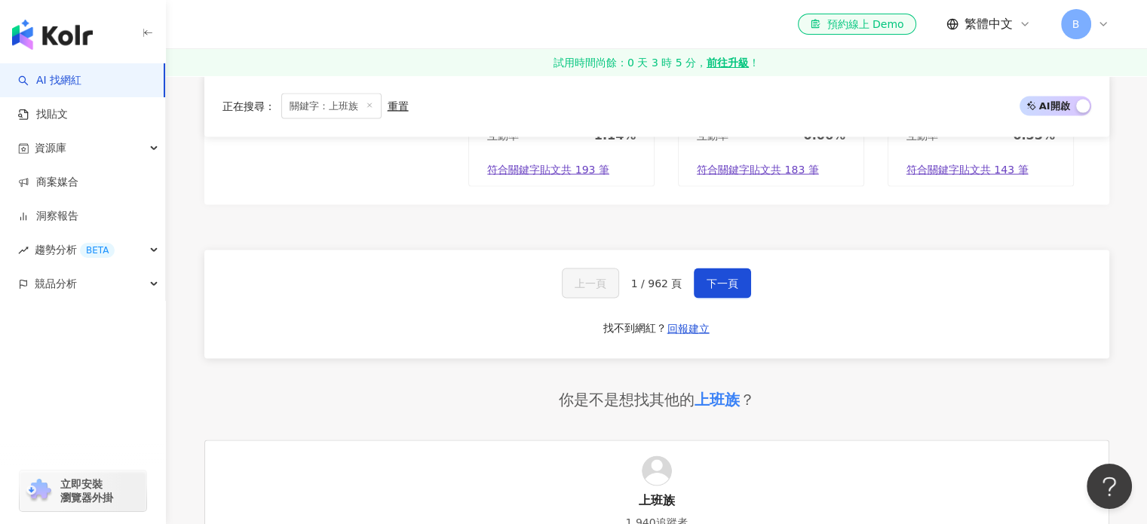
scroll to position [2941, 0]
click at [746, 280] on button "下一頁" at bounding box center [722, 281] width 57 height 30
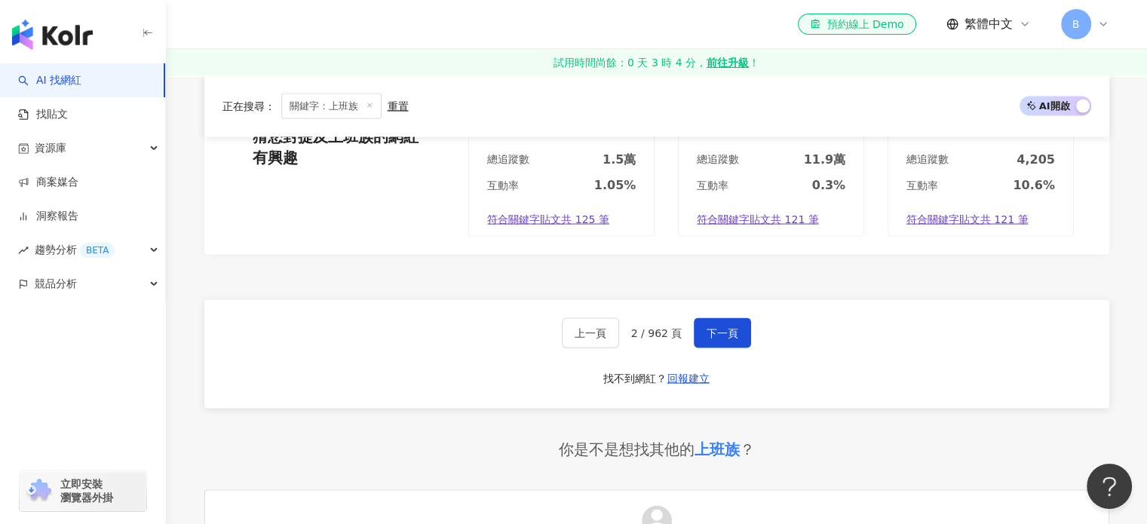
scroll to position [2855, 0]
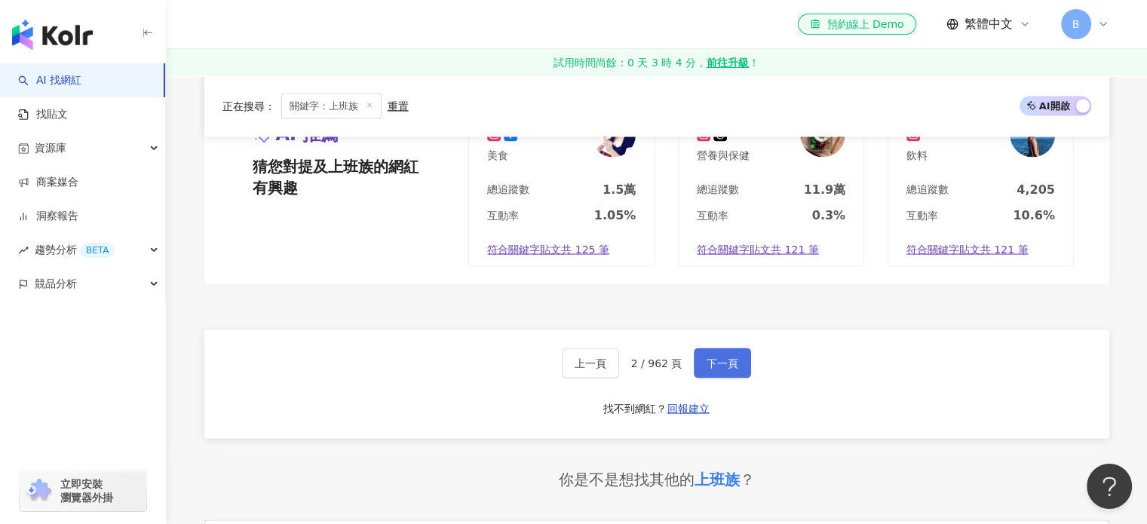
click at [722, 366] on button "下一頁" at bounding box center [722, 363] width 57 height 30
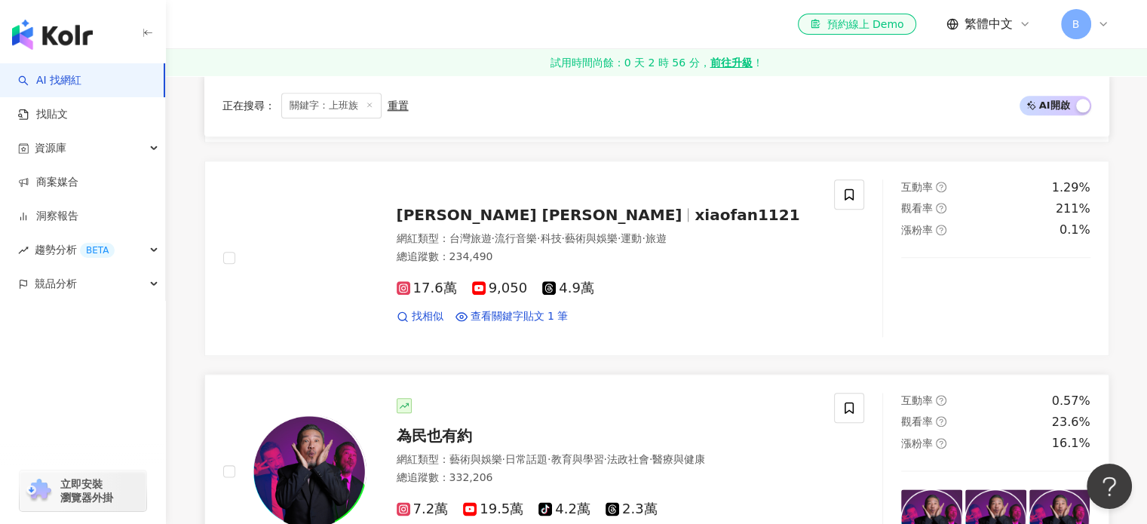
scroll to position [1810, 0]
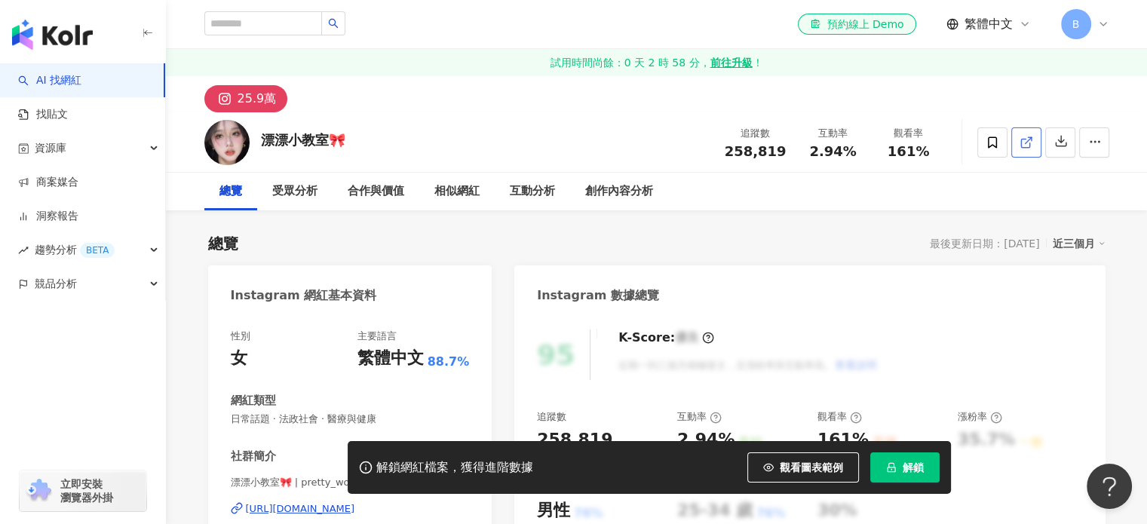
drag, startPoint x: 833, startPoint y: 57, endPoint x: 1031, endPoint y: 143, distance: 215.1
click at [1031, 143] on icon at bounding box center [1026, 143] width 14 height 14
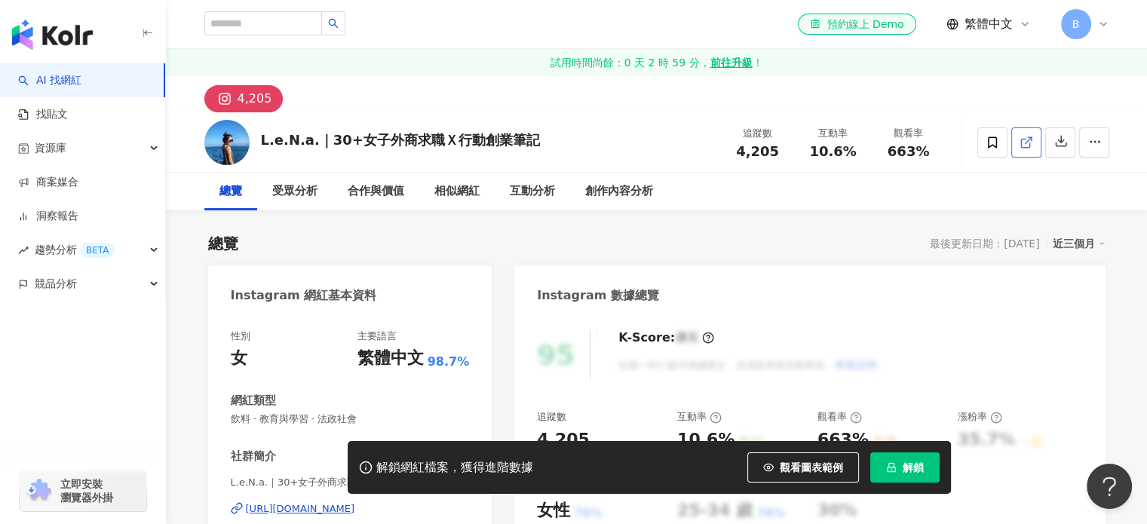
click at [1019, 140] on icon at bounding box center [1026, 143] width 14 height 14
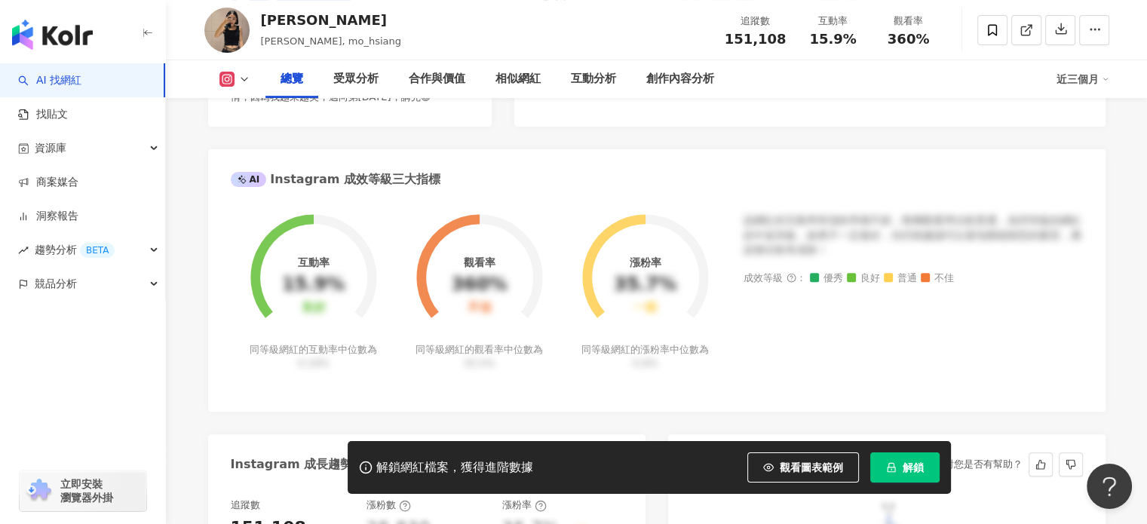
scroll to position [452, 0]
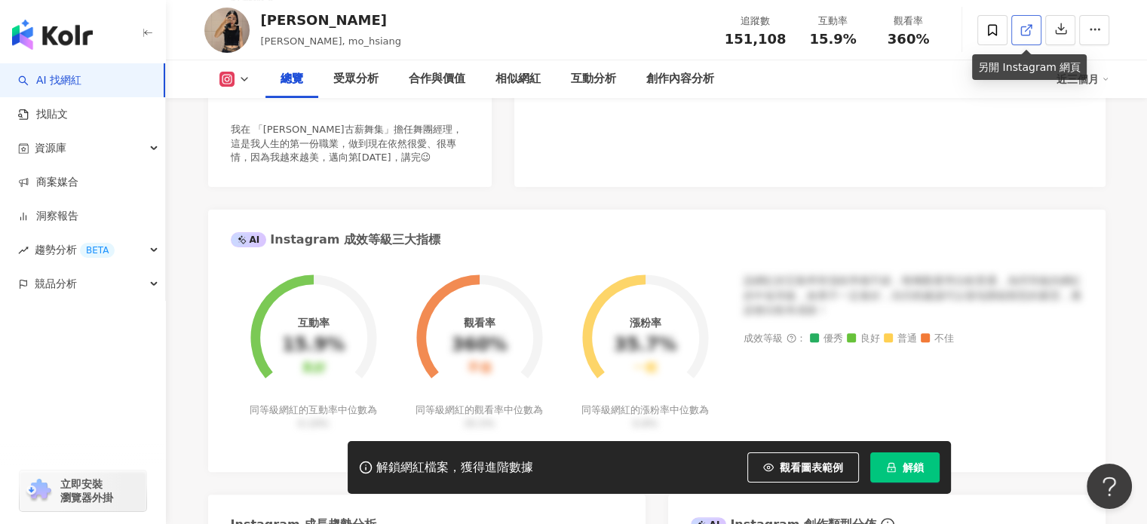
click at [1038, 24] on link at bounding box center [1026, 30] width 30 height 30
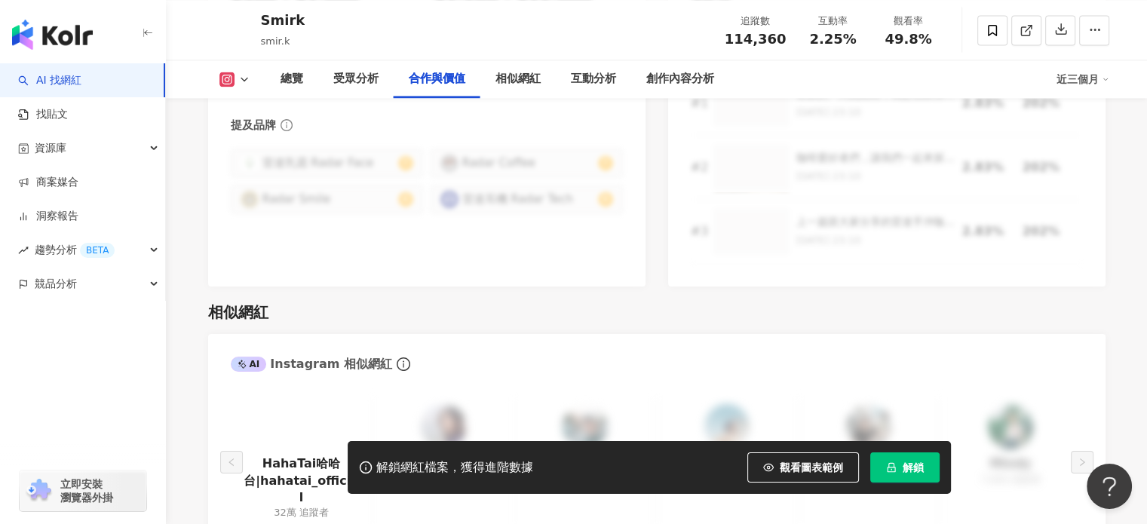
scroll to position [2413, 0]
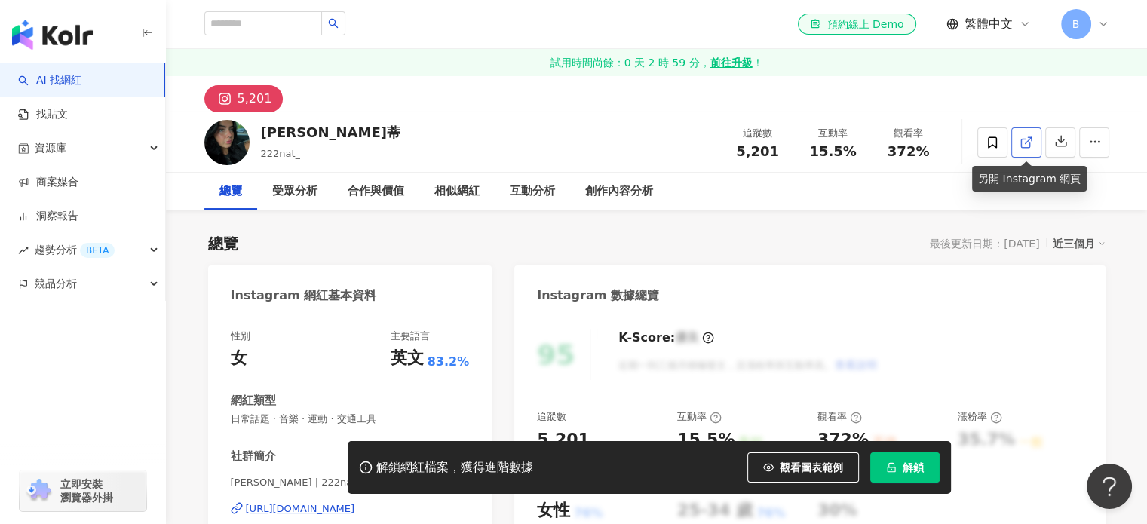
click at [1028, 134] on span at bounding box center [1026, 142] width 14 height 16
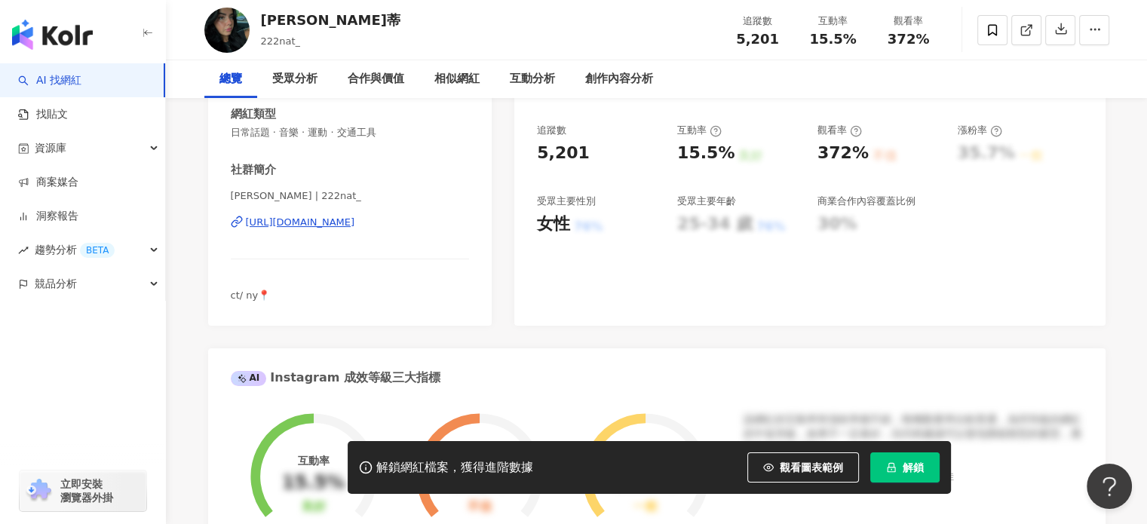
scroll to position [302, 0]
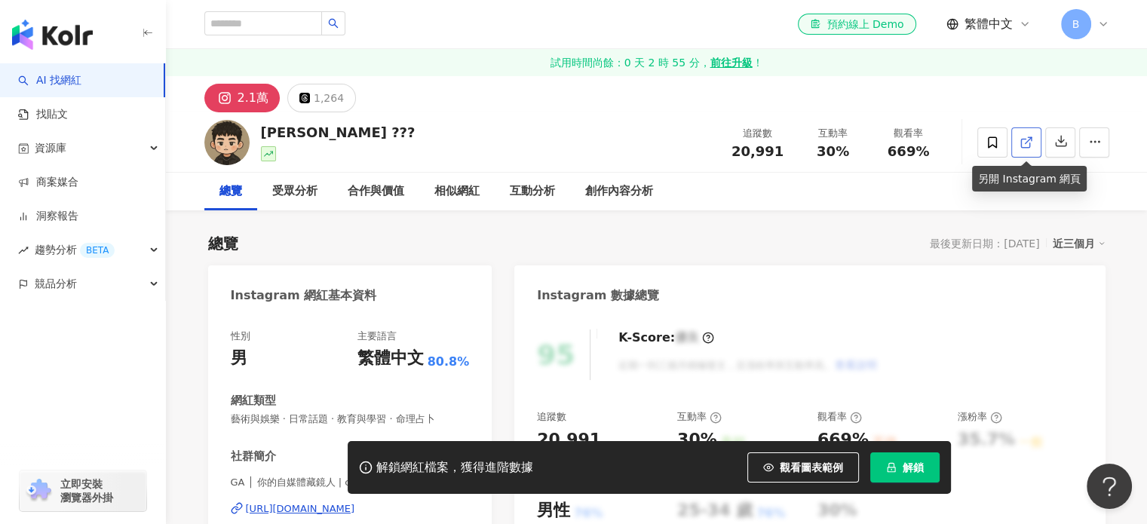
click at [1023, 146] on icon at bounding box center [1026, 143] width 14 height 14
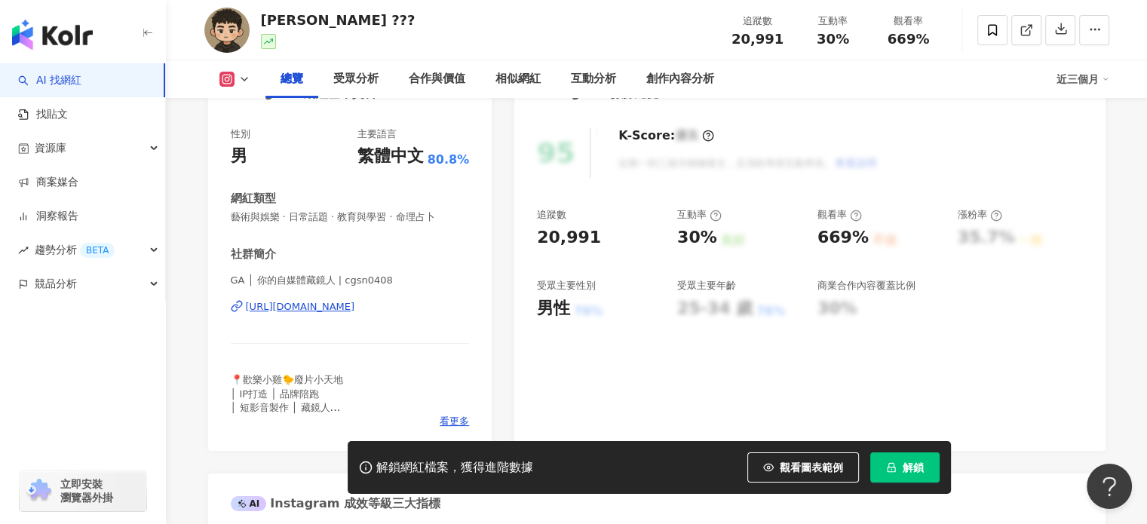
scroll to position [302, 0]
